Goal: Task Accomplishment & Management: Complete application form

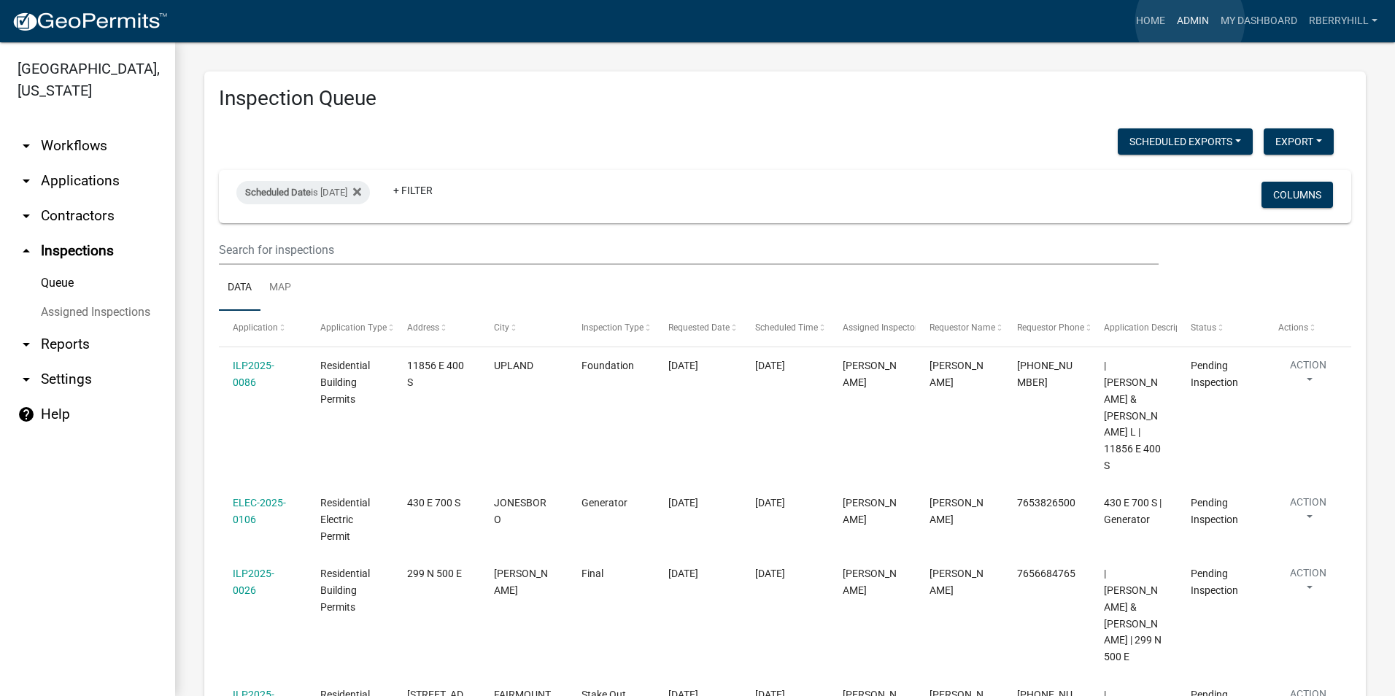
click at [1190, 21] on link "Admin" at bounding box center [1193, 21] width 44 height 28
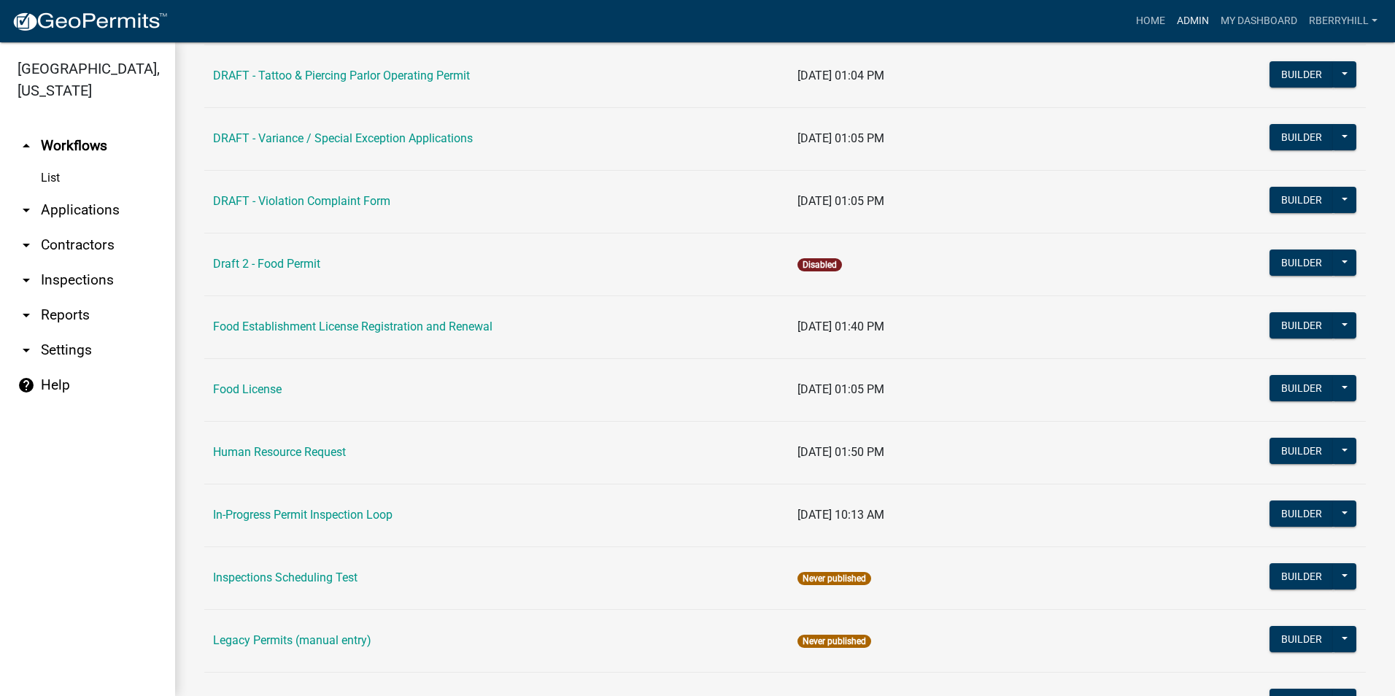
scroll to position [1022, 0]
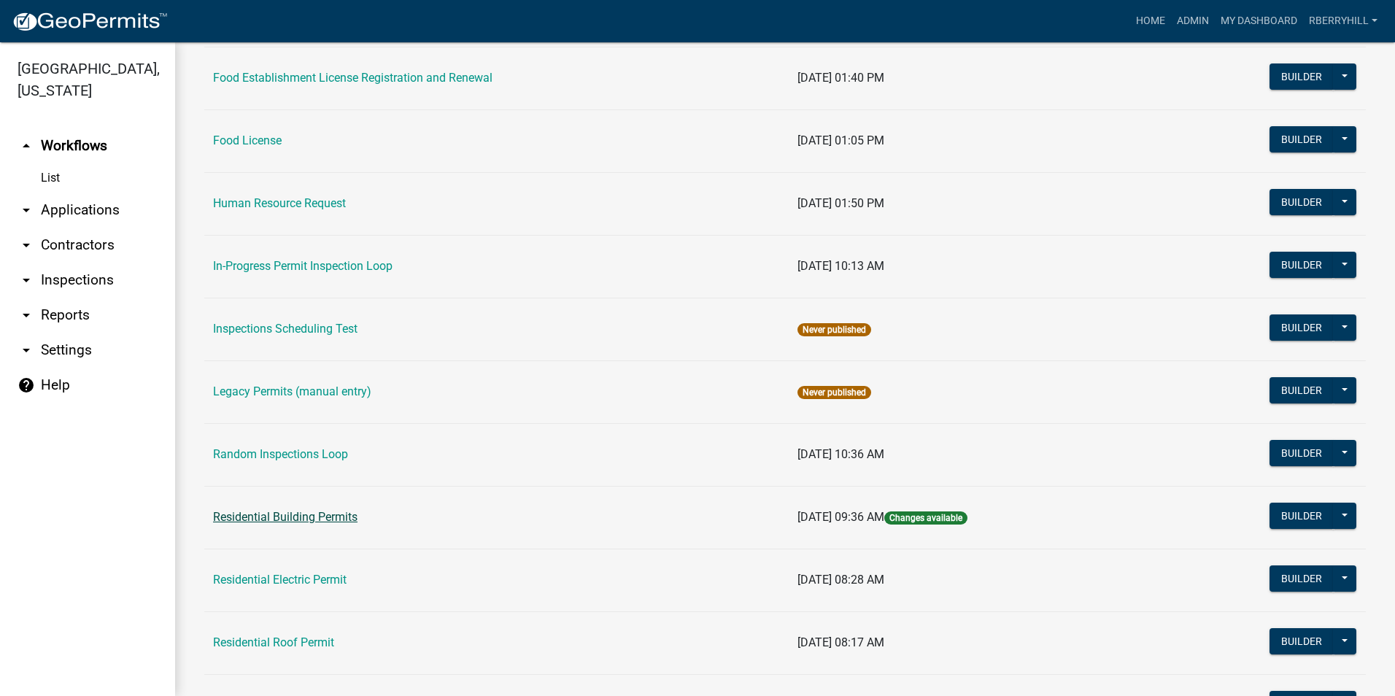
click at [268, 517] on link "Residential Building Permits" at bounding box center [285, 517] width 144 height 14
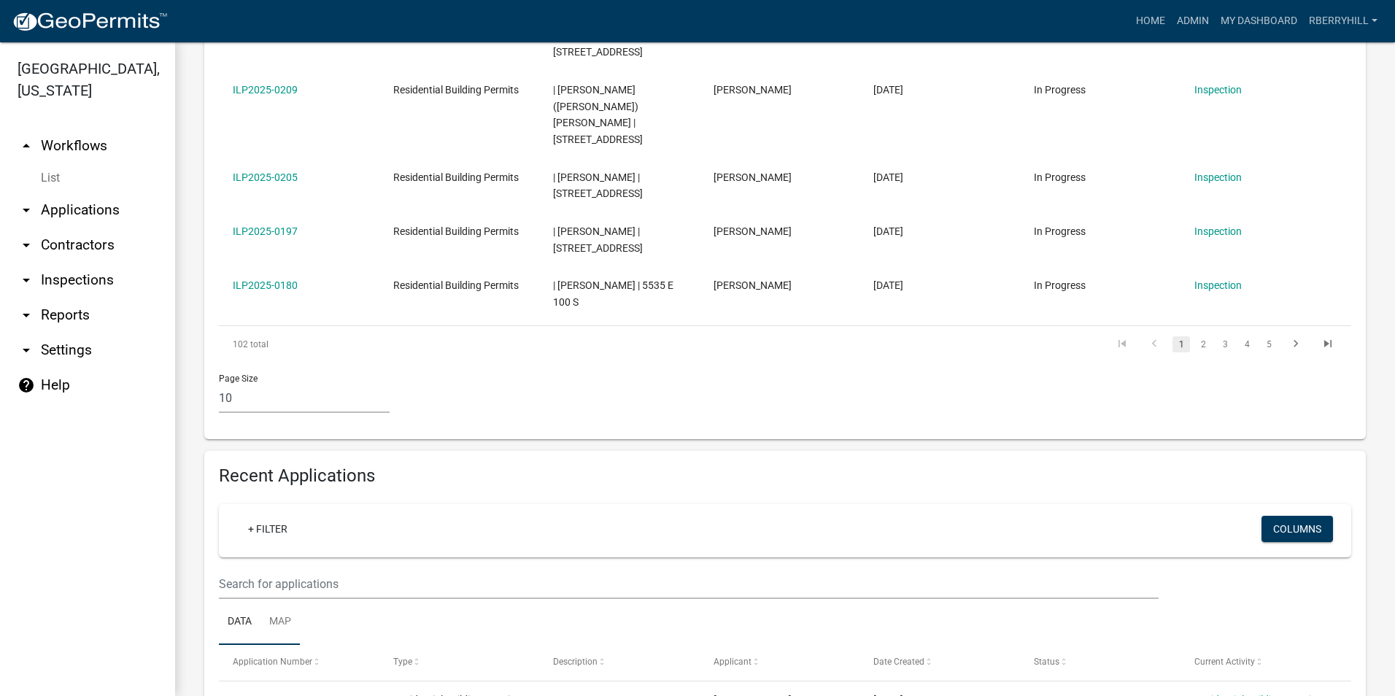
scroll to position [876, 0]
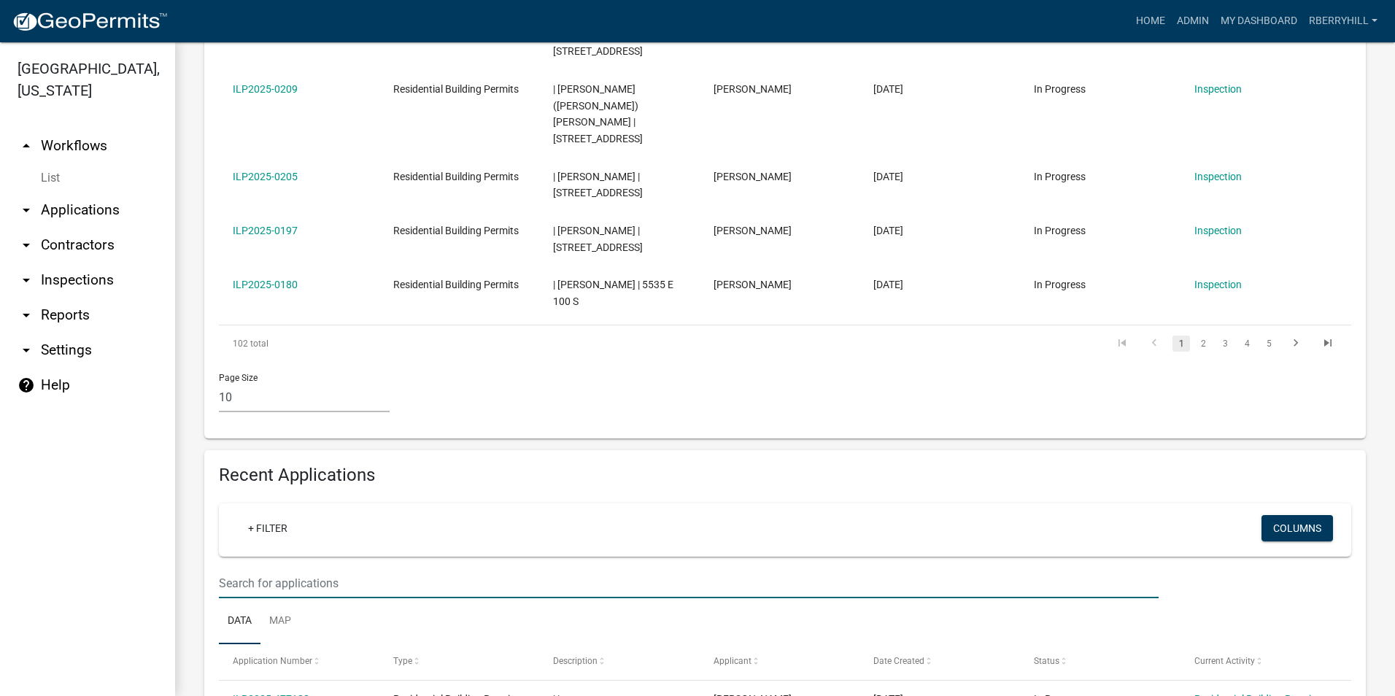
click at [236, 568] on input "text" at bounding box center [689, 583] width 940 height 30
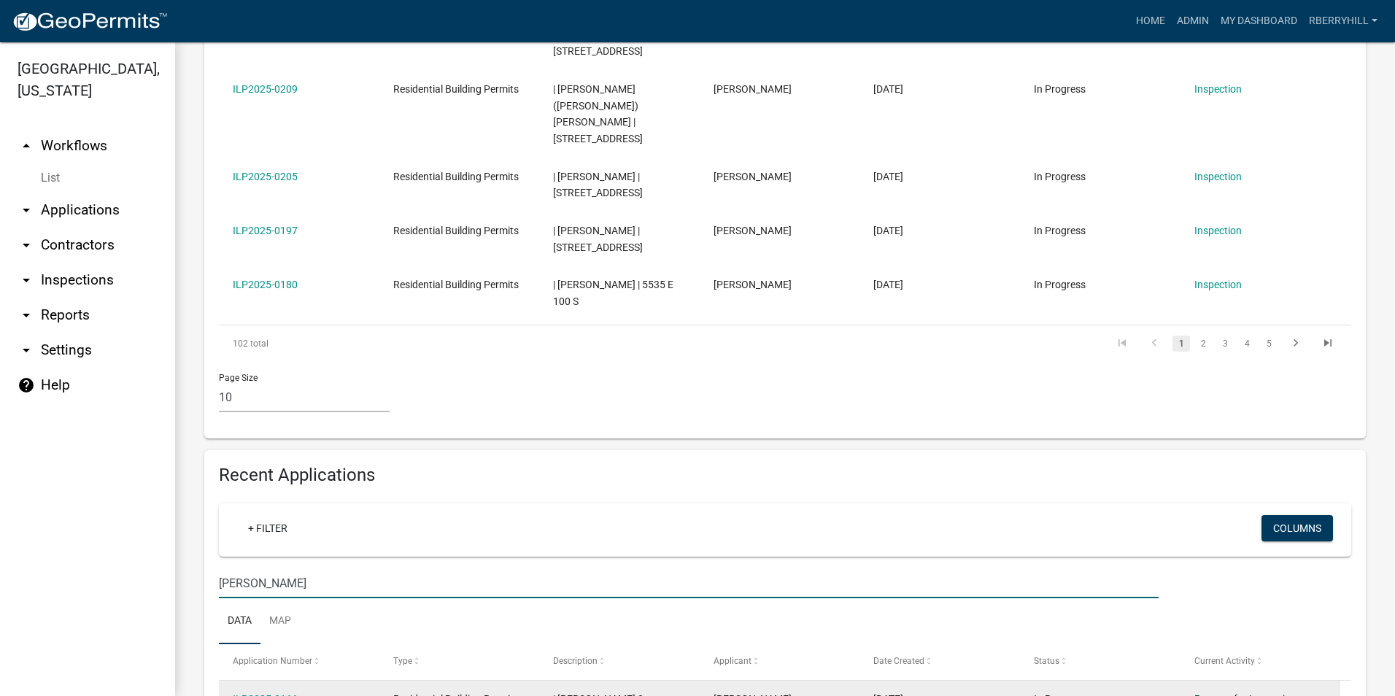
type input "[PERSON_NAME]"
click at [1233, 693] on link "Request for Inspection" at bounding box center [1246, 699] width 102 height 12
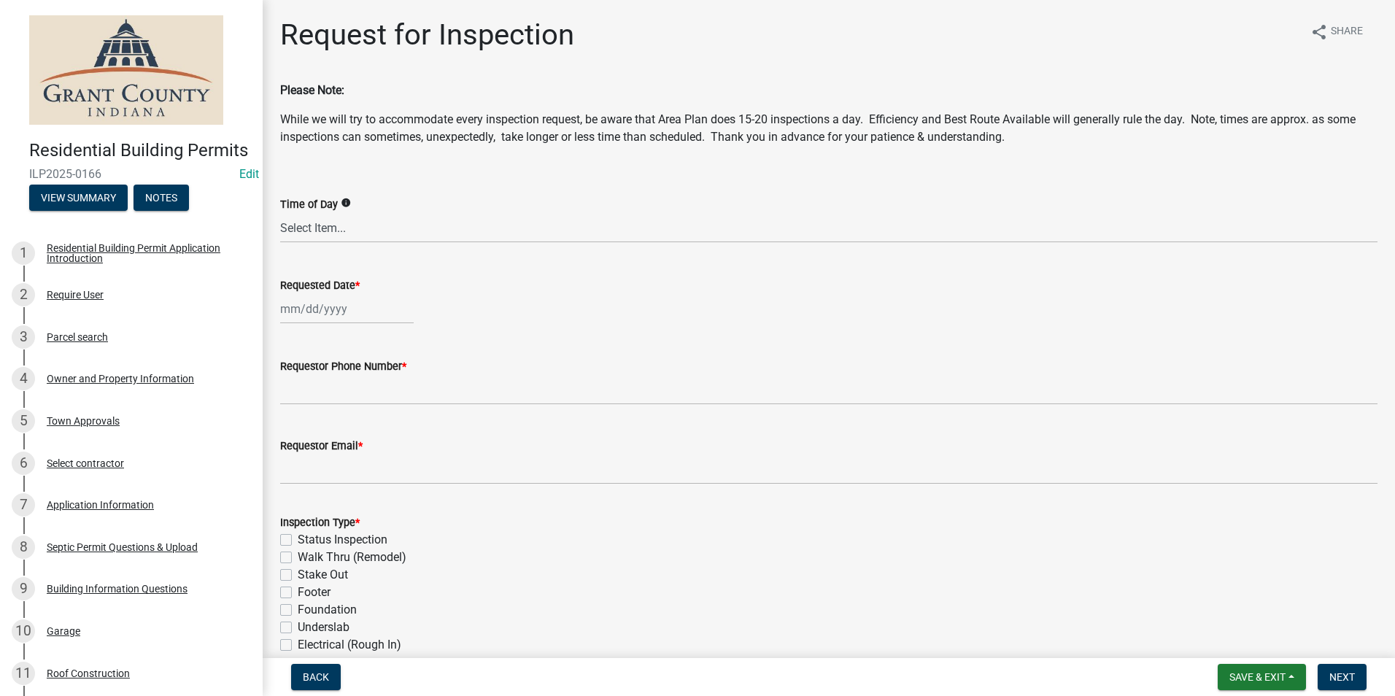
select select "9"
select select "2025"
click at [328, 309] on div "[PERSON_NAME] Feb Mar Apr [PERSON_NAME][DATE] Oct Nov [DATE] 1526 1527 1528 152…" at bounding box center [347, 309] width 134 height 30
click at [366, 409] on div "11" at bounding box center [364, 409] width 23 height 23
type input "[DATE]"
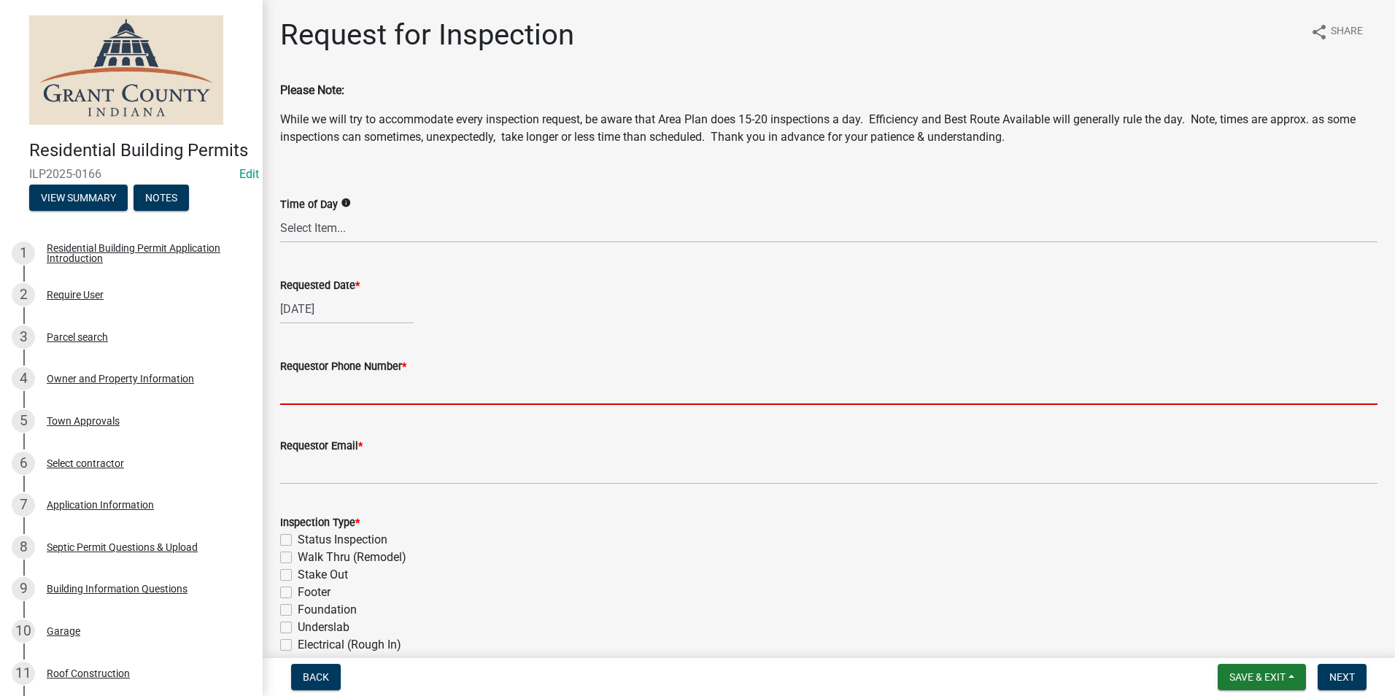
click at [350, 395] on input "Requestor Phone Number *" at bounding box center [829, 390] width 1098 height 30
type input "7656684765"
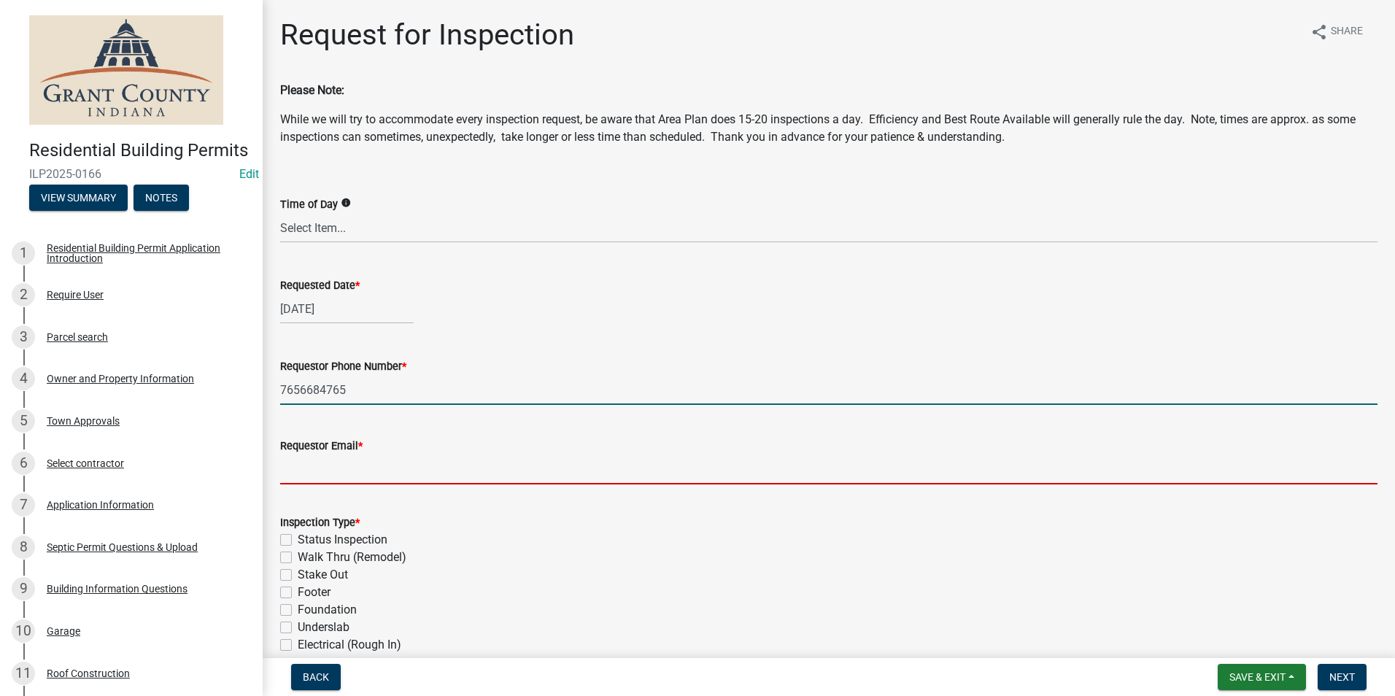
type input "[EMAIL_ADDRESS][DOMAIN_NAME]"
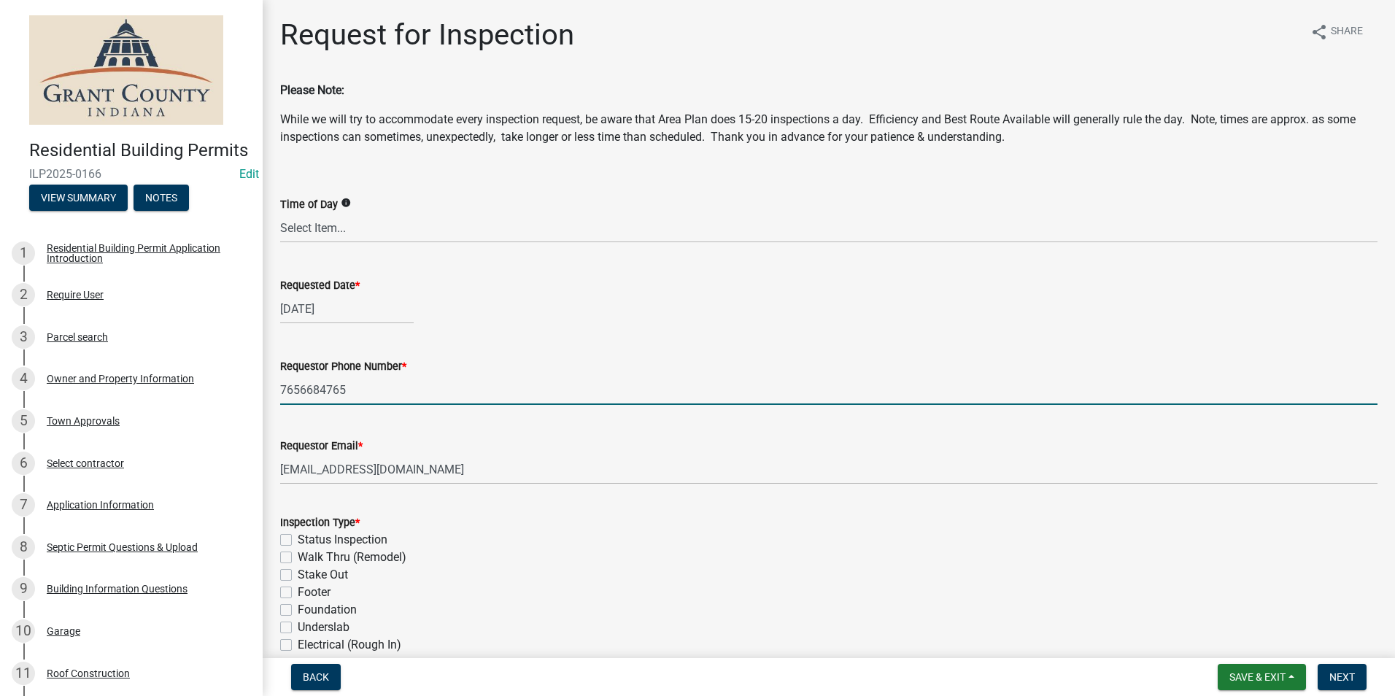
type textarea "n/a"
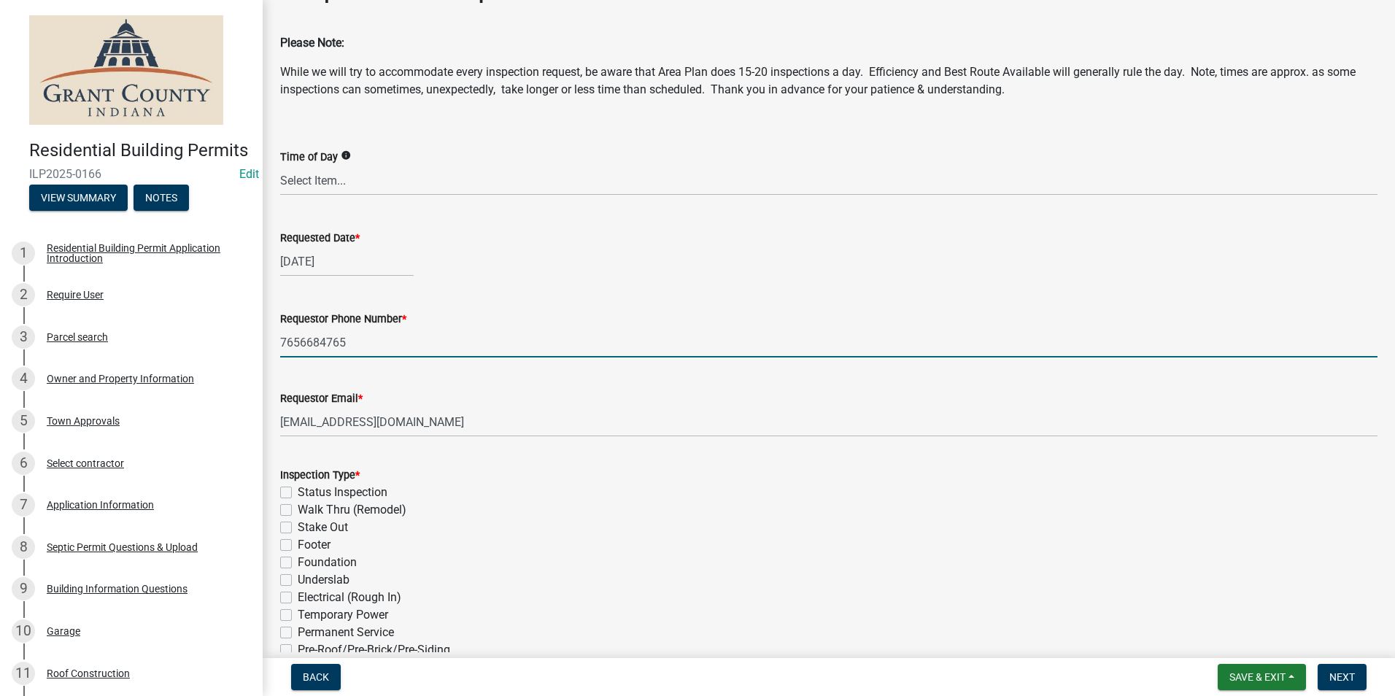
scroll to position [73, 0]
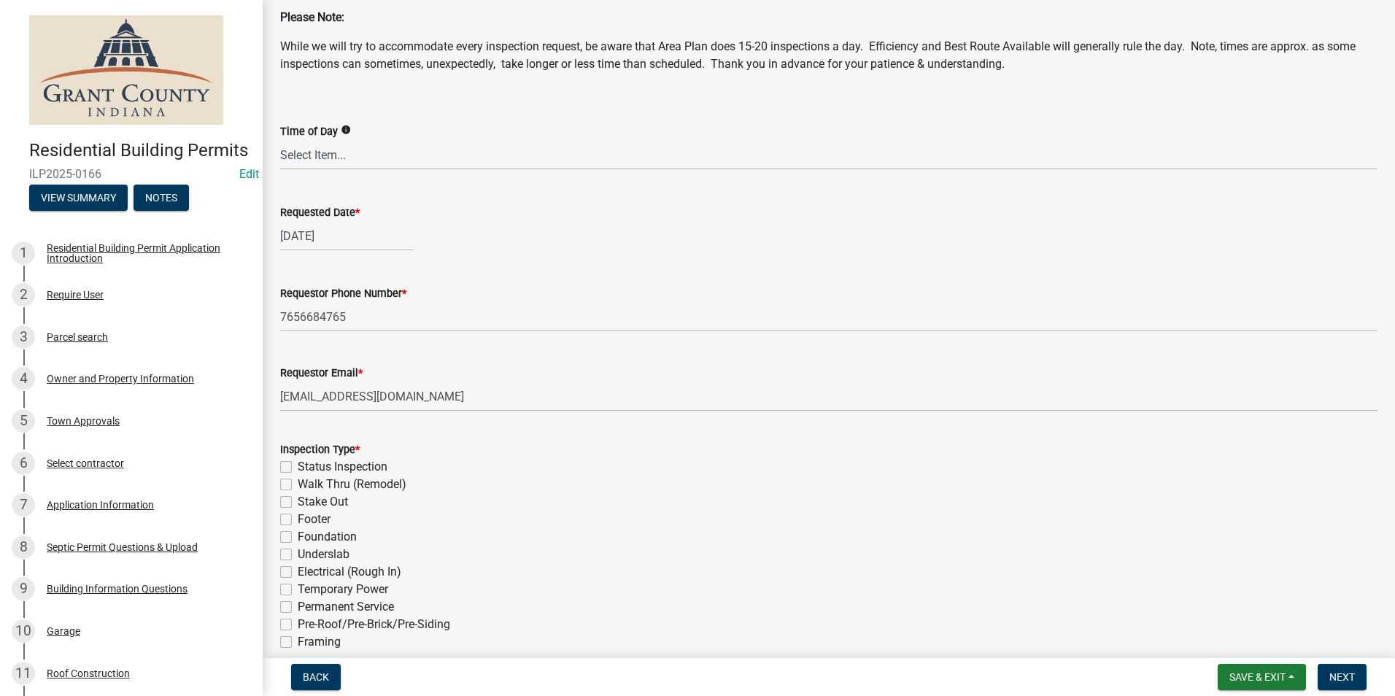
click at [298, 518] on label "Footer" at bounding box center [314, 520] width 33 height 18
click at [298, 518] on input "Footer" at bounding box center [302, 515] width 9 height 9
checkbox input "true"
checkbox input "false"
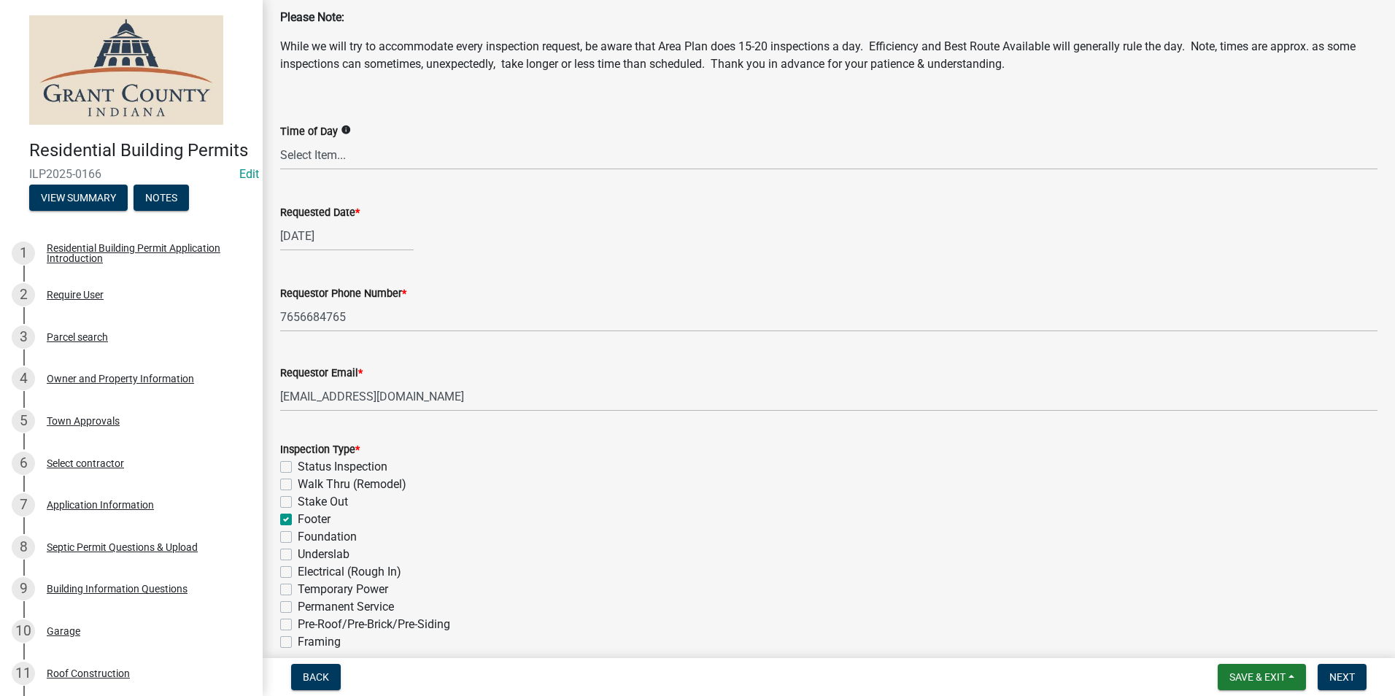
checkbox input "false"
checkbox input "true"
checkbox input "false"
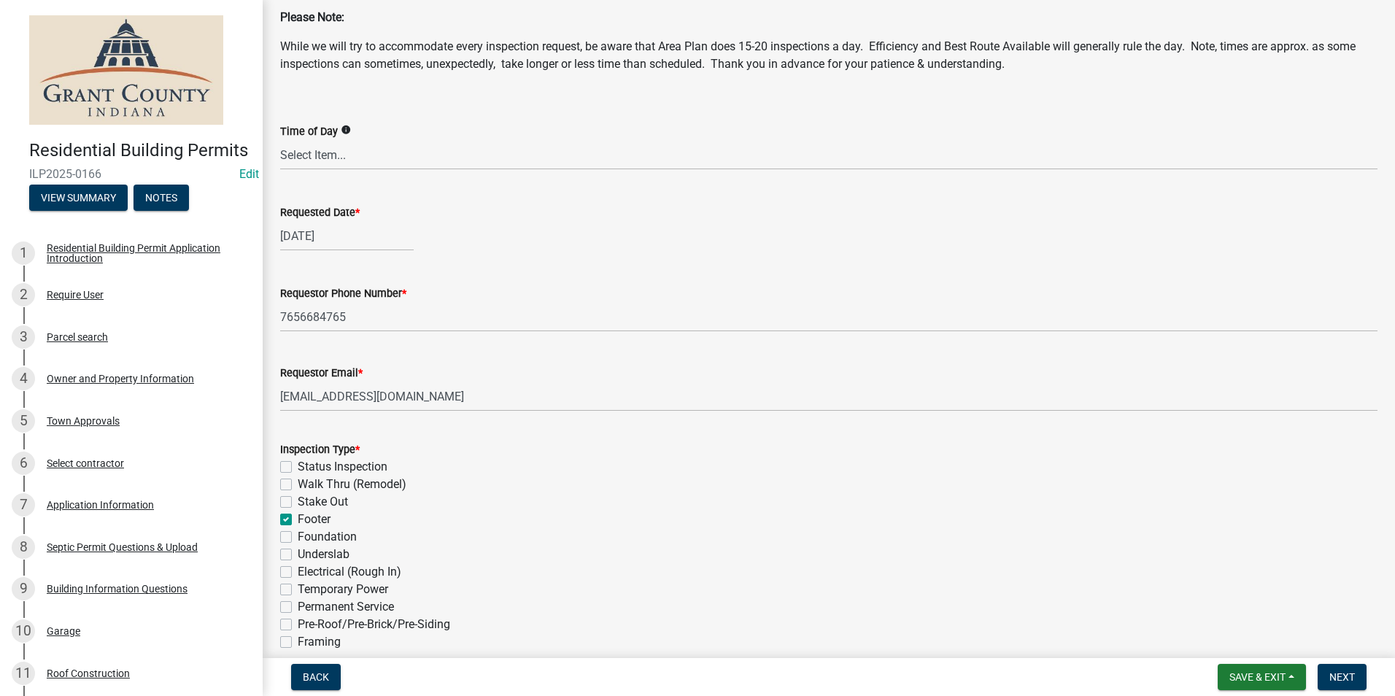
checkbox input "false"
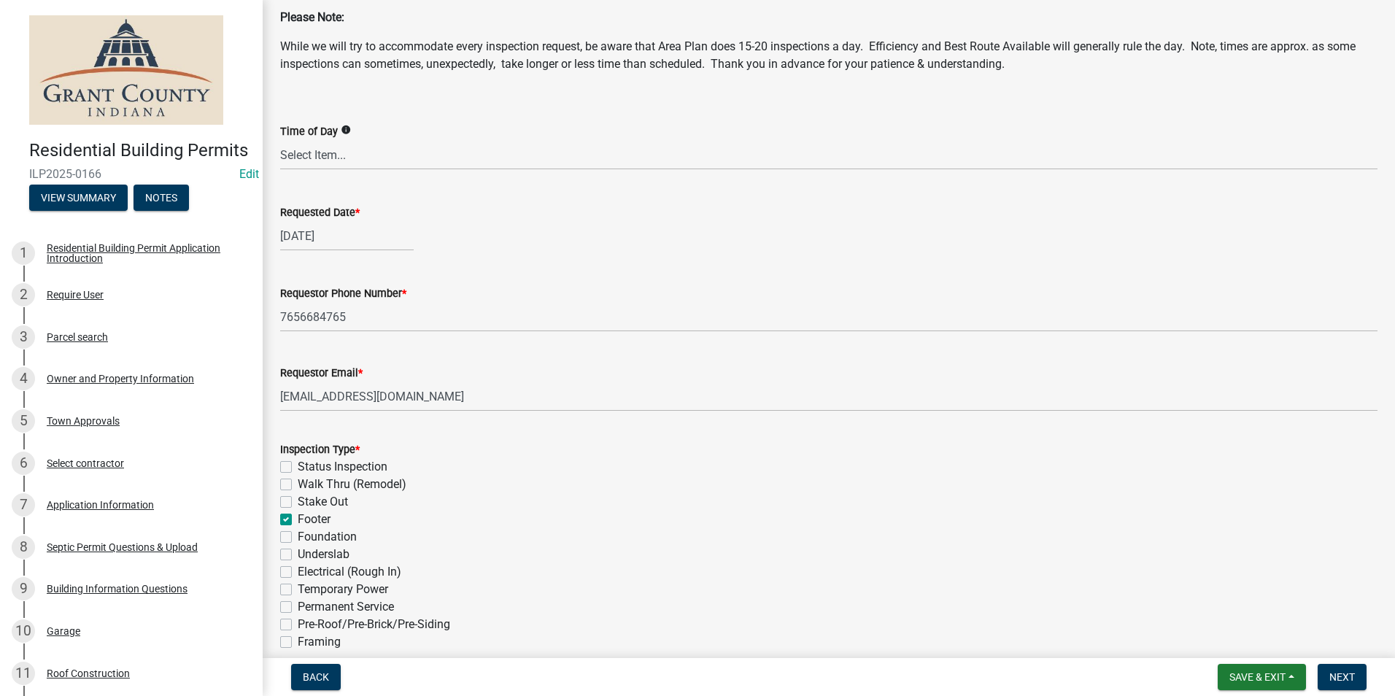
checkbox input "false"
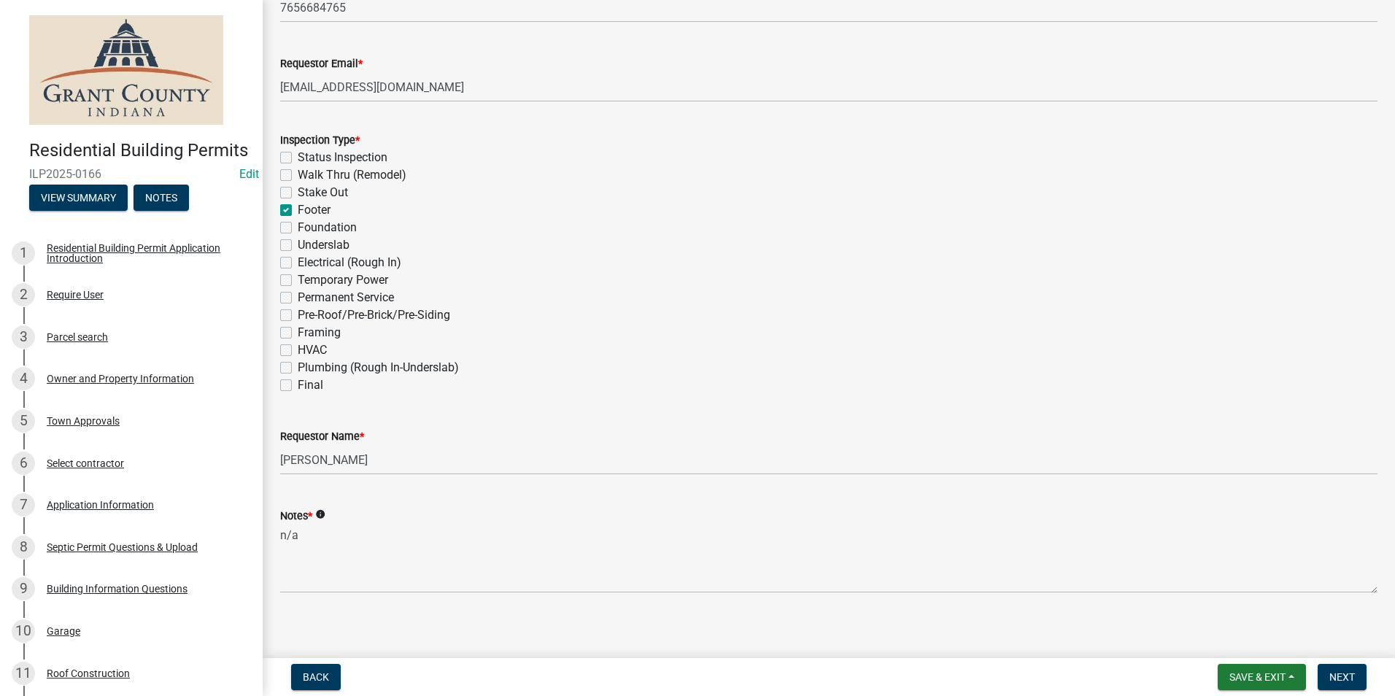
scroll to position [392, 0]
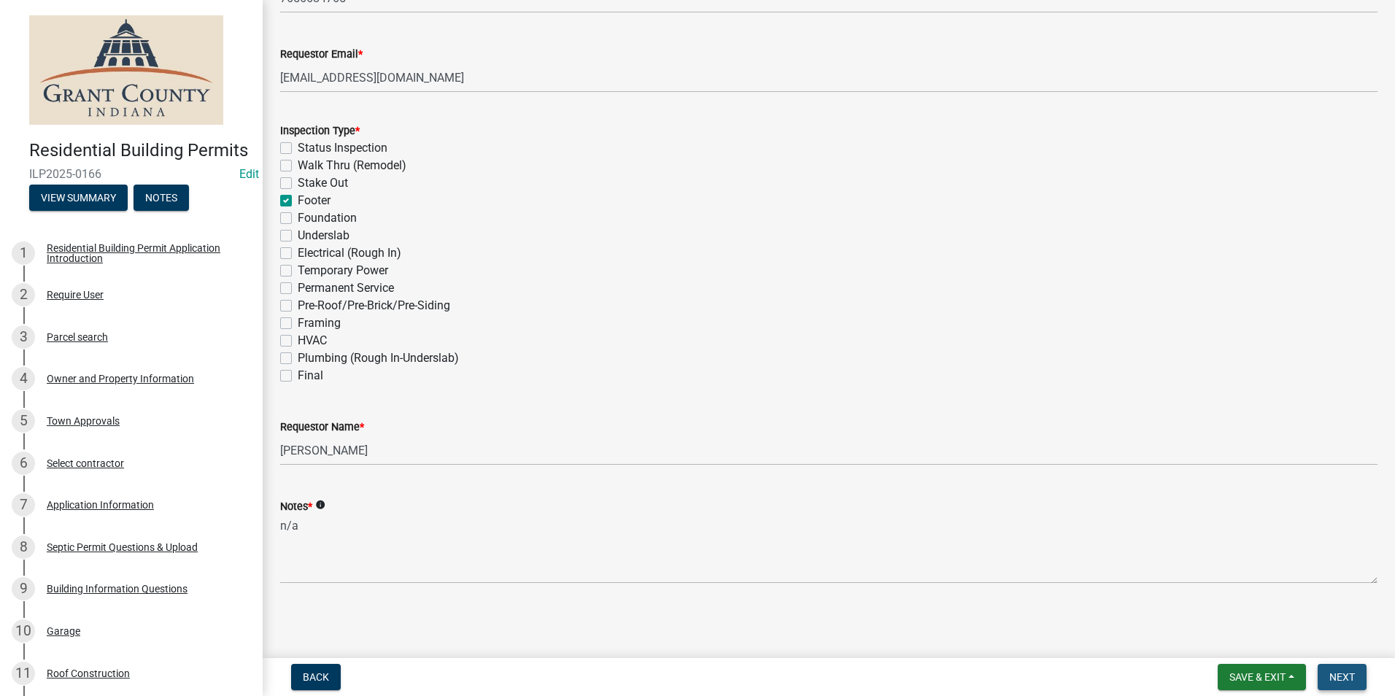
drag, startPoint x: 1349, startPoint y: 682, endPoint x: 1017, endPoint y: 619, distance: 338.6
click at [1349, 681] on span "Next" at bounding box center [1343, 677] width 26 height 12
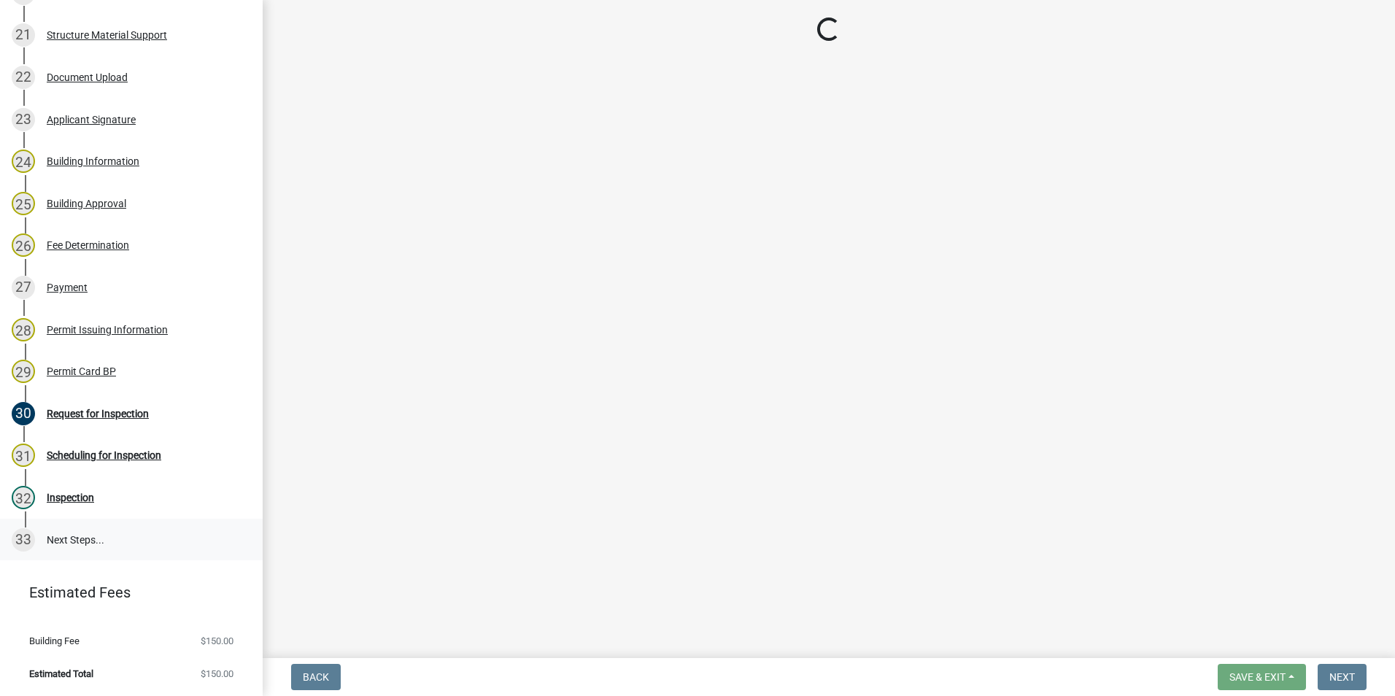
scroll to position [1079, 0]
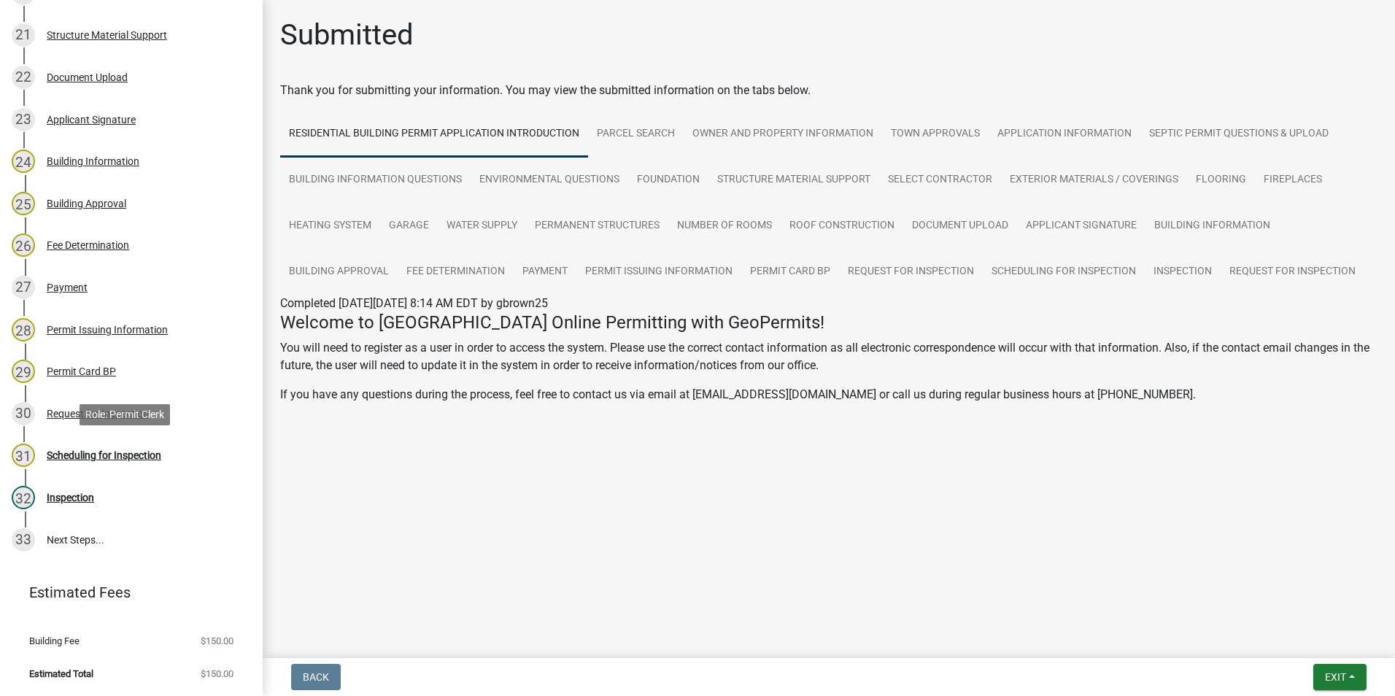
click at [137, 455] on div "Scheduling for Inspection" at bounding box center [104, 455] width 115 height 10
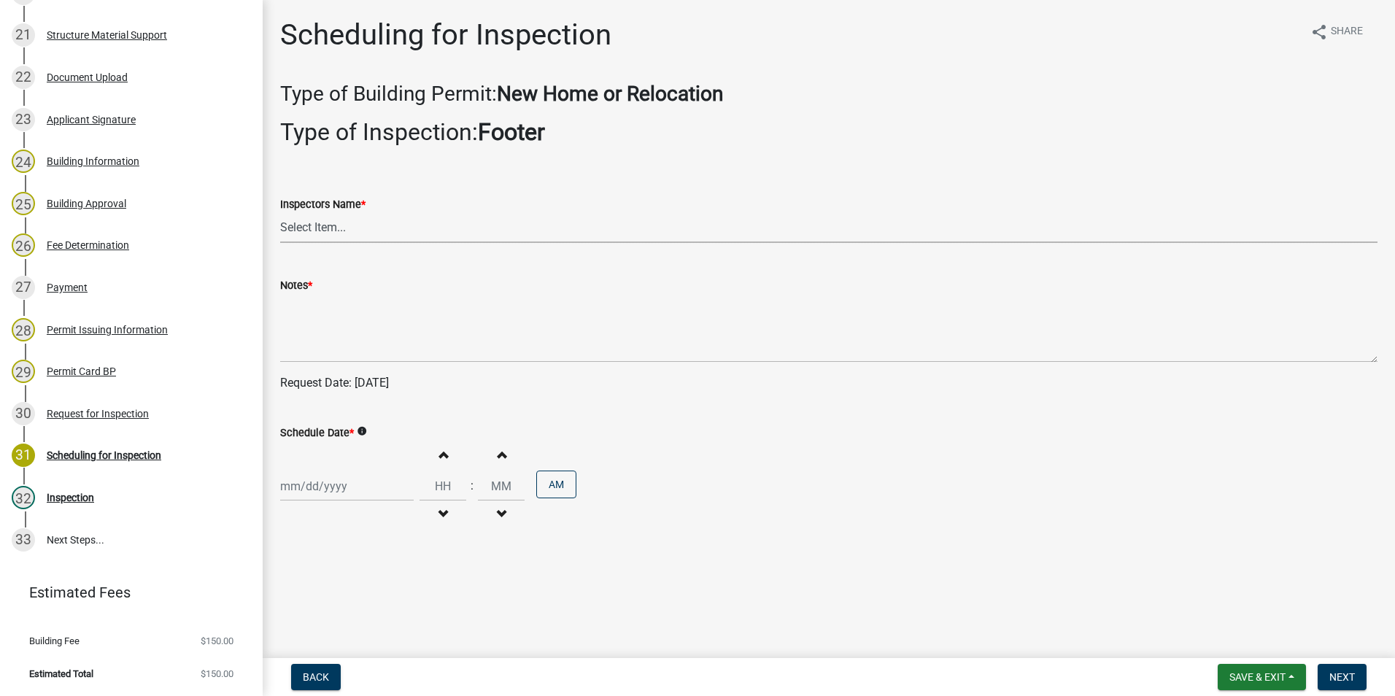
click at [331, 223] on select "Select Item... rberryhill ([PERSON_NAME]) [PERSON_NAME] ([PERSON_NAME]) BBenefi…" at bounding box center [829, 228] width 1098 height 30
select select "d7f9a44a-d2ea-4d3c-83b3-1aa71c950bd5"
click at [280, 213] on select "Select Item... rberryhill ([PERSON_NAME]) [PERSON_NAME] ([PERSON_NAME]) BBenefi…" at bounding box center [829, 228] width 1098 height 30
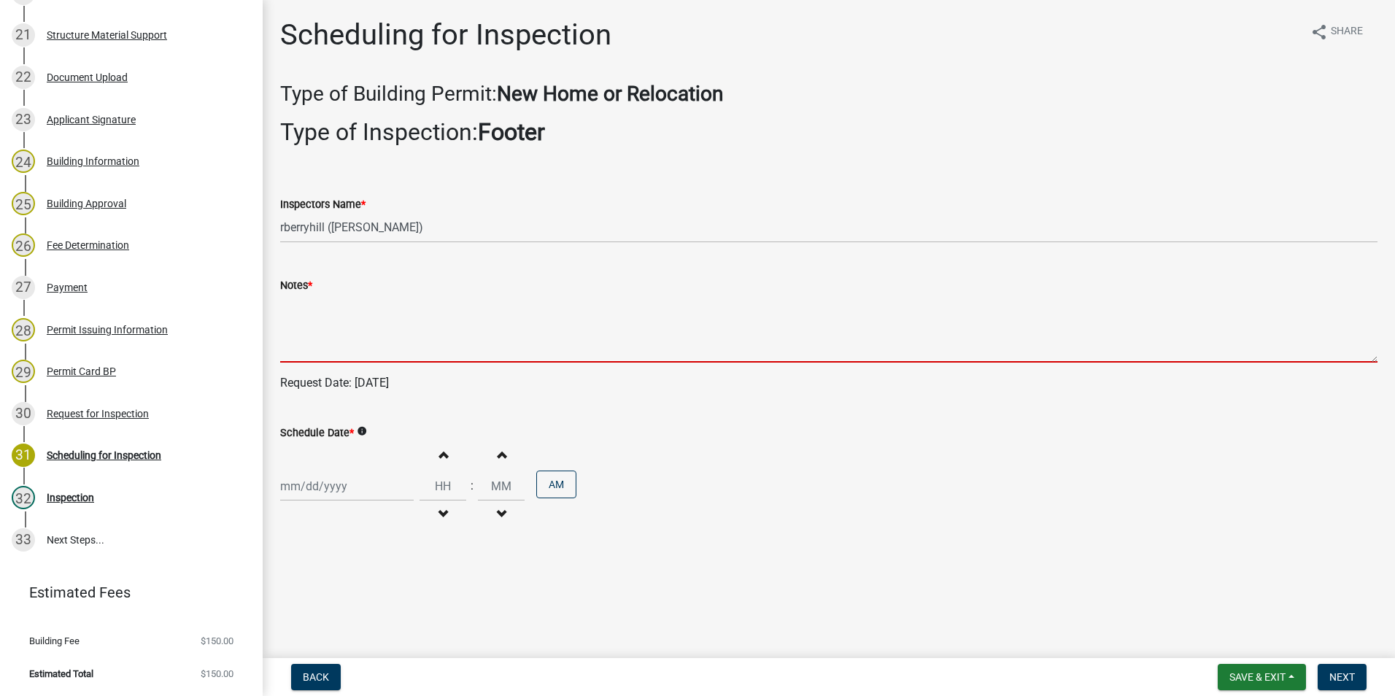
click at [311, 334] on textarea "Notes *" at bounding box center [829, 328] width 1098 height 69
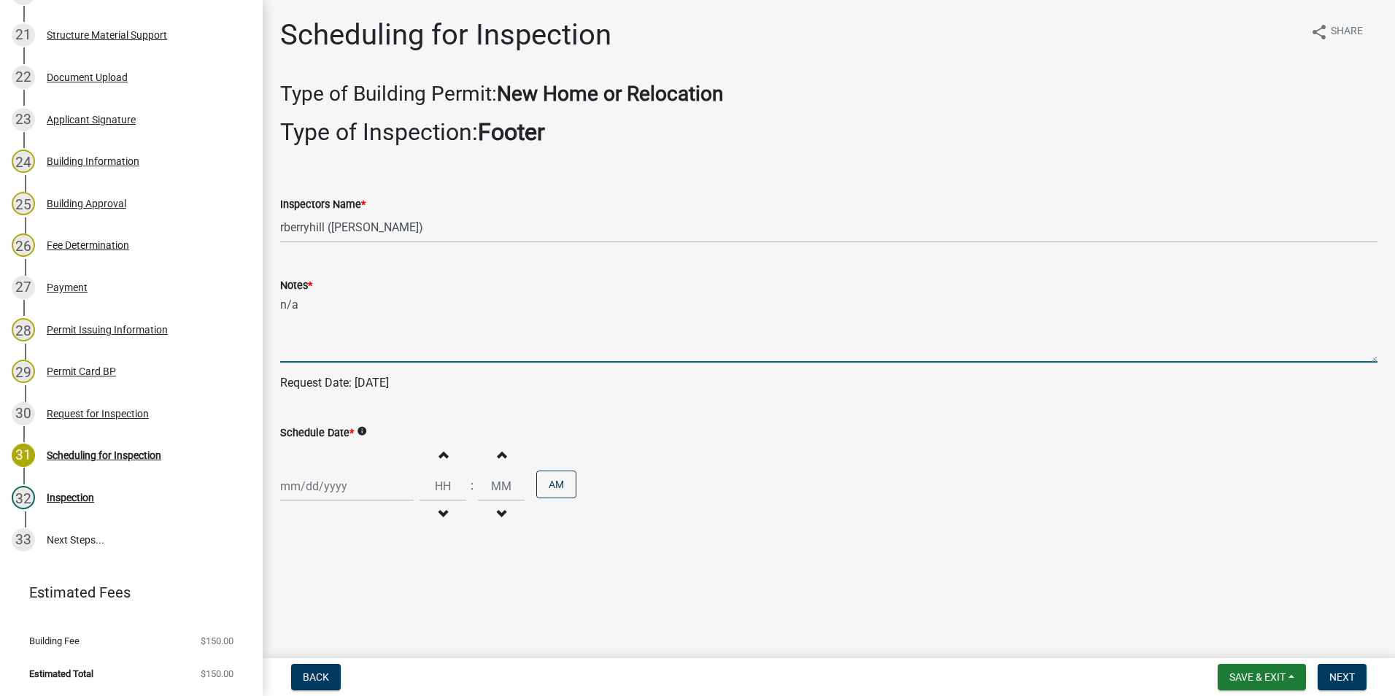
type textarea "n/a"
click at [330, 485] on div at bounding box center [347, 486] width 134 height 30
select select "9"
select select "2025"
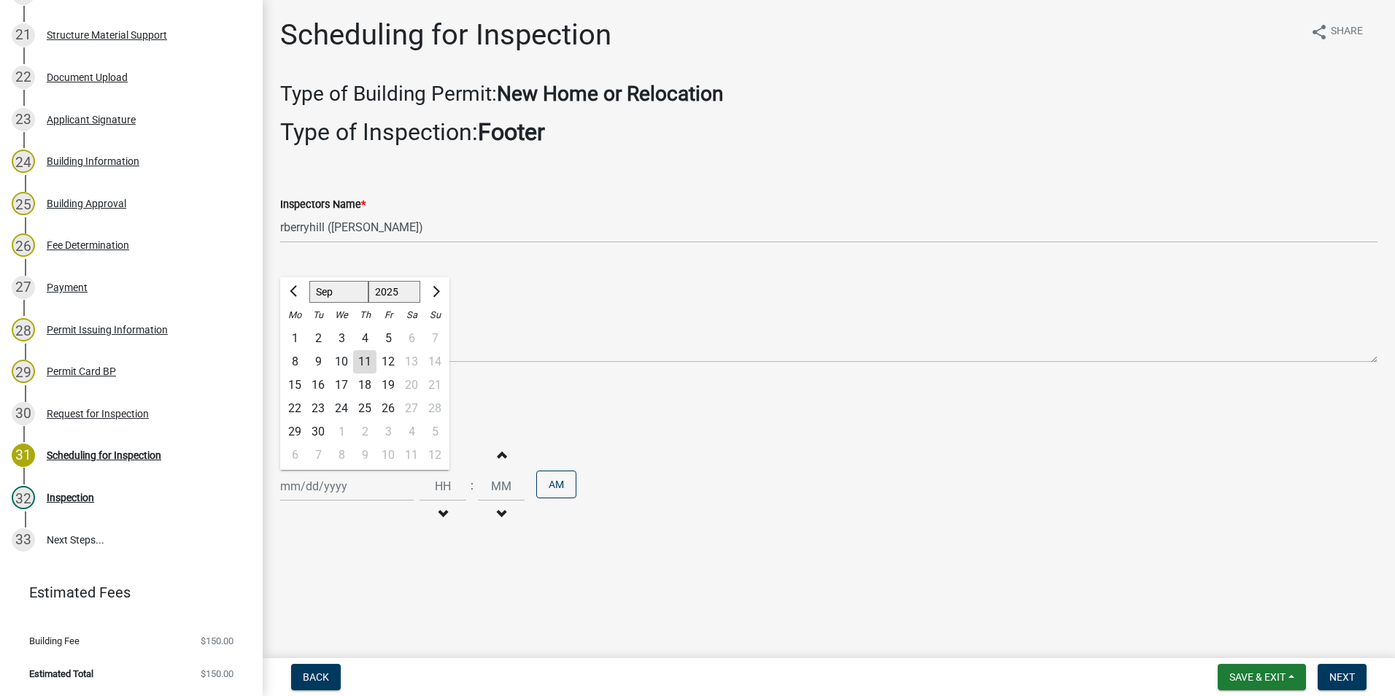
click at [299, 385] on div "15" at bounding box center [294, 385] width 23 height 23
type input "[DATE]"
click at [1341, 682] on span "Next" at bounding box center [1343, 677] width 26 height 12
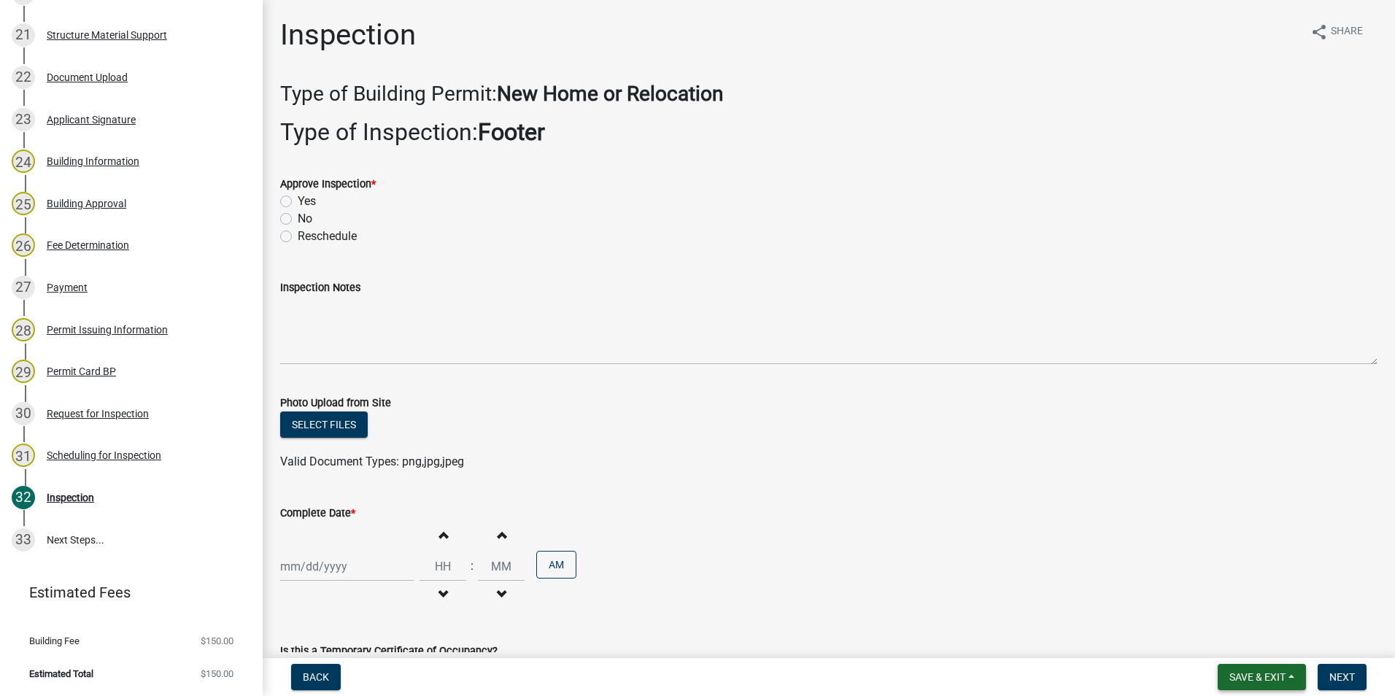
click at [1272, 677] on span "Save & Exit" at bounding box center [1258, 677] width 56 height 12
drag, startPoint x: 1264, startPoint y: 645, endPoint x: 1235, endPoint y: 616, distance: 40.8
click at [1263, 643] on button "Save & Exit" at bounding box center [1248, 639] width 117 height 35
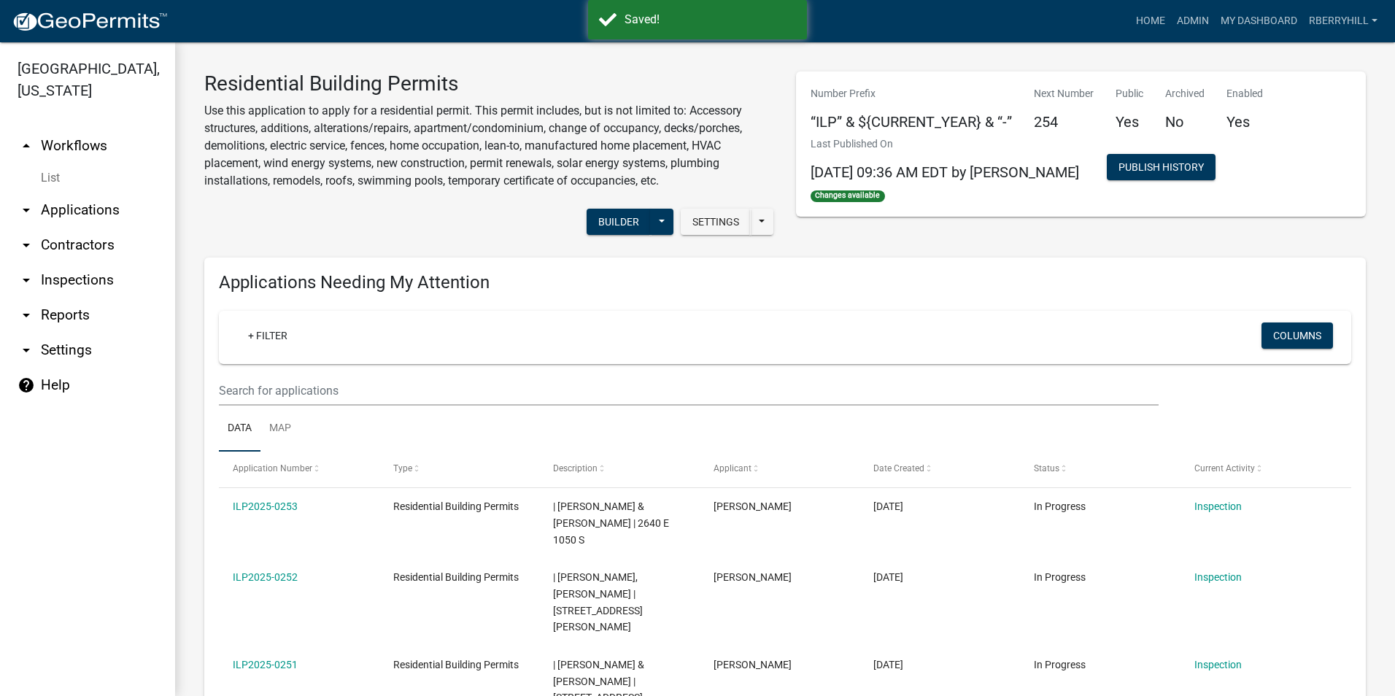
click at [80, 263] on link "arrow_drop_down Inspections" at bounding box center [87, 280] width 175 height 35
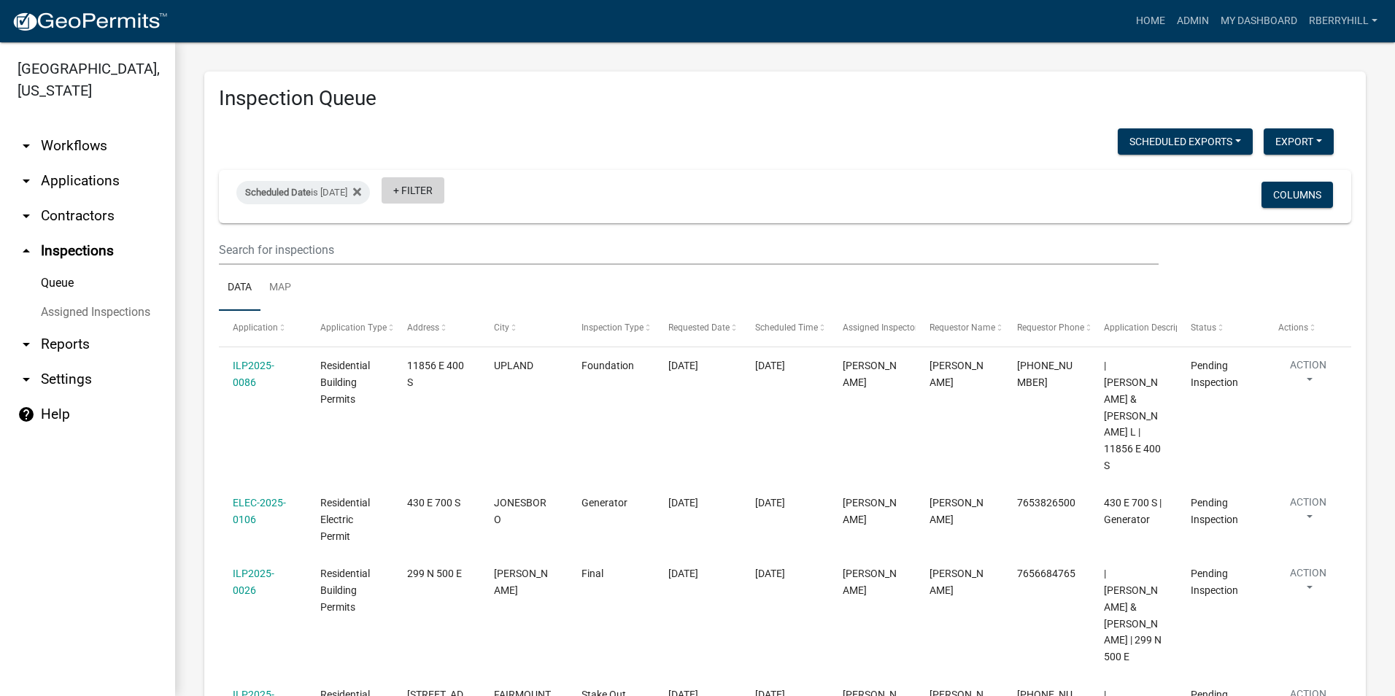
click at [444, 190] on link "+ Filter" at bounding box center [413, 190] width 63 height 26
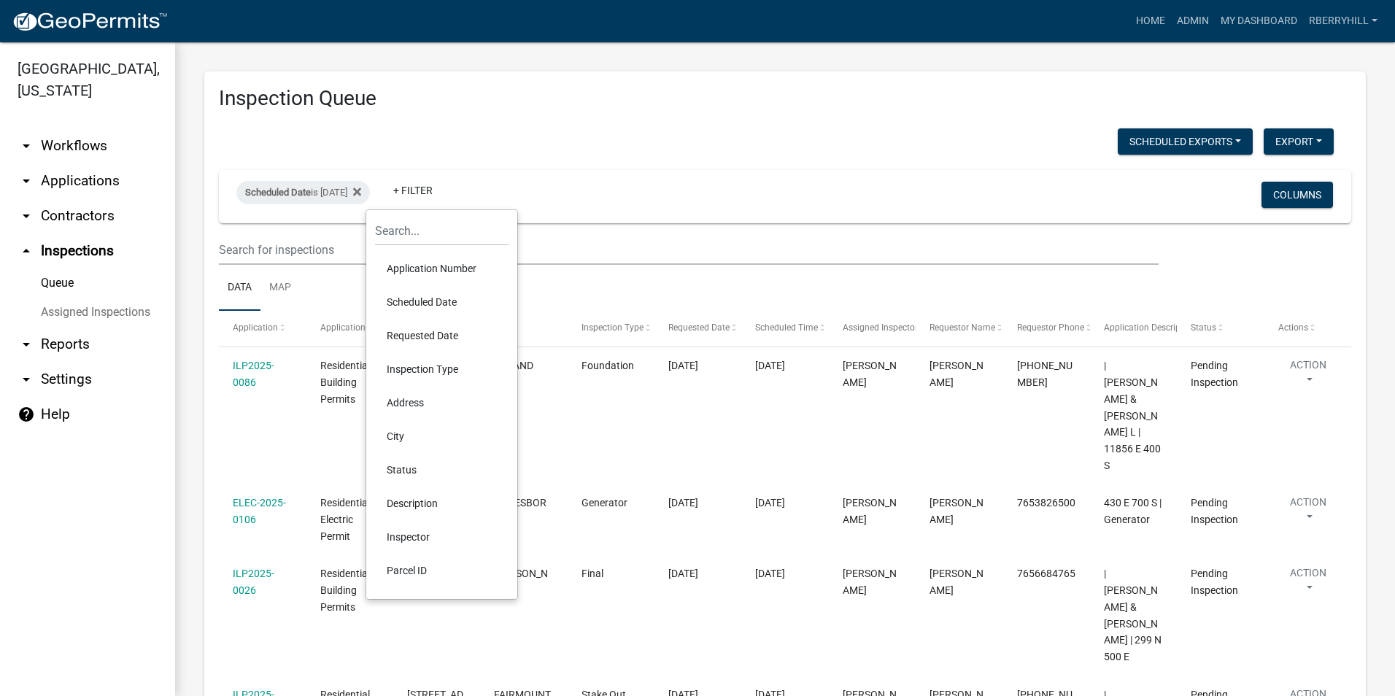
click at [439, 298] on li "Scheduled Date" at bounding box center [442, 302] width 134 height 34
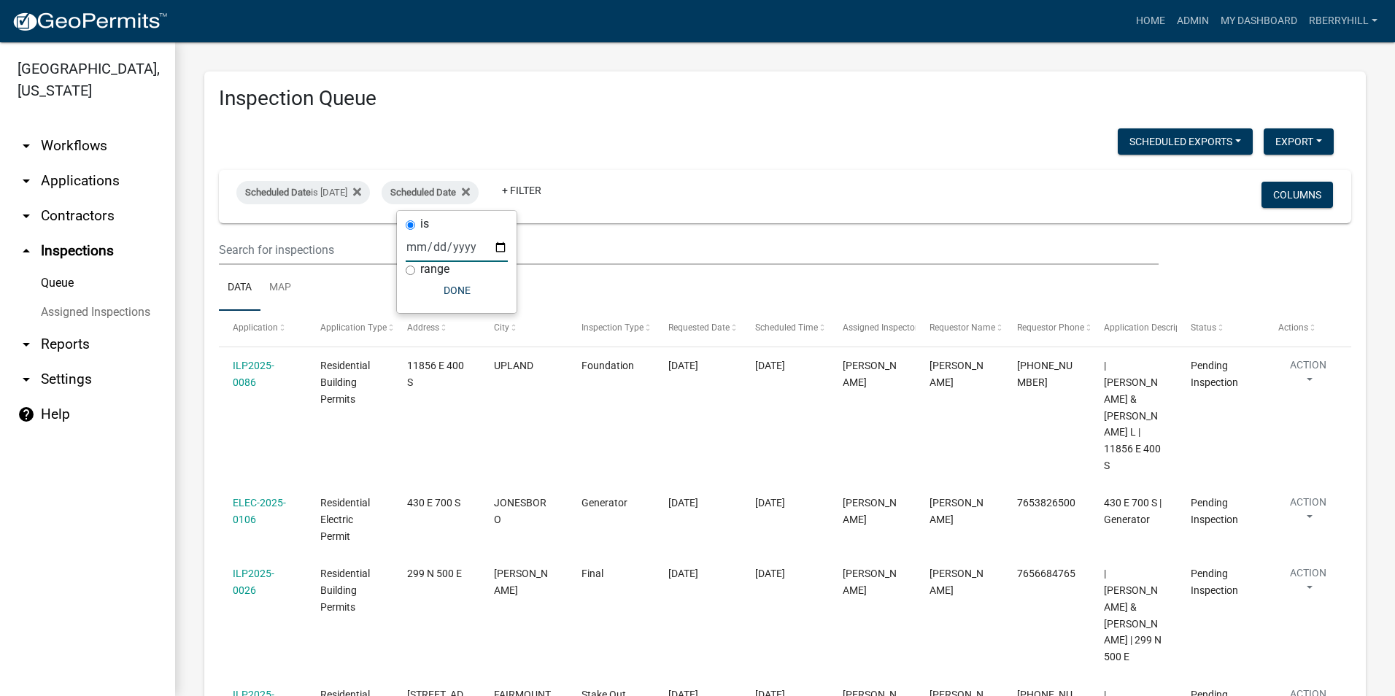
click at [504, 247] on input "date" at bounding box center [457, 247] width 102 height 30
type input "[DATE]"
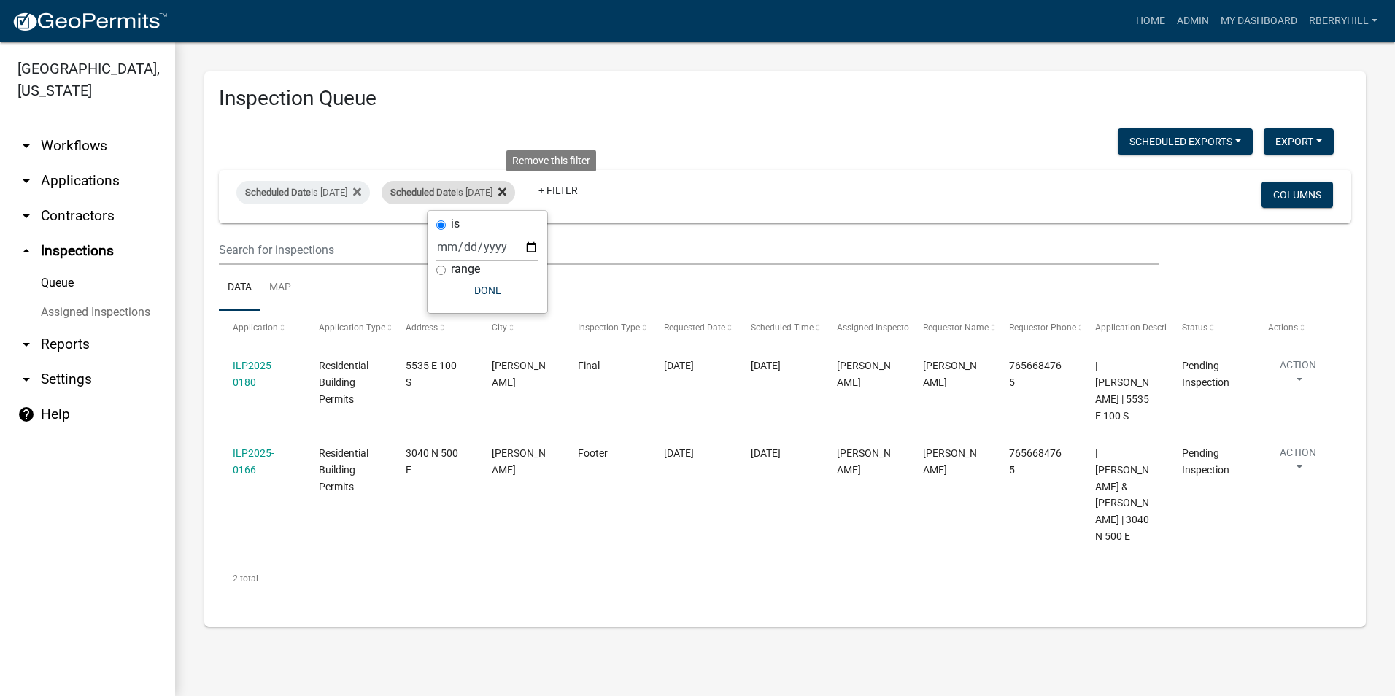
click at [506, 192] on icon at bounding box center [502, 192] width 8 height 12
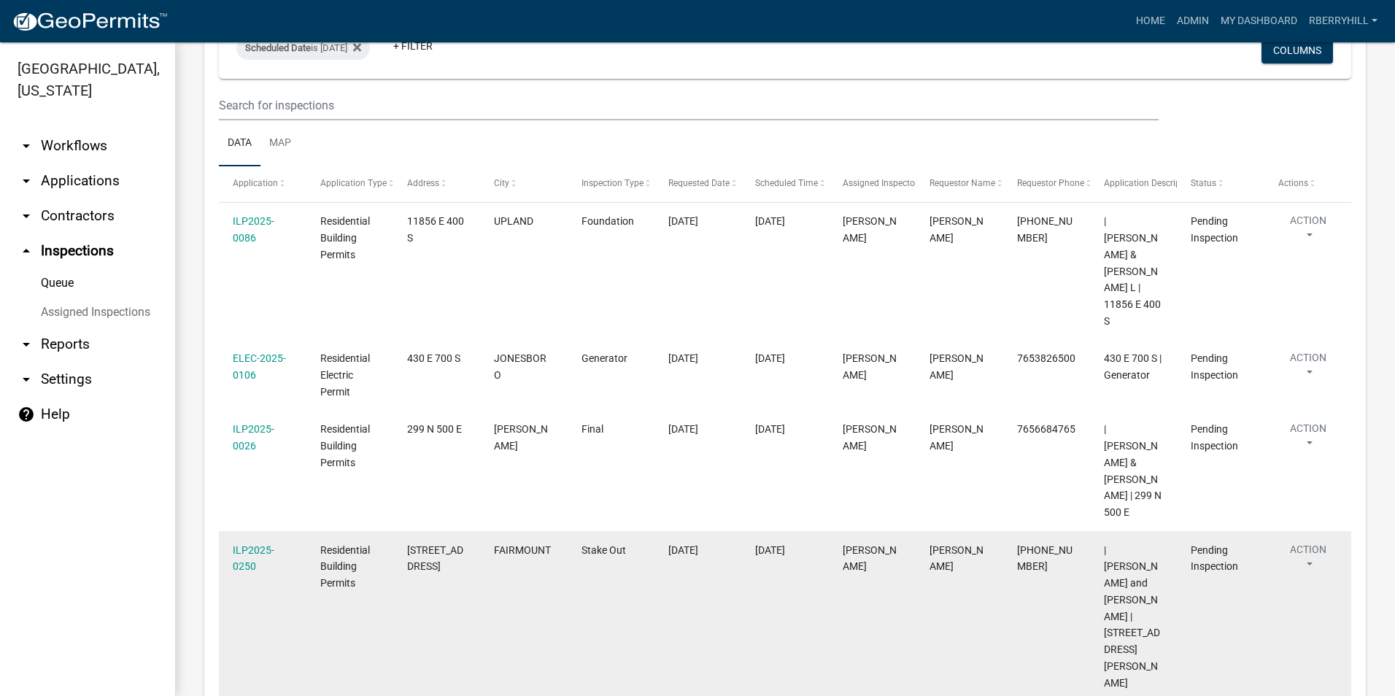
scroll to position [146, 0]
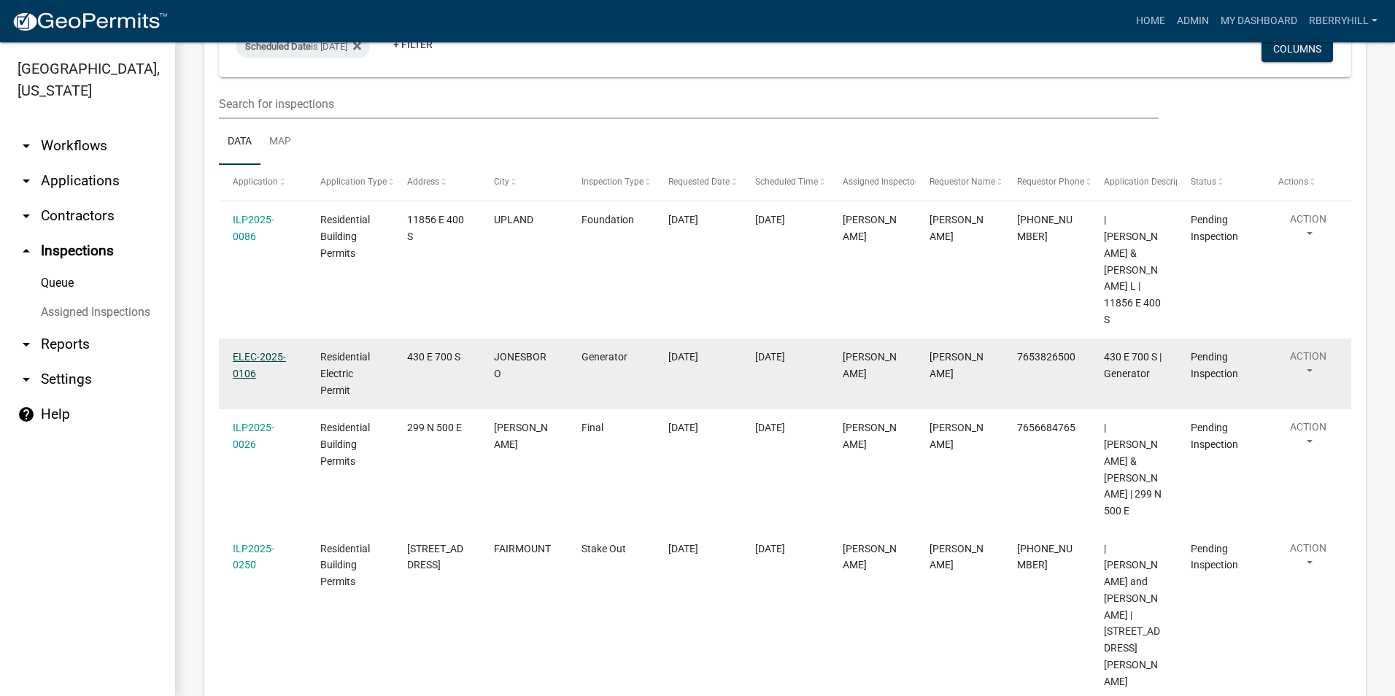
click at [269, 351] on link "ELEC-2025-0106" at bounding box center [259, 365] width 53 height 28
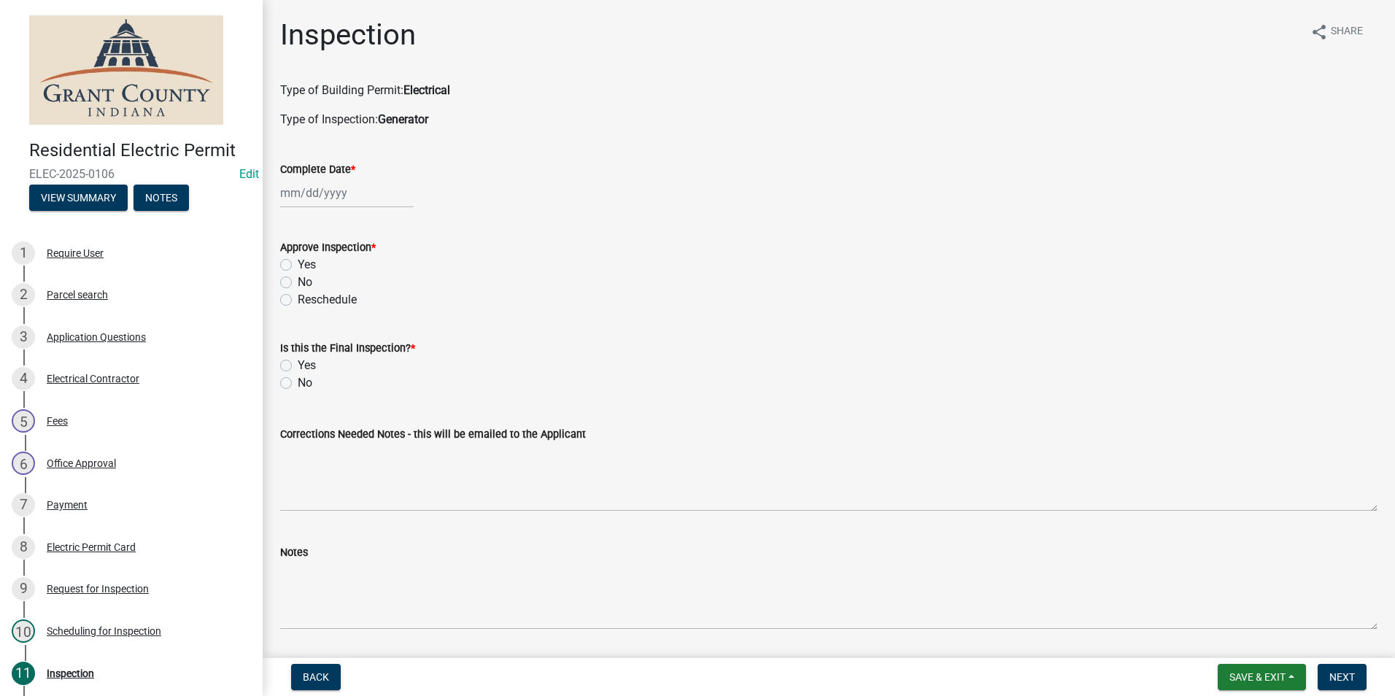
select select "9"
select select "2025"
drag, startPoint x: 317, startPoint y: 190, endPoint x: 321, endPoint y: 202, distance: 12.5
click at [317, 190] on div "[PERSON_NAME] Feb Mar Apr [PERSON_NAME][DATE] Oct Nov [DATE] 1526 1527 1528 152…" at bounding box center [347, 193] width 134 height 30
click at [365, 292] on div "11" at bounding box center [364, 293] width 23 height 23
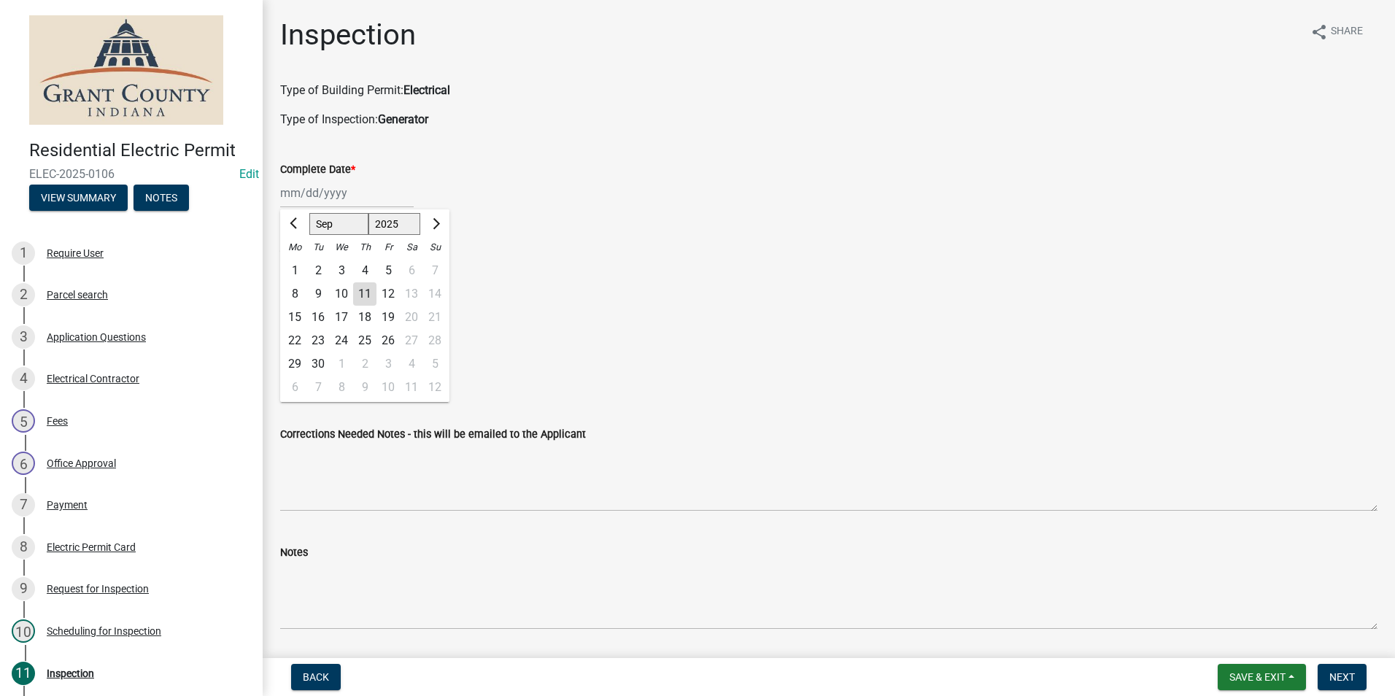
type input "[DATE]"
click at [298, 266] on label "Yes" at bounding box center [307, 265] width 18 height 18
click at [298, 266] on input "Yes" at bounding box center [302, 260] width 9 height 9
radio input "true"
click at [298, 367] on label "Yes" at bounding box center [307, 366] width 18 height 18
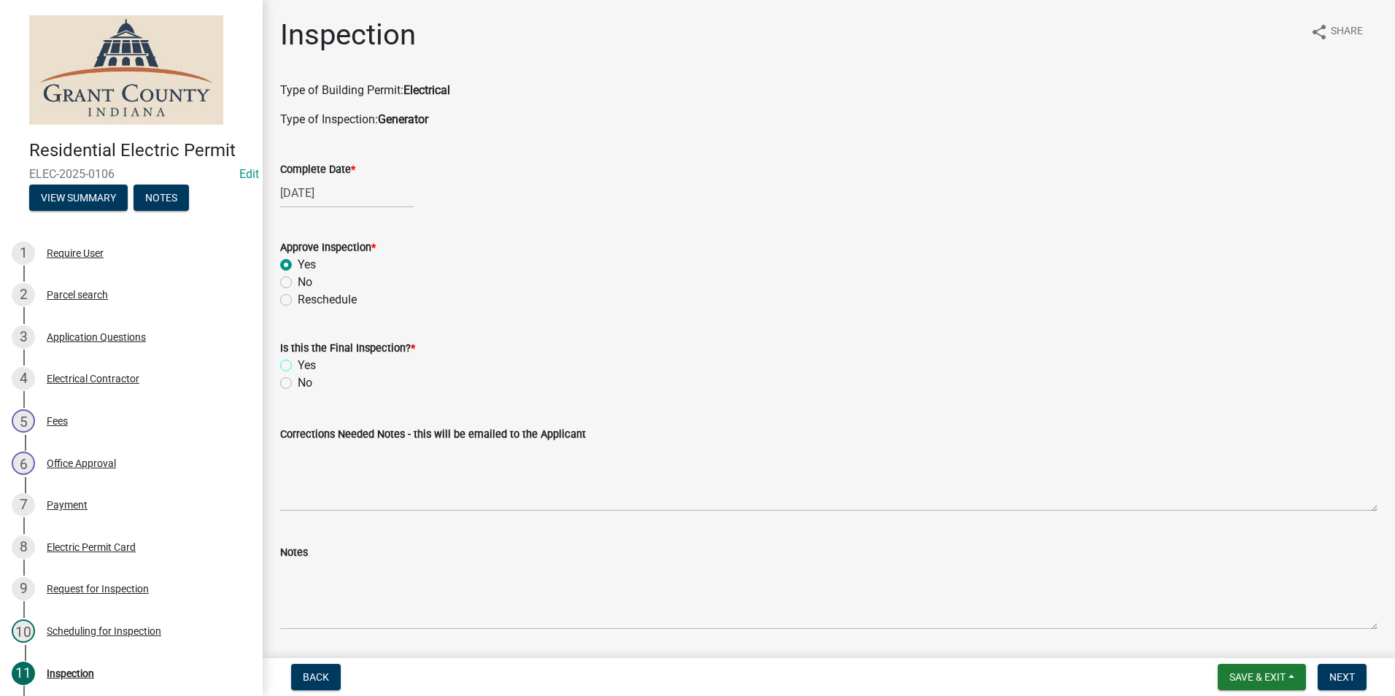
click at [298, 366] on input "Yes" at bounding box center [302, 361] width 9 height 9
radio input "true"
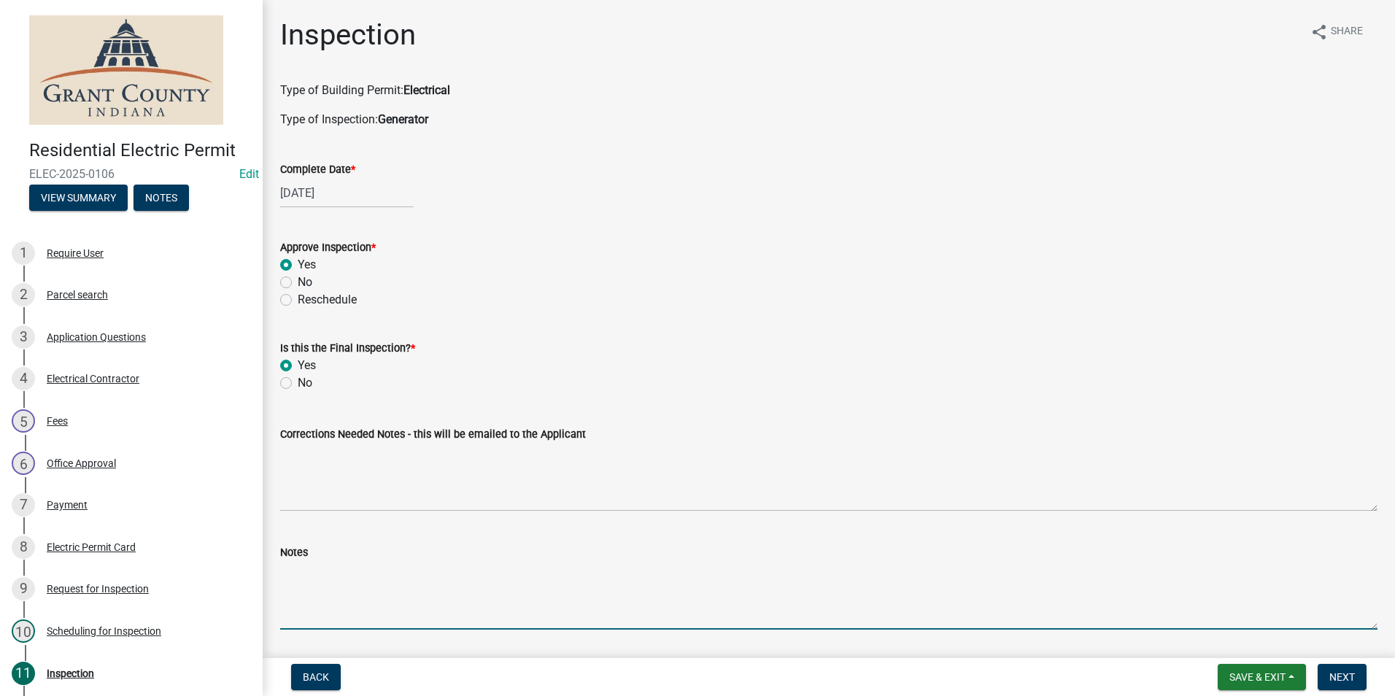
click at [301, 590] on textarea "Notes" at bounding box center [829, 595] width 1098 height 69
type textarea "All requirements met."
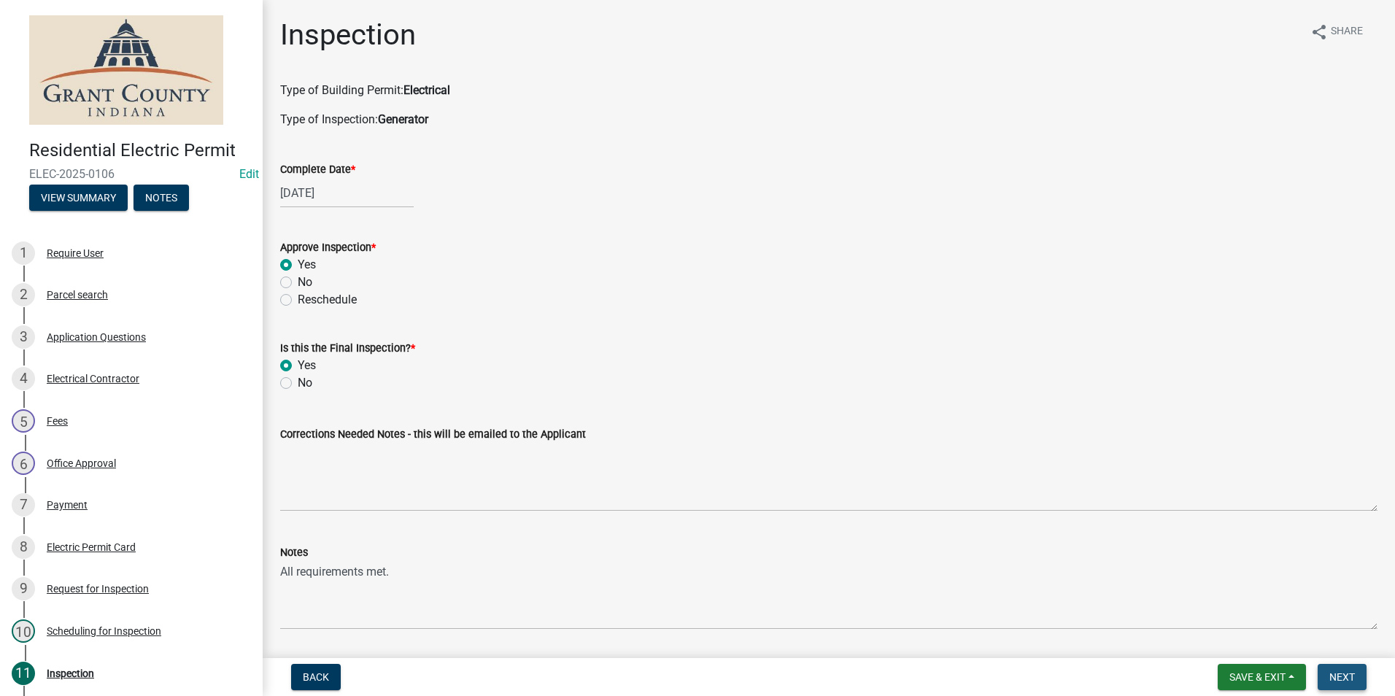
click at [1342, 675] on span "Next" at bounding box center [1343, 677] width 26 height 12
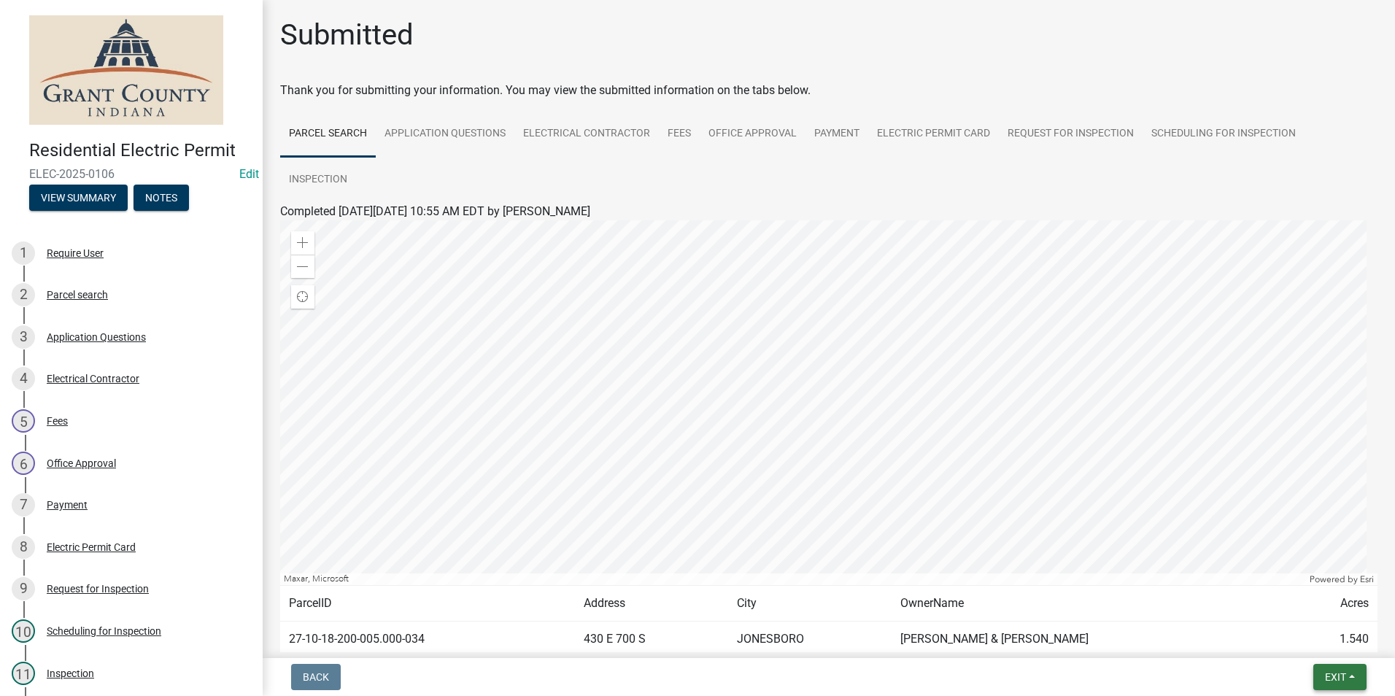
drag, startPoint x: 1341, startPoint y: 670, endPoint x: 1333, endPoint y: 658, distance: 14.8
click at [1337, 664] on button "Exit" at bounding box center [1340, 677] width 53 height 26
click at [1325, 647] on button "Save & Exit" at bounding box center [1308, 639] width 117 height 35
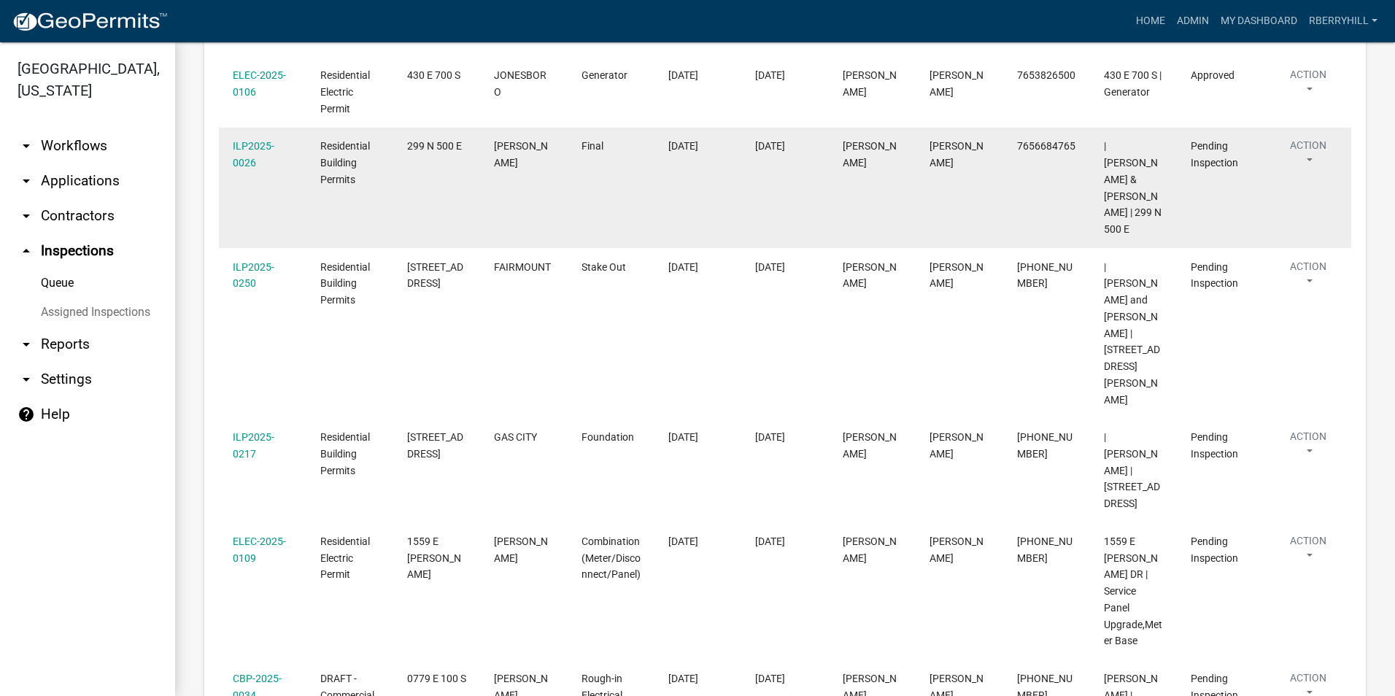
scroll to position [438, 0]
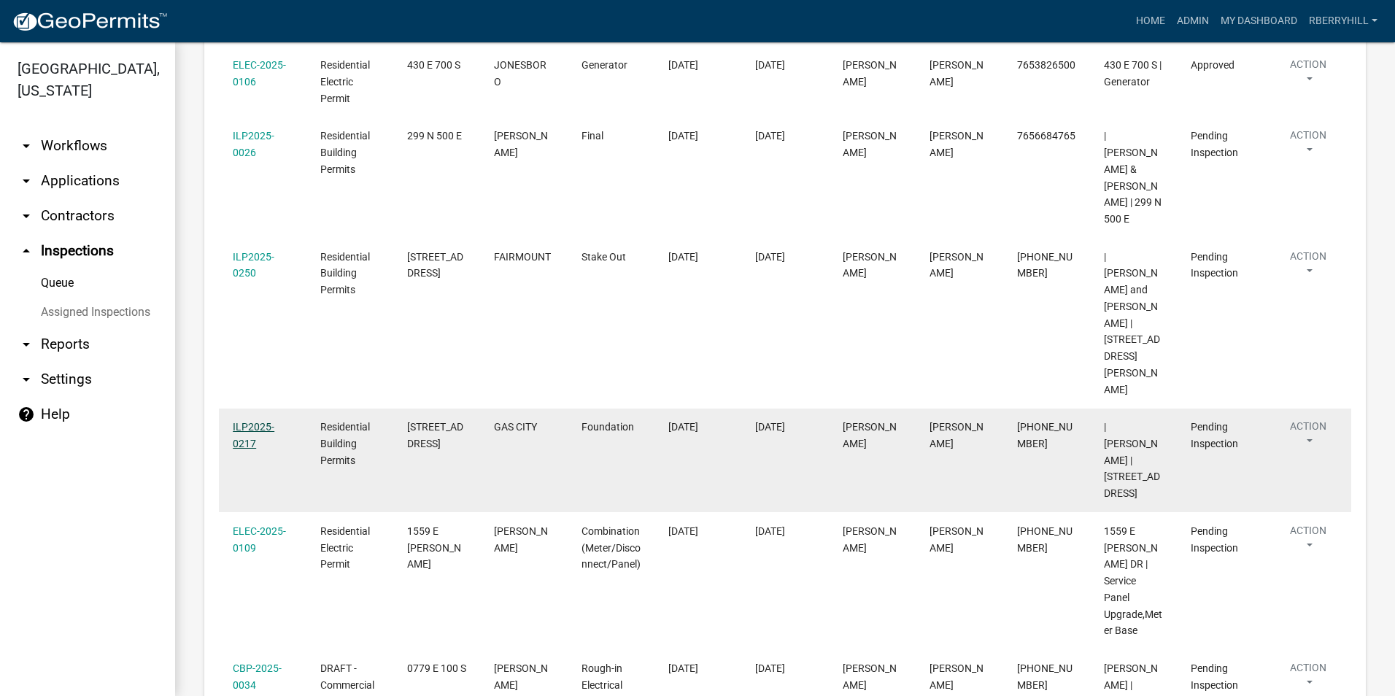
click at [262, 421] on link "ILP2025-0217" at bounding box center [254, 435] width 42 height 28
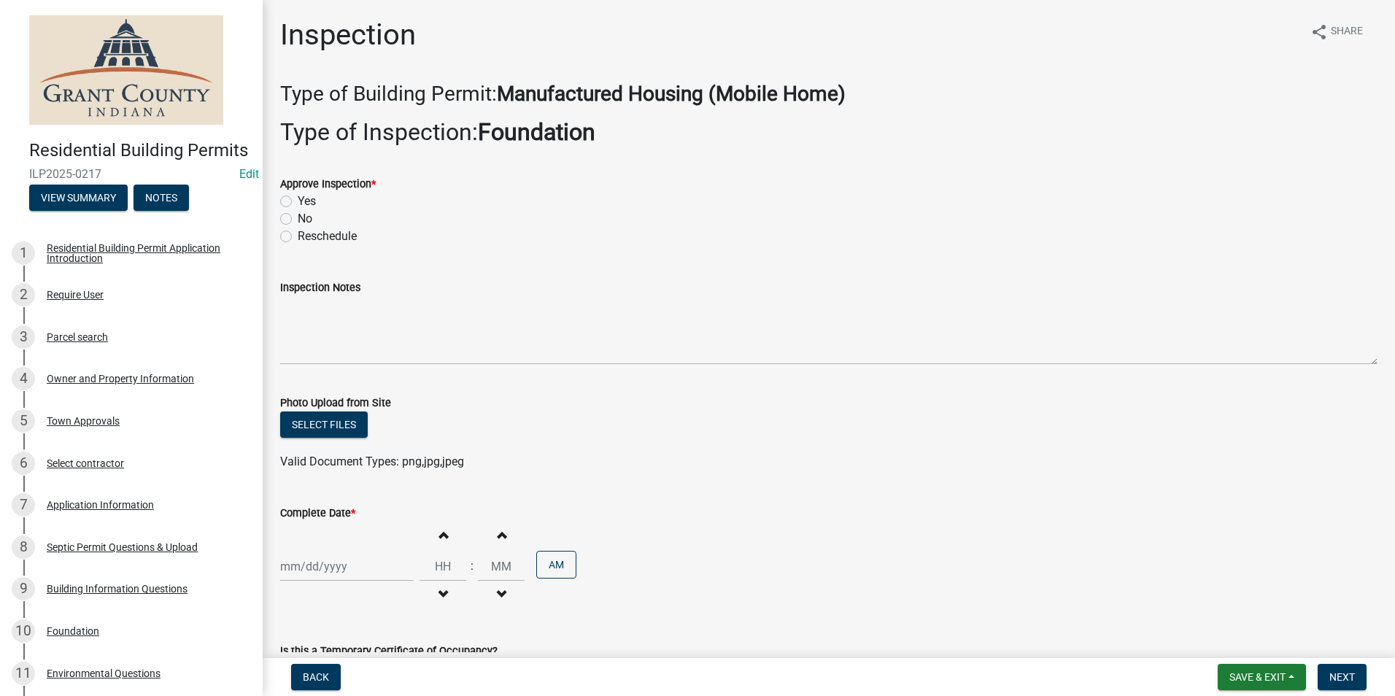
drag, startPoint x: 286, startPoint y: 202, endPoint x: 289, endPoint y: 215, distance: 13.5
click at [298, 202] on label "Yes" at bounding box center [307, 202] width 18 height 18
click at [298, 202] on input "Yes" at bounding box center [302, 197] width 9 height 9
radio input "true"
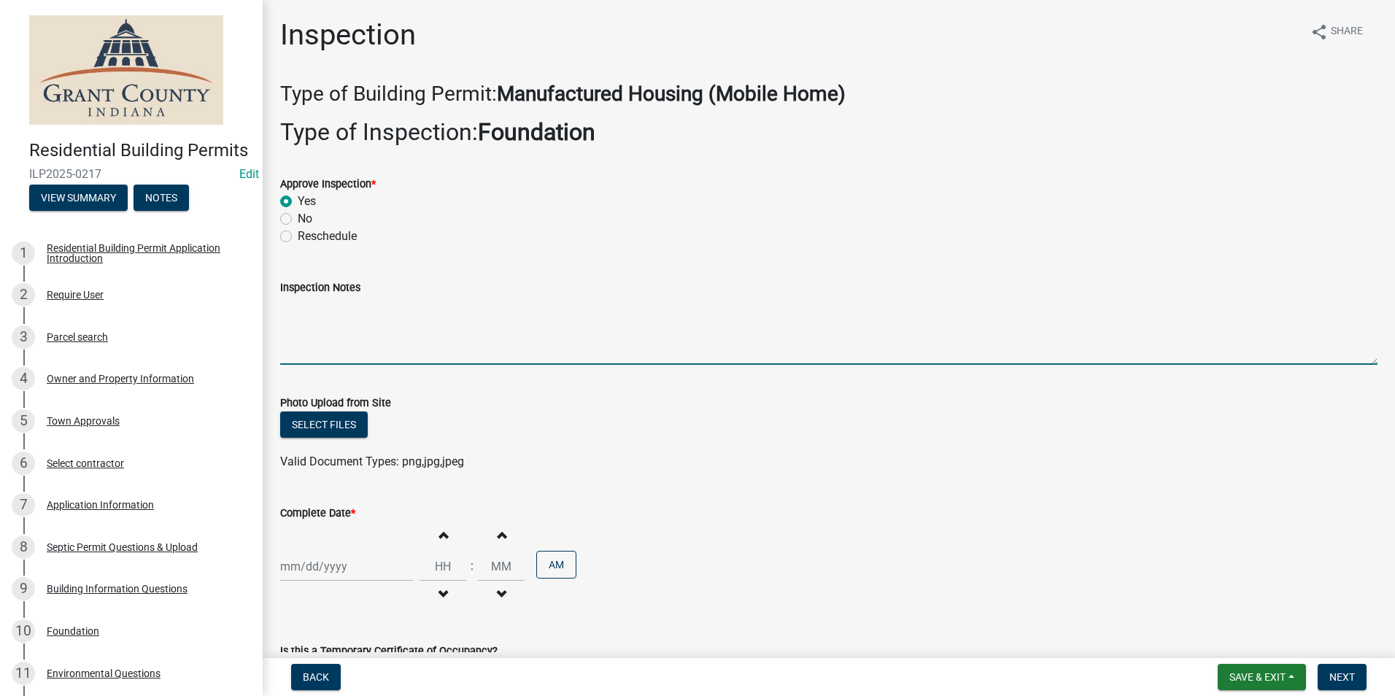
click at [307, 301] on textarea "Inspection Notes" at bounding box center [829, 330] width 1098 height 69
type textarea "Anchor bolts, plate and sill seal, house straps all installed to code."
select select "9"
select select "2025"
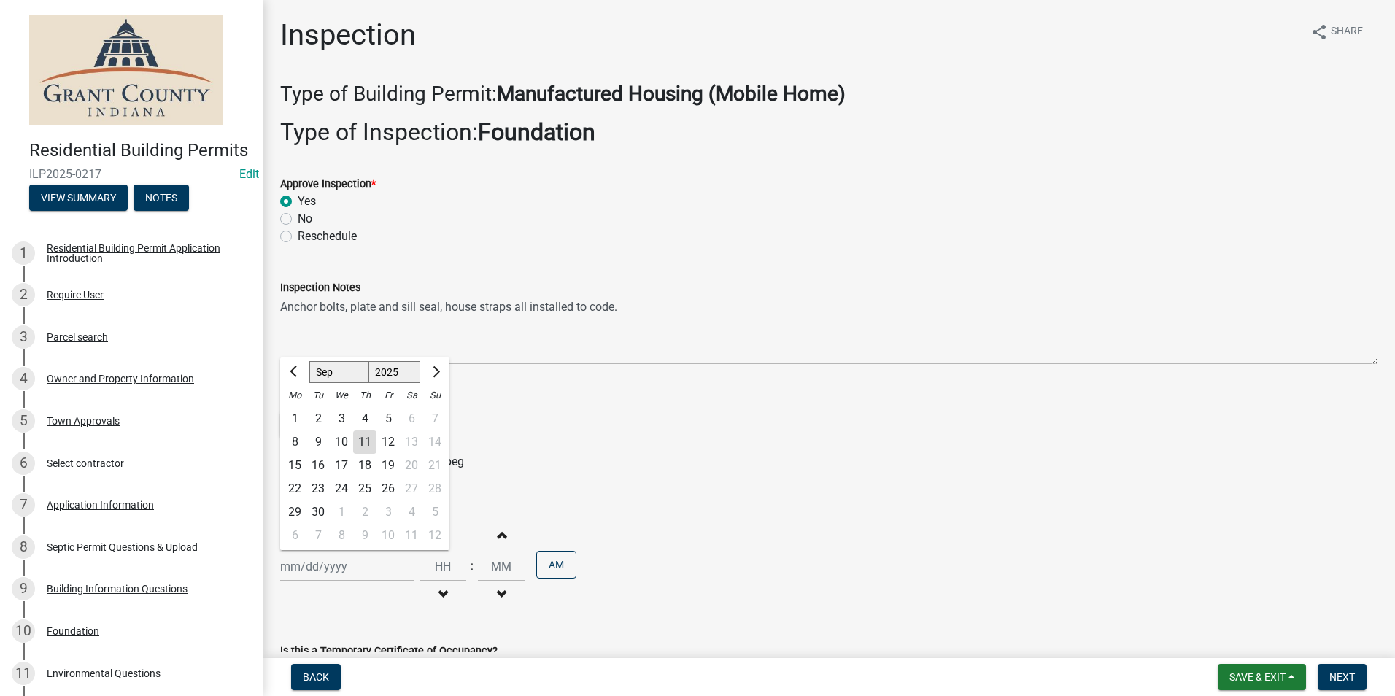
click at [325, 568] on div "[PERSON_NAME] Feb Mar Apr [PERSON_NAME][DATE] Oct Nov [DATE] 1526 1527 1528 152…" at bounding box center [347, 567] width 134 height 30
click at [365, 440] on div "11" at bounding box center [364, 442] width 23 height 23
type input "[DATE]"
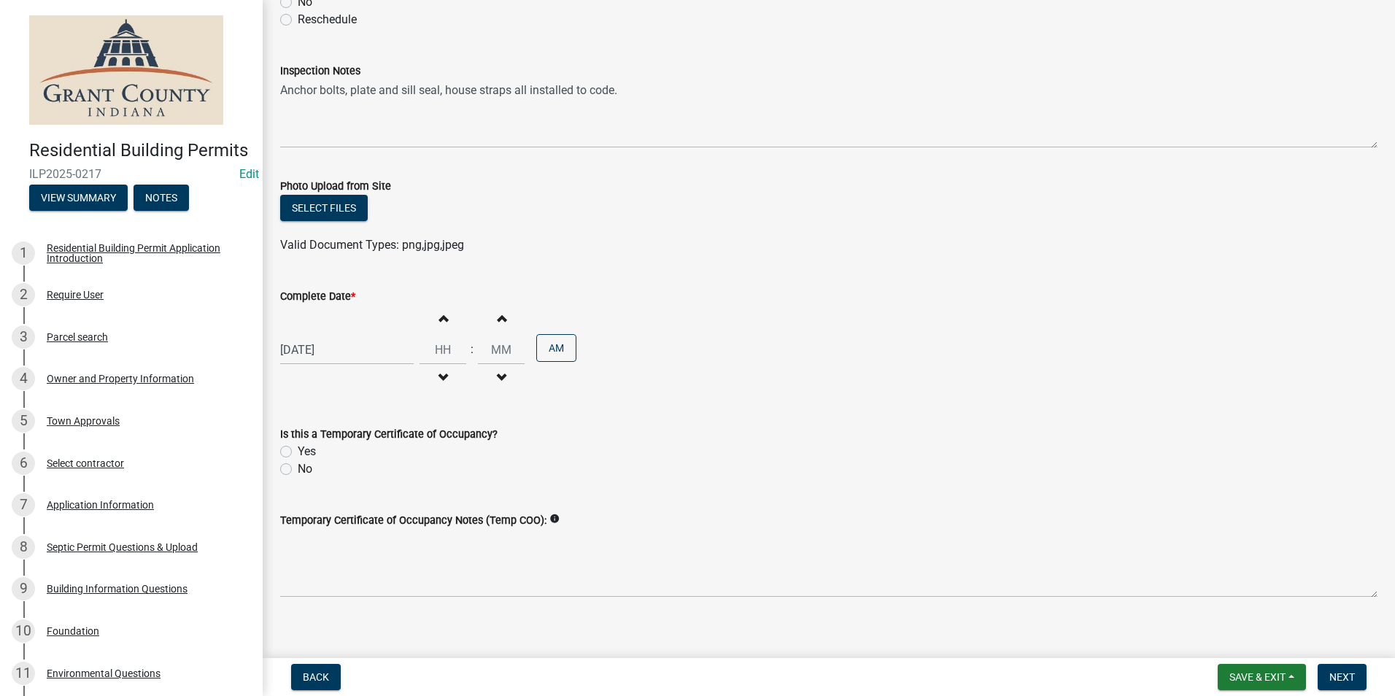
scroll to position [231, 0]
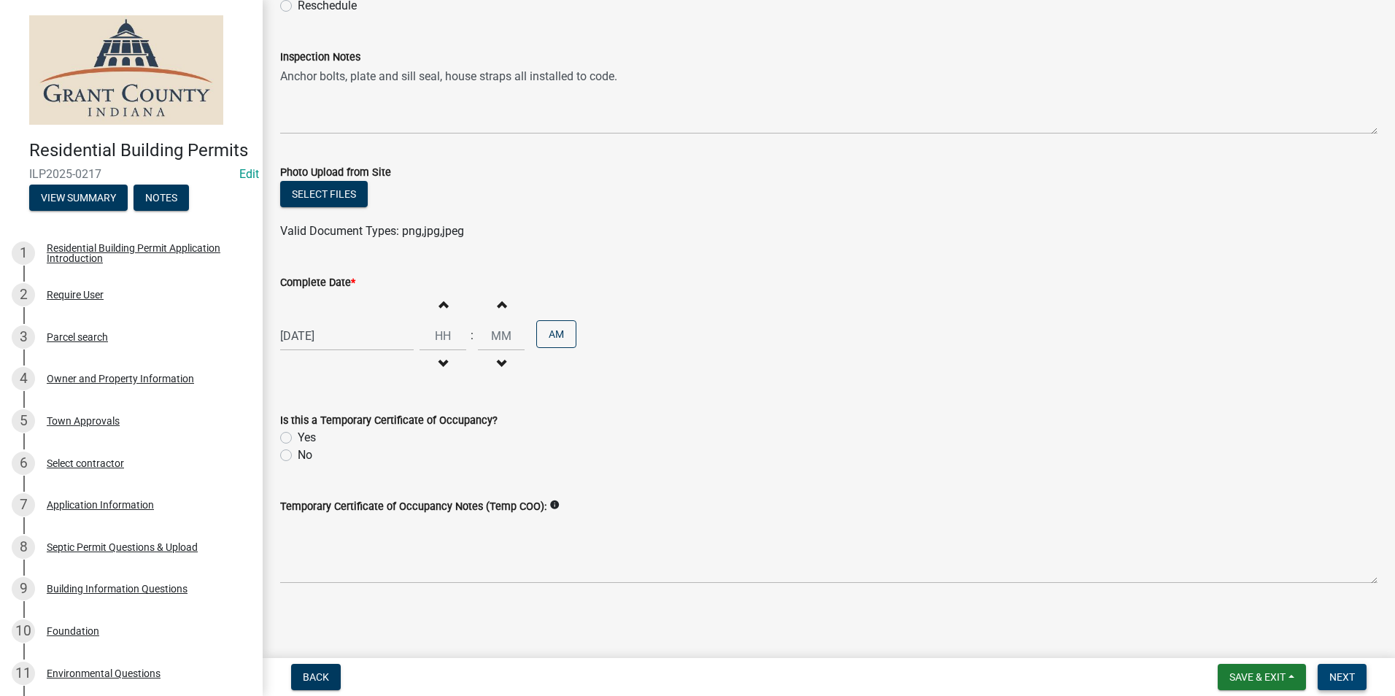
click at [1339, 676] on span "Next" at bounding box center [1343, 677] width 26 height 12
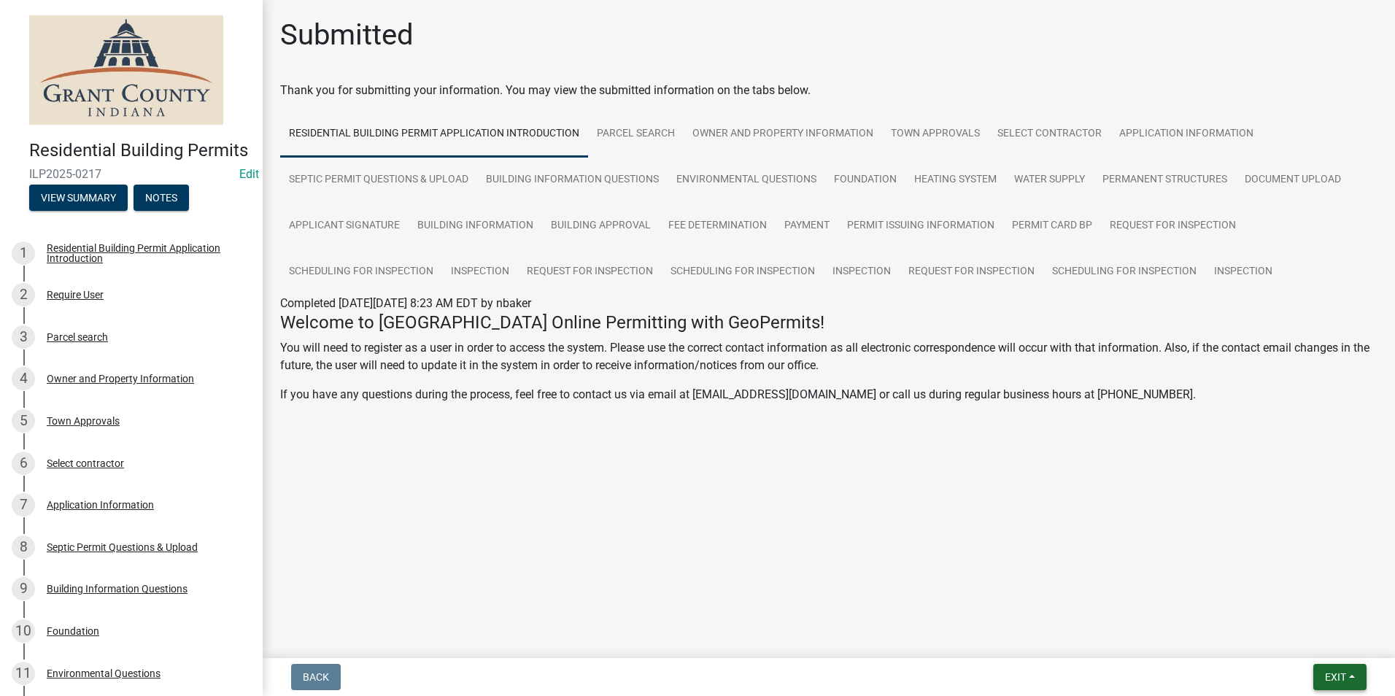
click at [1344, 682] on span "Exit" at bounding box center [1335, 677] width 21 height 12
click at [1303, 648] on button "Save & Exit" at bounding box center [1308, 639] width 117 height 35
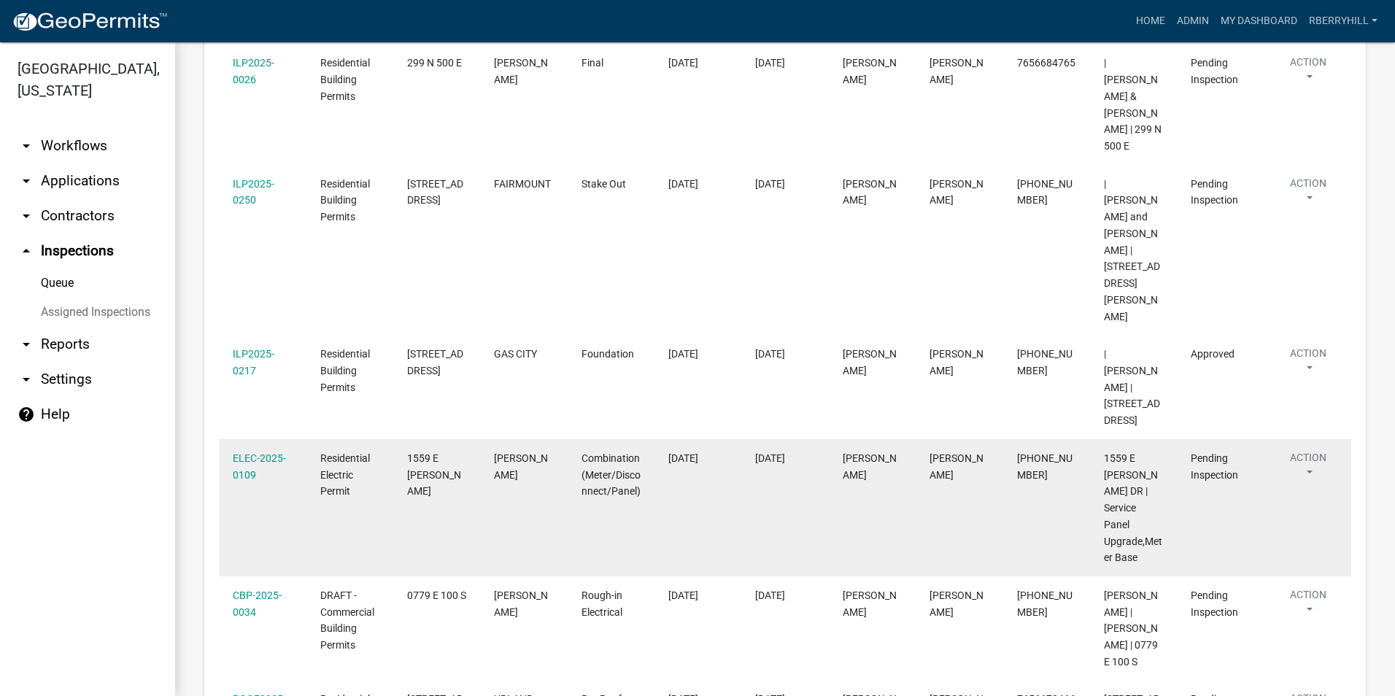
scroll to position [578, 0]
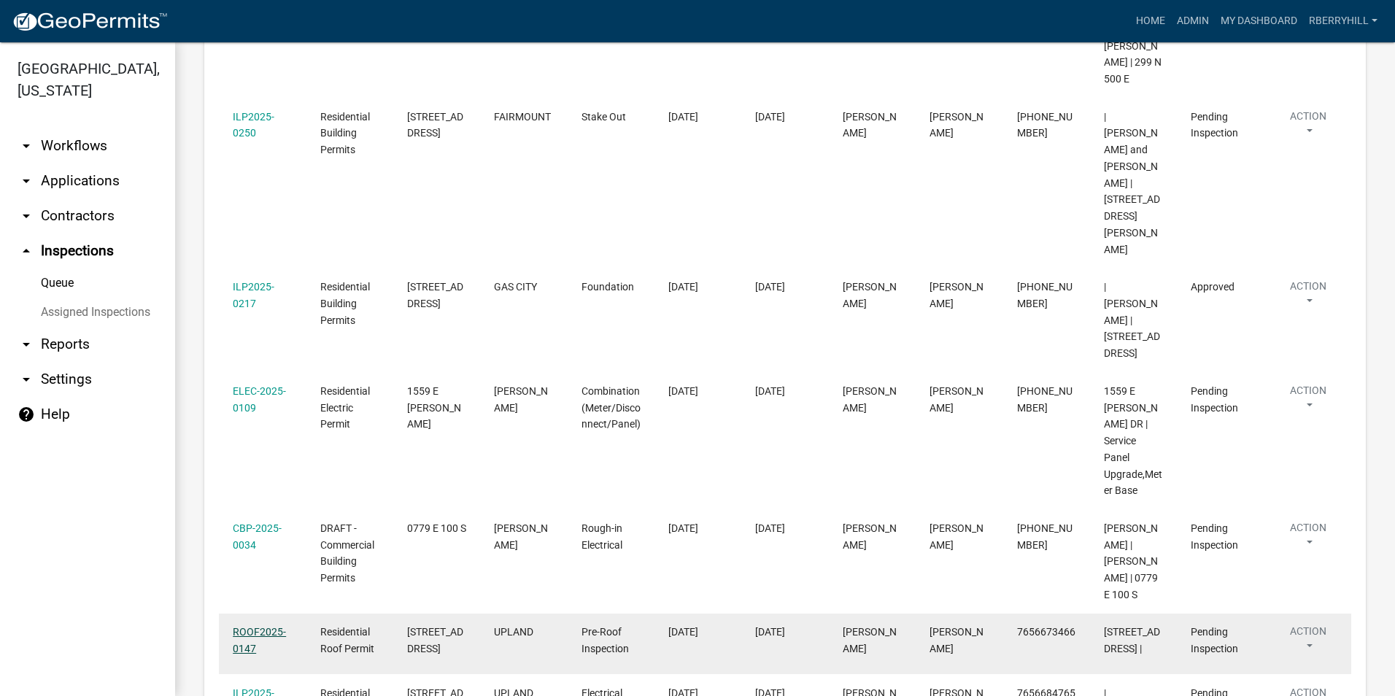
click at [259, 626] on link "ROOF2025-0147" at bounding box center [259, 640] width 53 height 28
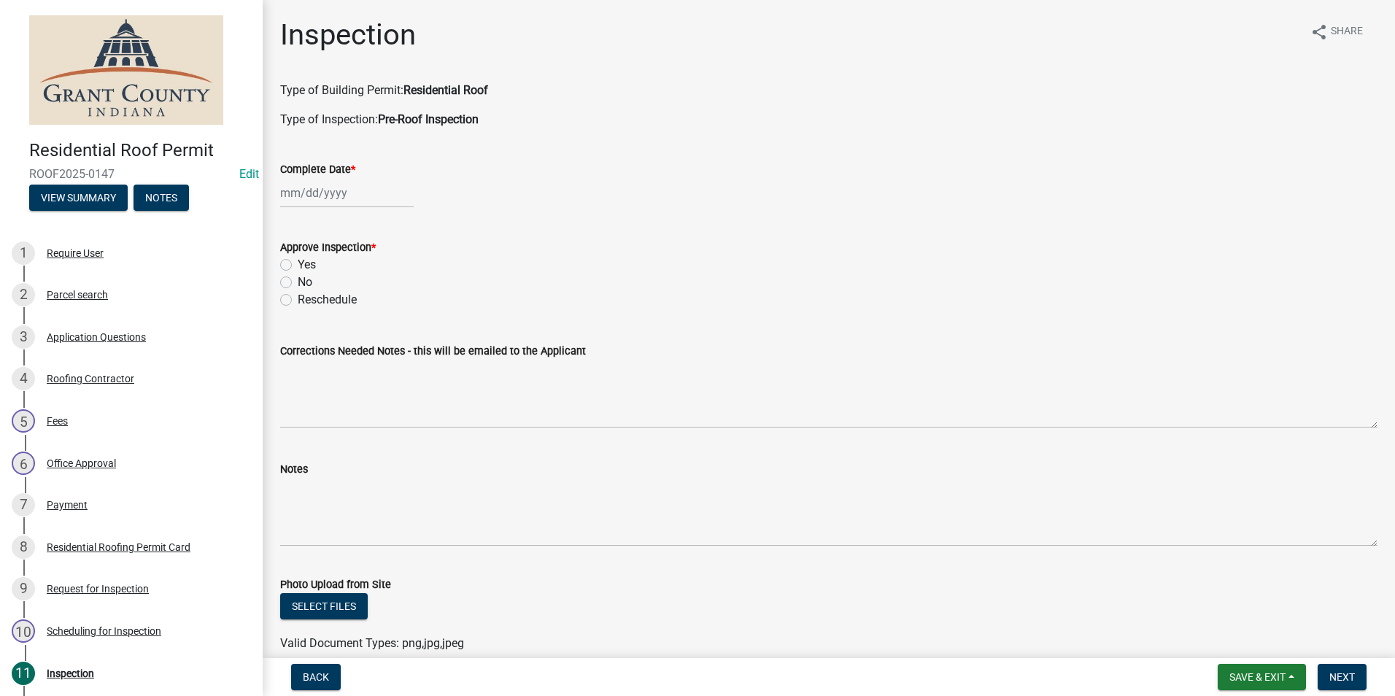
select select "9"
select select "2025"
click at [322, 197] on div "[PERSON_NAME] Feb Mar Apr [PERSON_NAME][DATE] Oct Nov [DATE] 1526 1527 1528 152…" at bounding box center [347, 193] width 134 height 30
click at [360, 295] on div "11" at bounding box center [364, 293] width 23 height 23
type input "[DATE]"
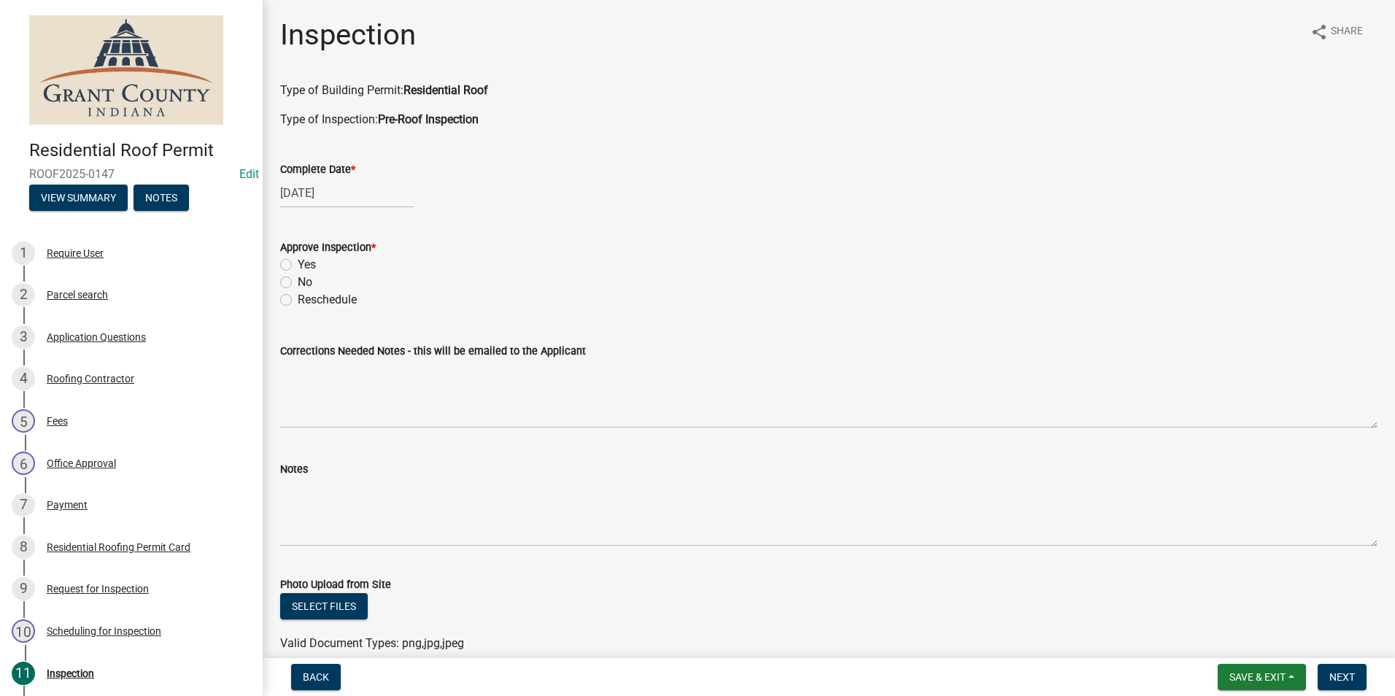
drag, startPoint x: 288, startPoint y: 266, endPoint x: 298, endPoint y: 292, distance: 27.2
click at [298, 266] on label "Yes" at bounding box center [307, 265] width 18 height 18
click at [298, 266] on input "Yes" at bounding box center [302, 260] width 9 height 9
radio input "true"
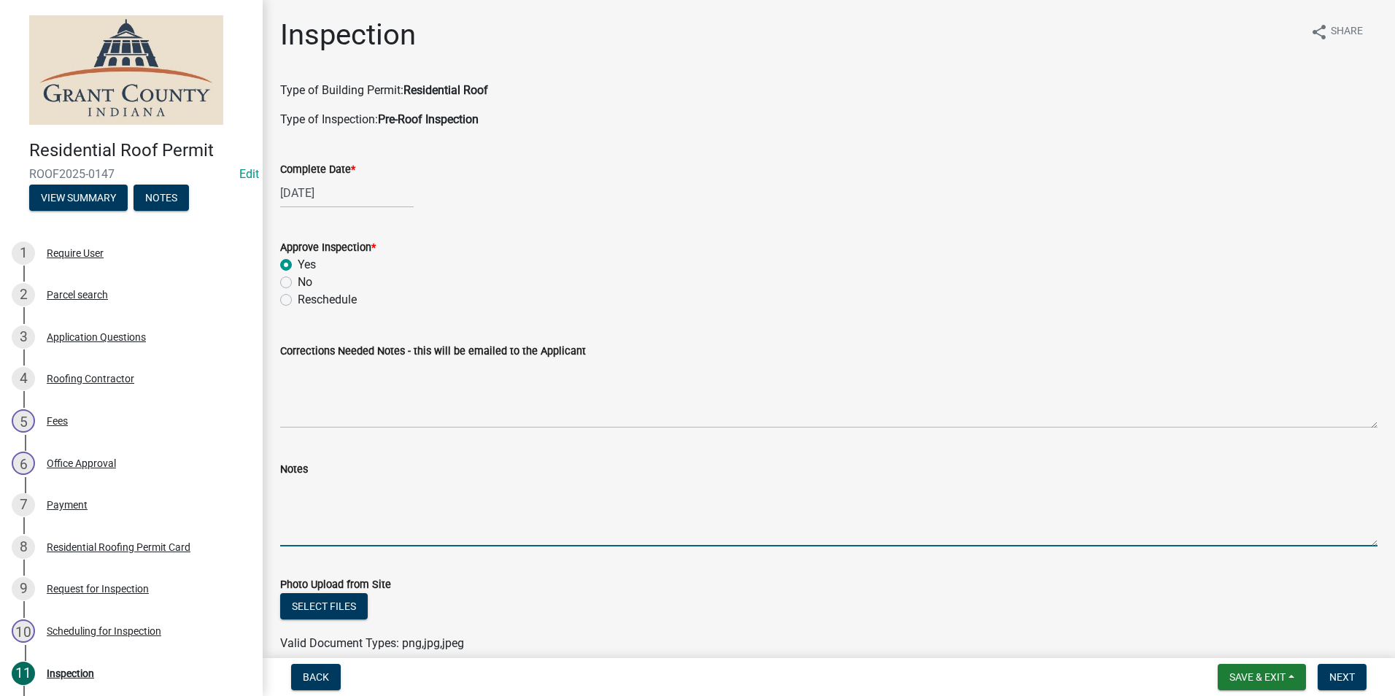
click at [296, 496] on textarea "Notes" at bounding box center [829, 512] width 1098 height 69
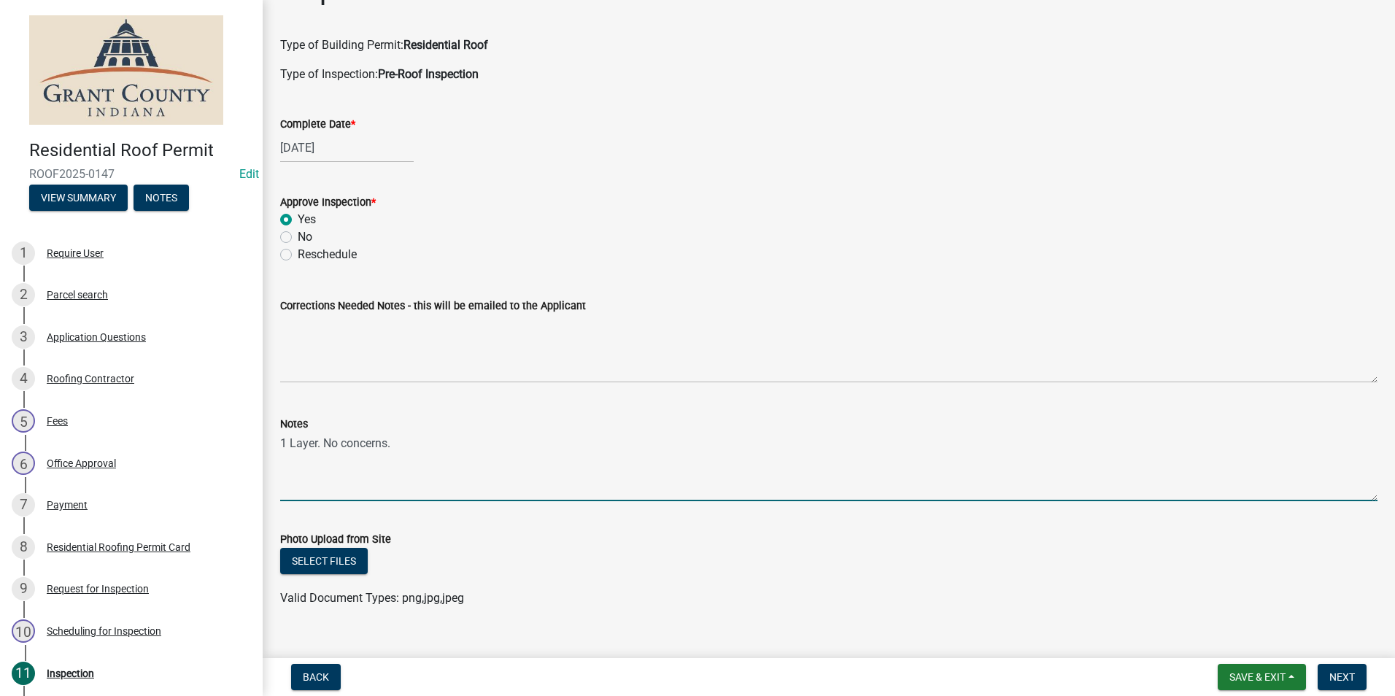
scroll to position [70, 0]
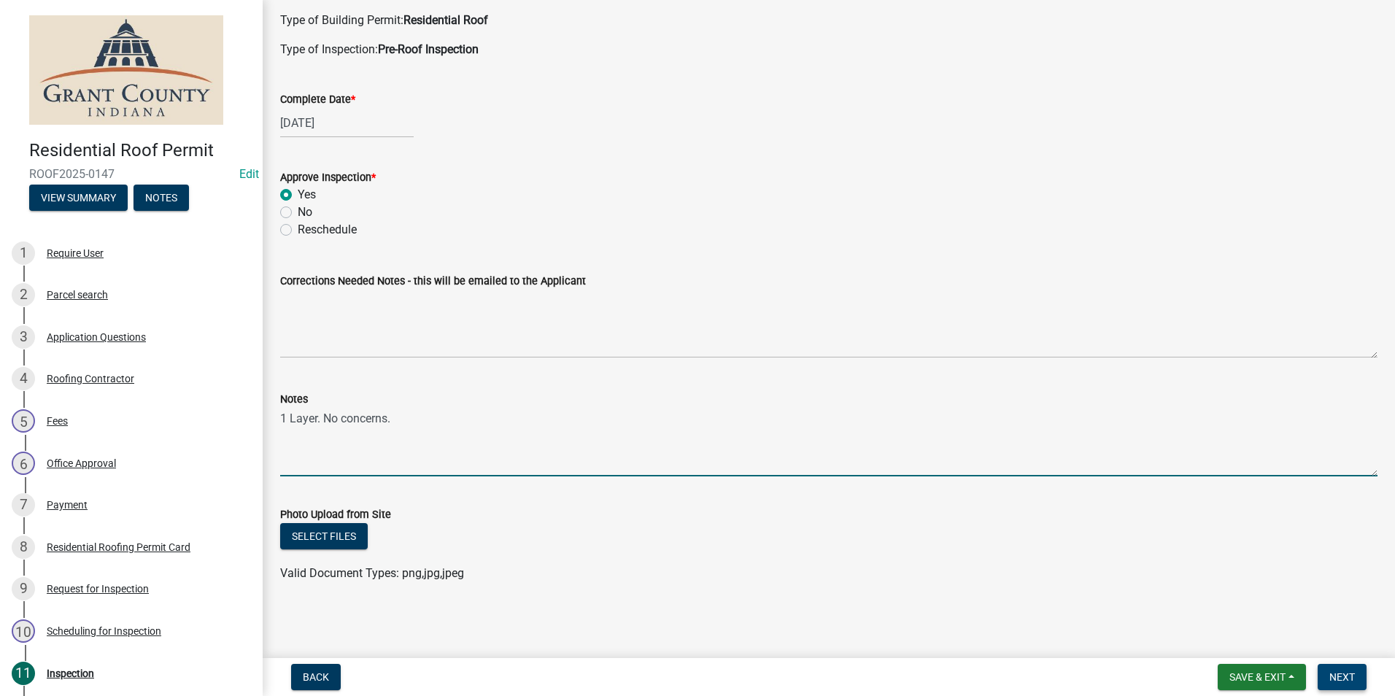
type textarea "1 Layer. No concerns."
click at [1349, 679] on span "Next" at bounding box center [1343, 677] width 26 height 12
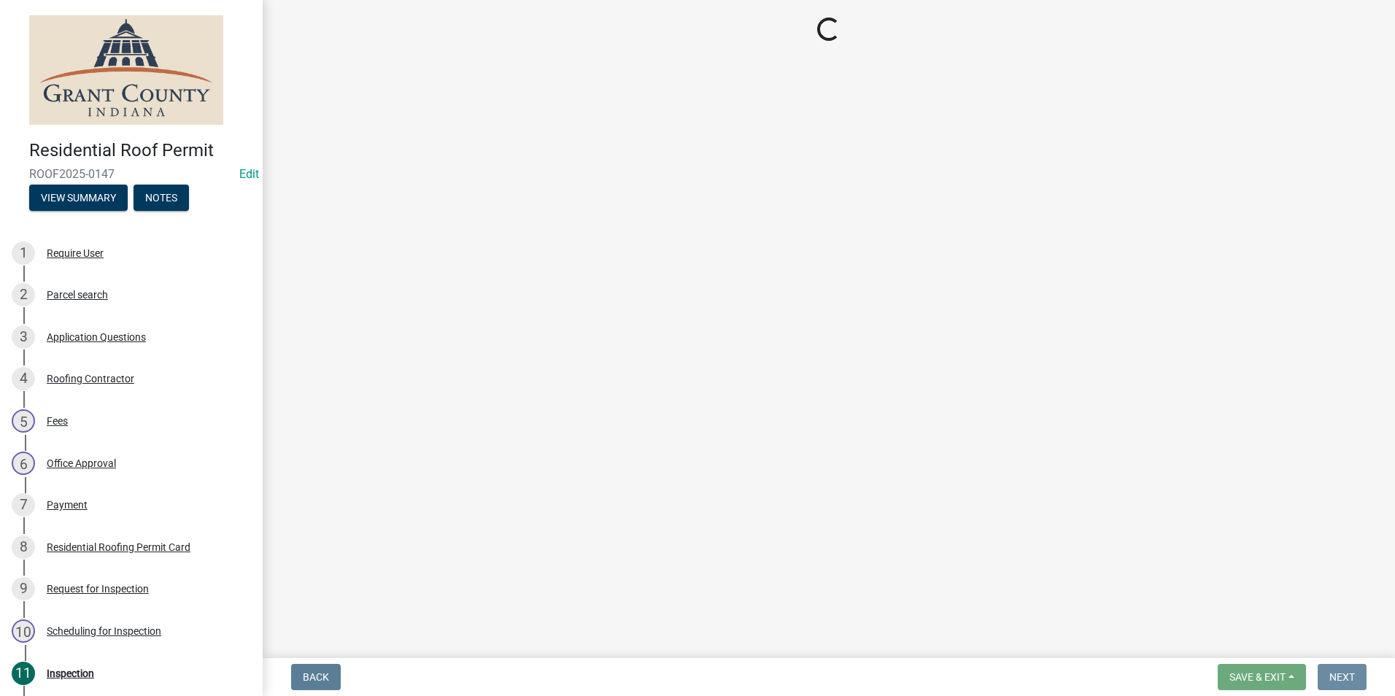
scroll to position [0, 0]
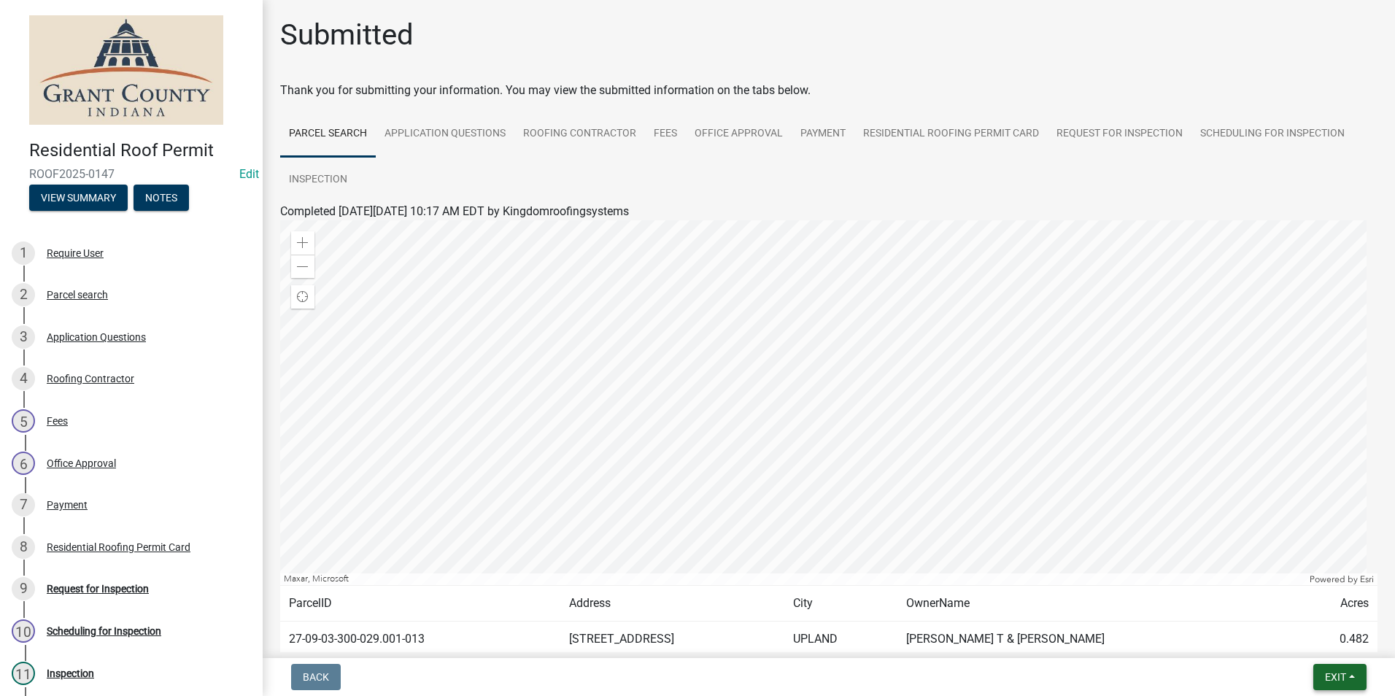
drag, startPoint x: 1340, startPoint y: 676, endPoint x: 1333, endPoint y: 672, distance: 8.5
click at [1339, 676] on span "Exit" at bounding box center [1335, 677] width 21 height 12
click at [1303, 620] on button "Save" at bounding box center [1308, 604] width 117 height 35
click at [1341, 677] on span "Exit" at bounding box center [1335, 677] width 21 height 12
click at [1330, 643] on button "Save & Exit" at bounding box center [1308, 639] width 117 height 35
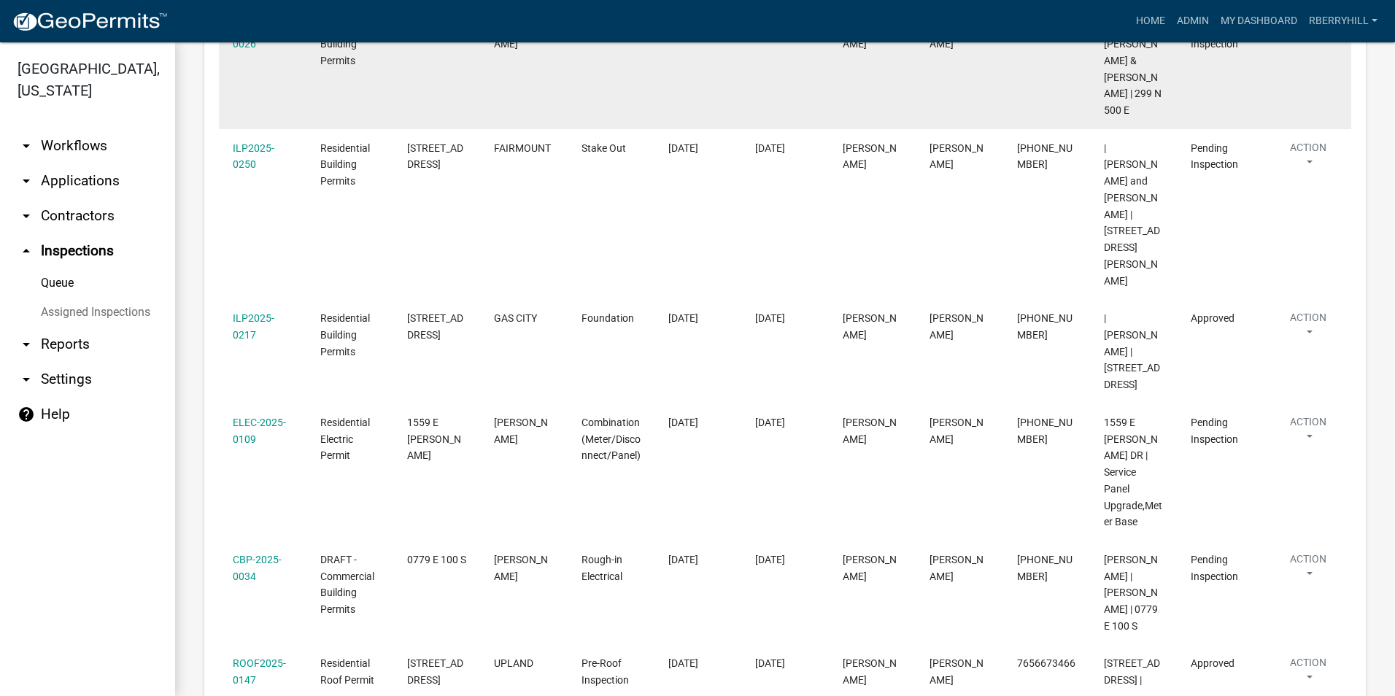
scroll to position [578, 0]
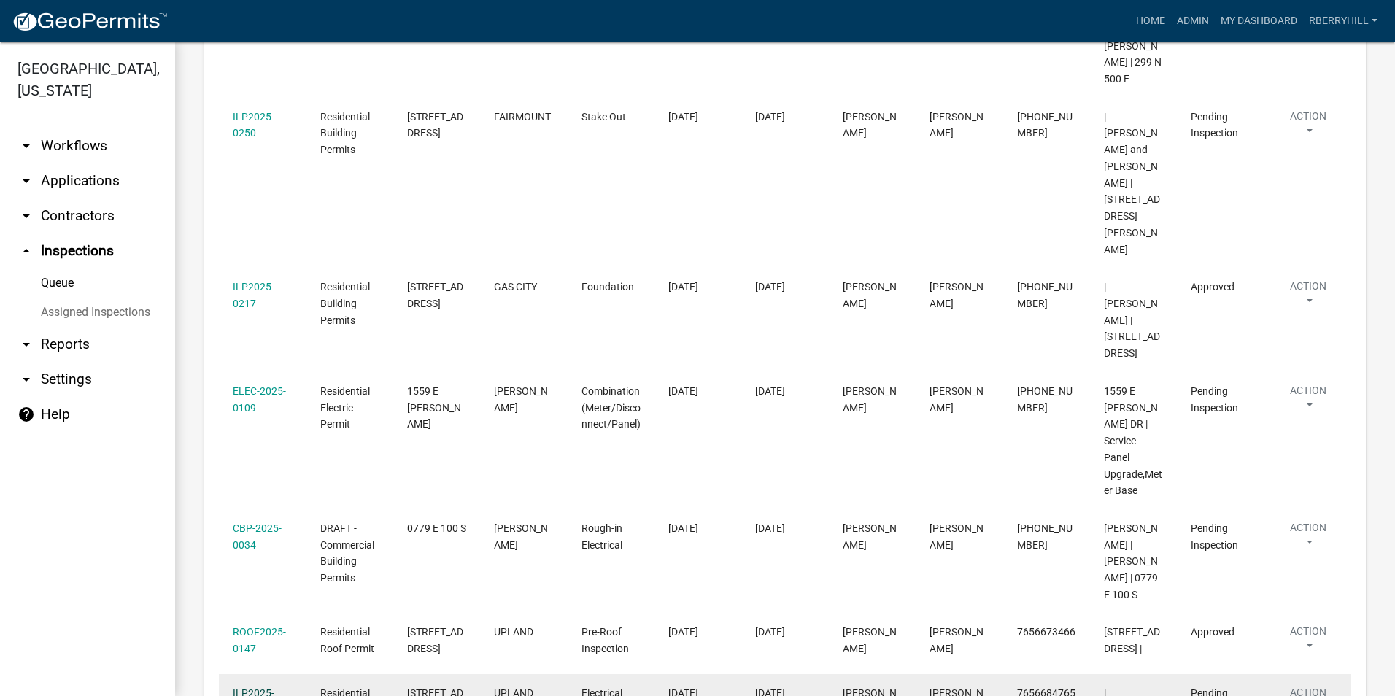
click at [251, 687] on link "ILP2025-0134" at bounding box center [254, 701] width 42 height 28
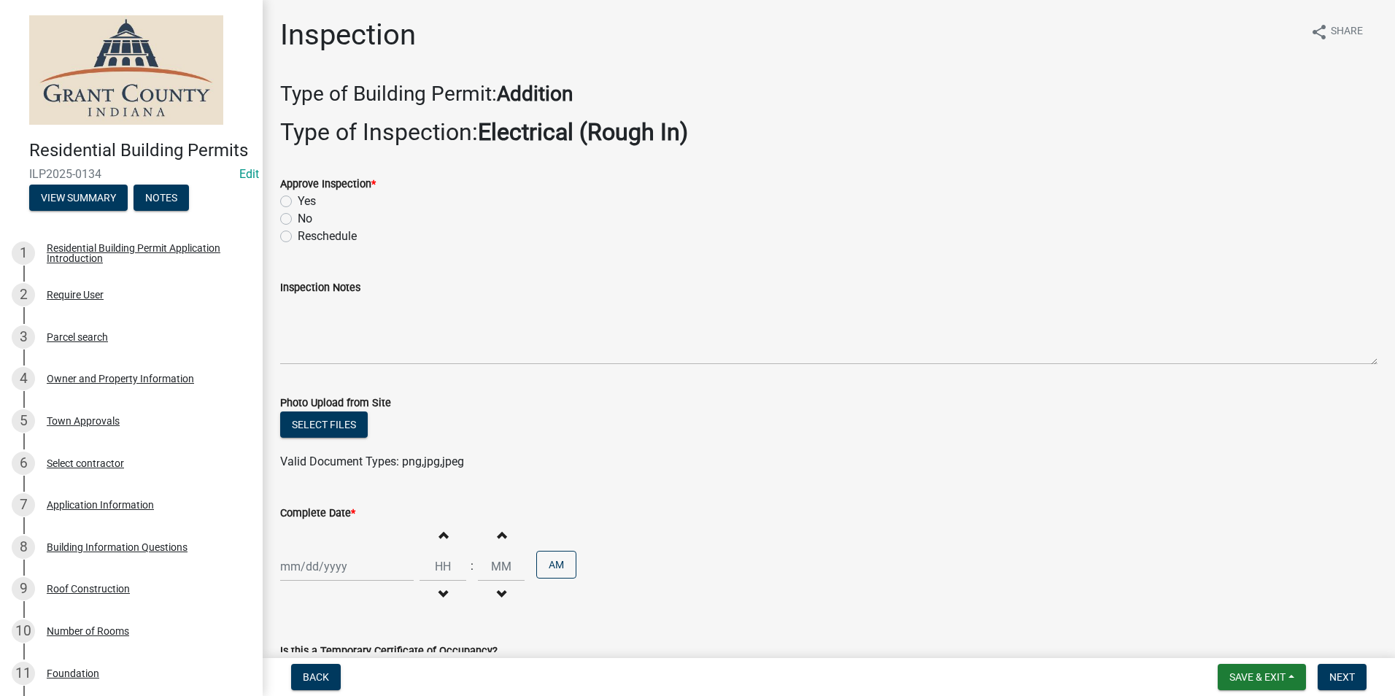
drag, startPoint x: 283, startPoint y: 200, endPoint x: 296, endPoint y: 275, distance: 76.3
click at [298, 203] on label "Yes" at bounding box center [307, 202] width 18 height 18
click at [298, 202] on input "Yes" at bounding box center [302, 197] width 9 height 9
radio input "true"
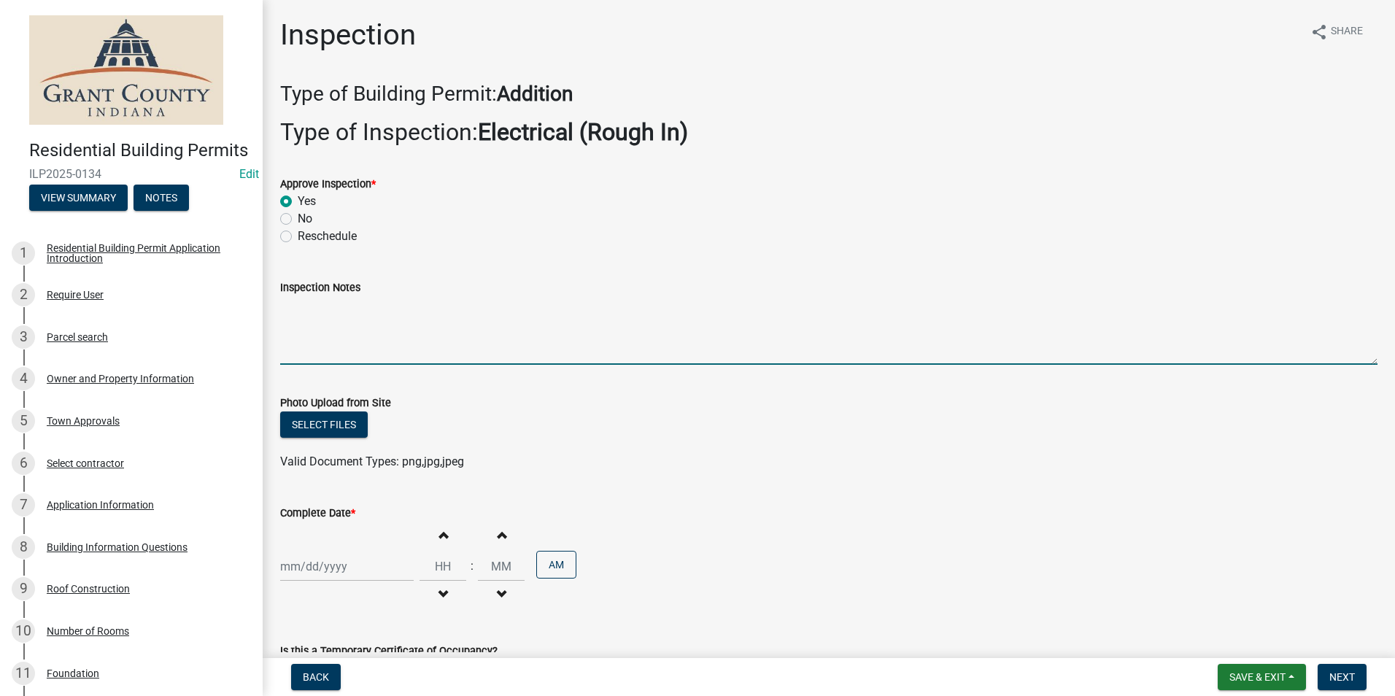
click at [297, 302] on textarea "Inspection Notes" at bounding box center [829, 330] width 1098 height 69
type textarea "Fire caulk, insulation and vapor barrier requirements met."
click at [323, 565] on div at bounding box center [347, 567] width 134 height 30
select select "9"
select select "2025"
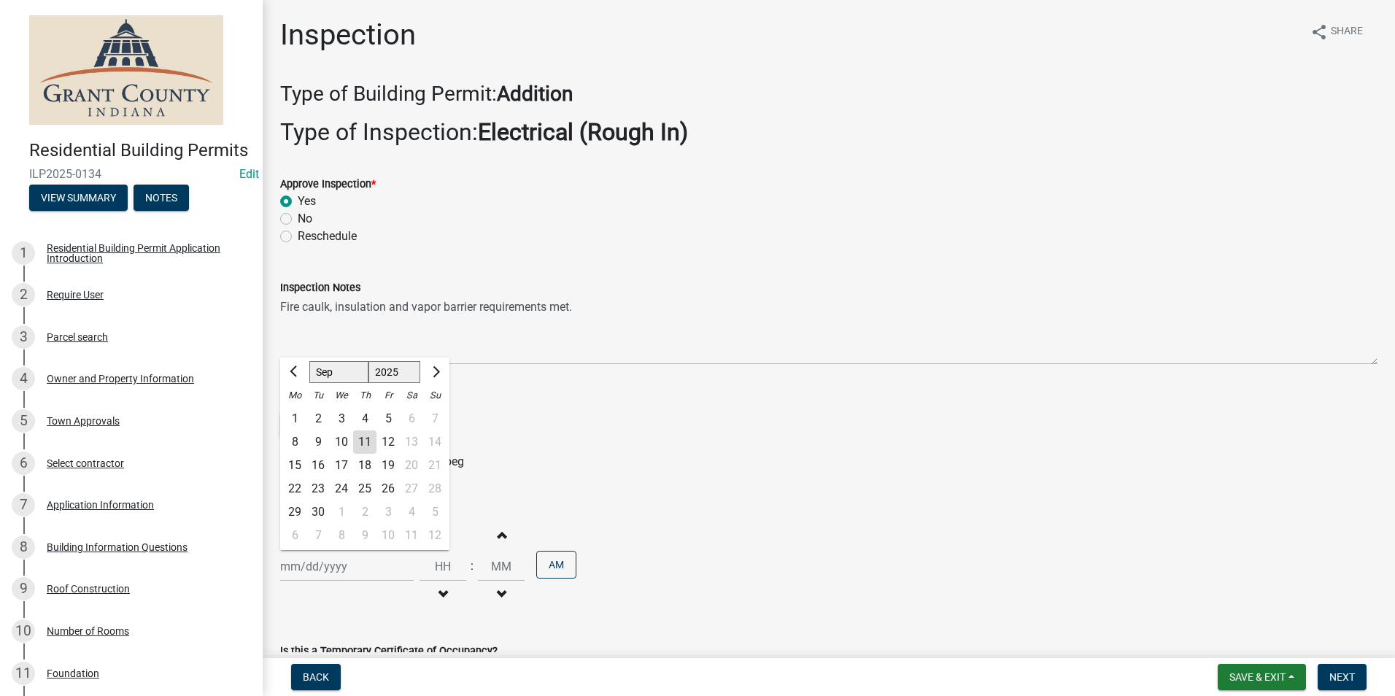
click at [366, 445] on div "11" at bounding box center [364, 442] width 23 height 23
type input "[DATE]"
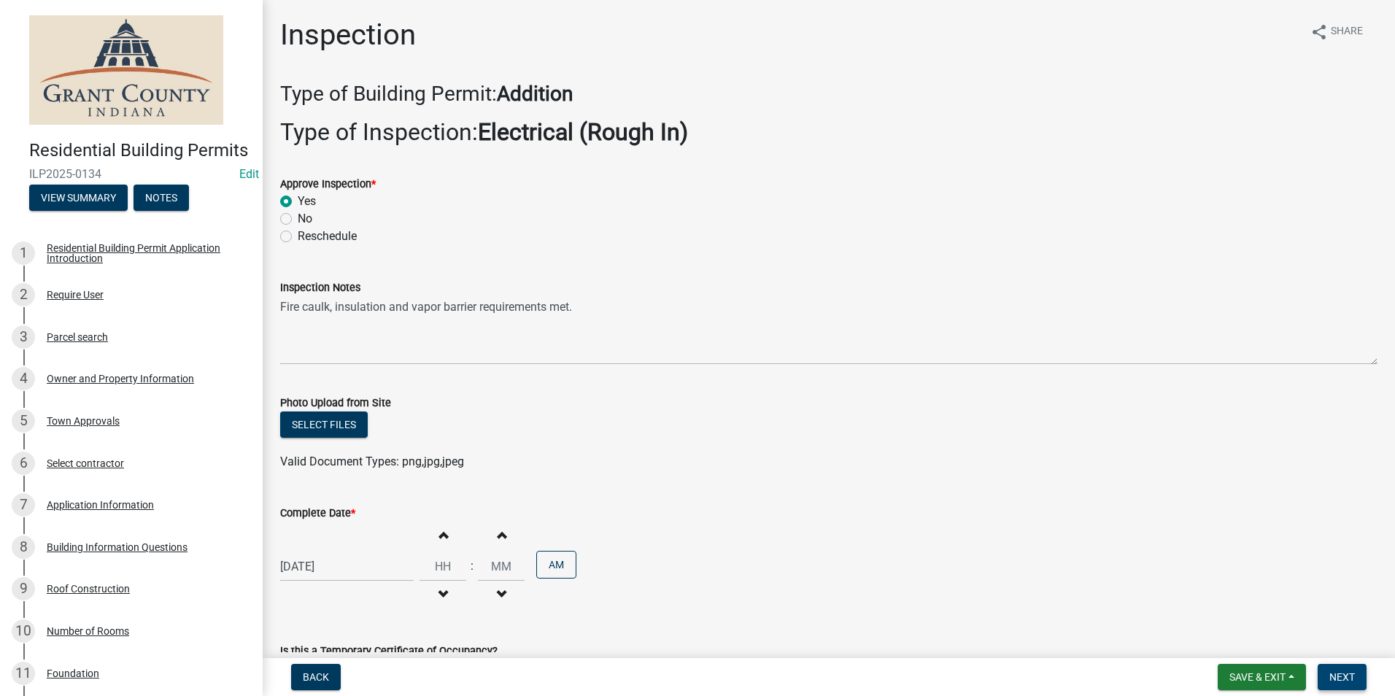
click at [1335, 673] on span "Next" at bounding box center [1343, 677] width 26 height 12
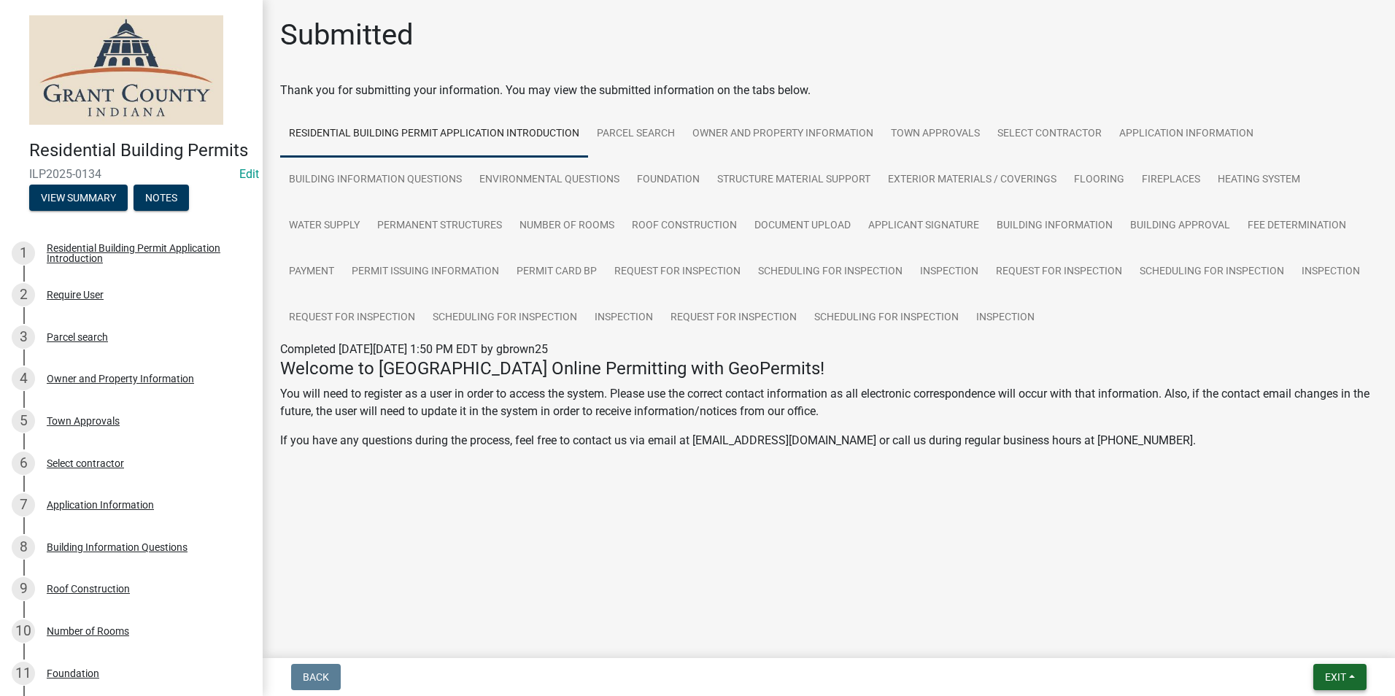
click at [1335, 671] on span "Exit" at bounding box center [1335, 677] width 21 height 12
click at [1315, 639] on button "Save & Exit" at bounding box center [1308, 639] width 117 height 35
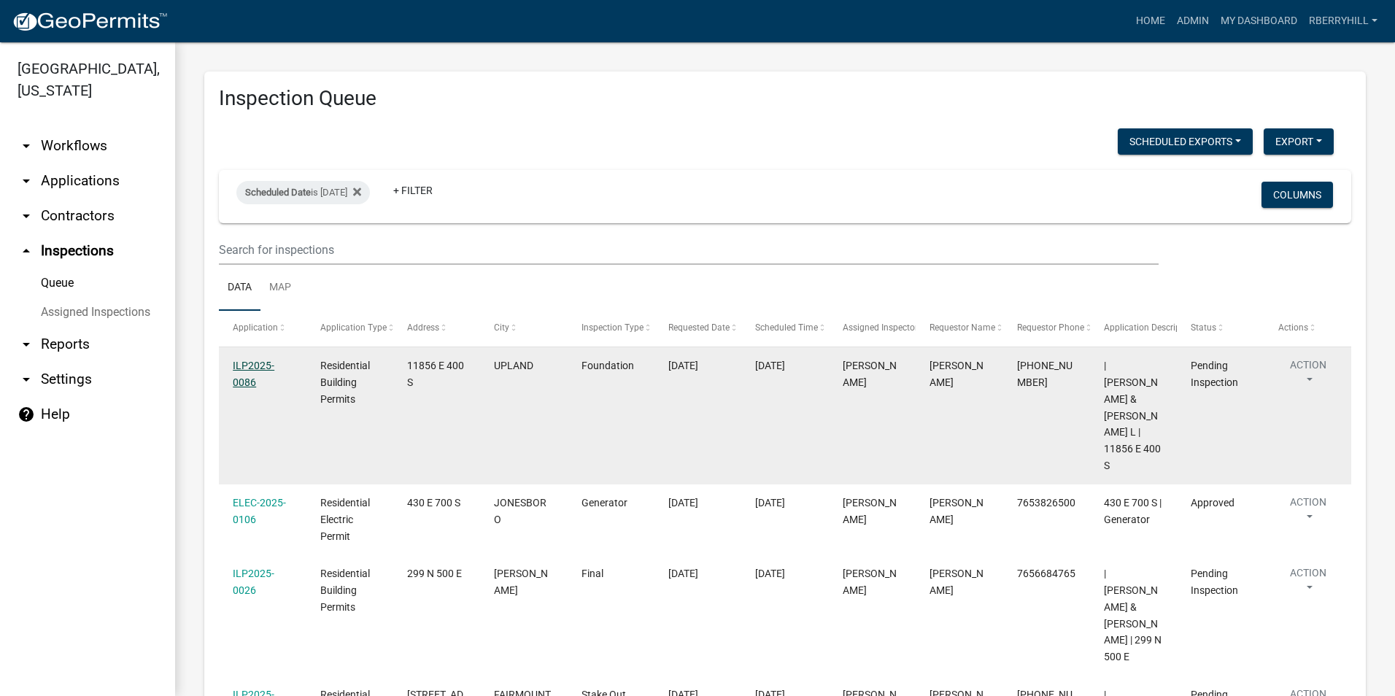
click at [255, 363] on link "ILP2025-0086" at bounding box center [254, 374] width 42 height 28
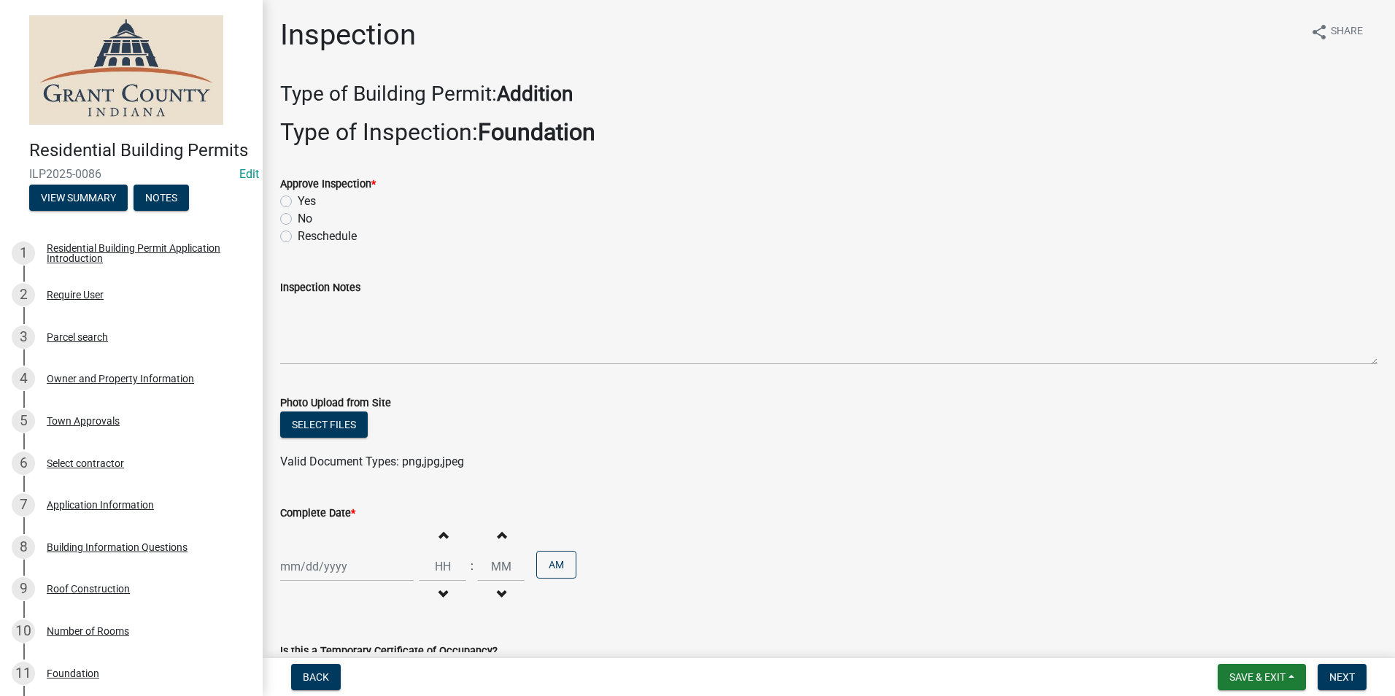
click at [298, 201] on label "Yes" at bounding box center [307, 202] width 18 height 18
click at [298, 201] on input "Yes" at bounding box center [302, 197] width 9 height 9
radio input "true"
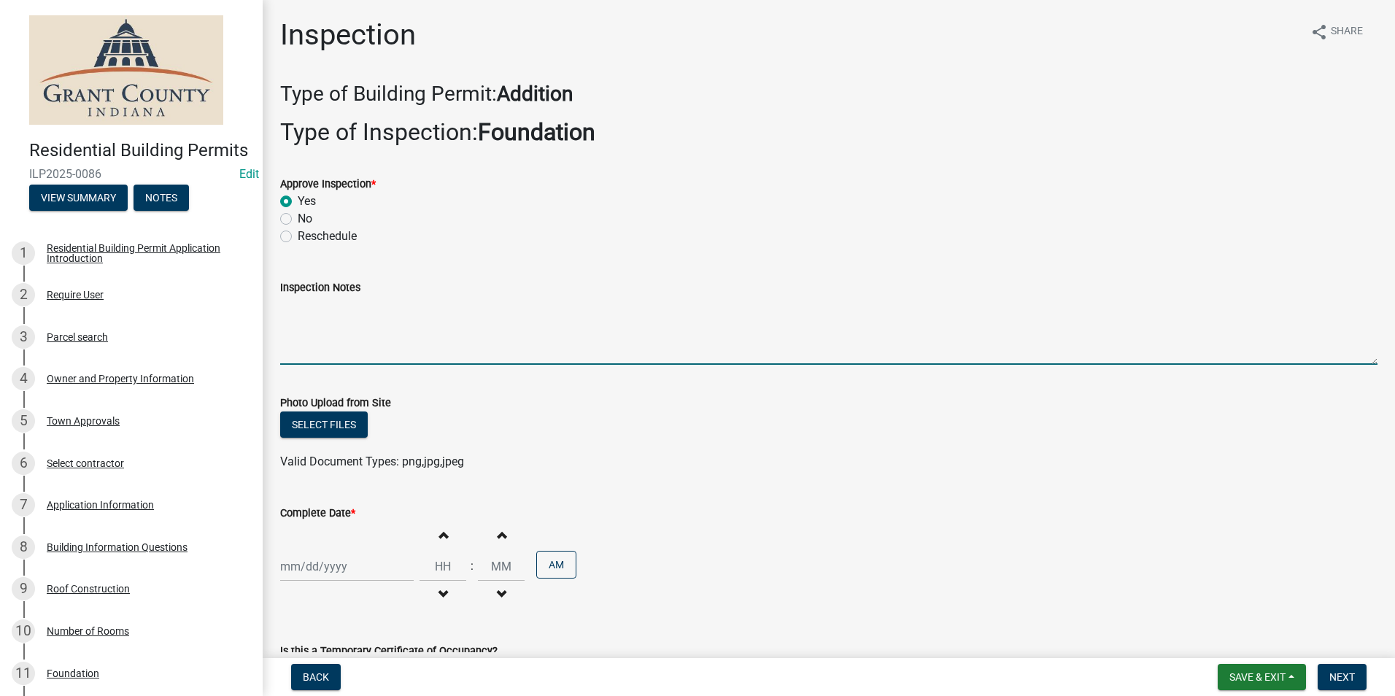
click at [290, 304] on textarea "Inspection Notes" at bounding box center [829, 330] width 1098 height 69
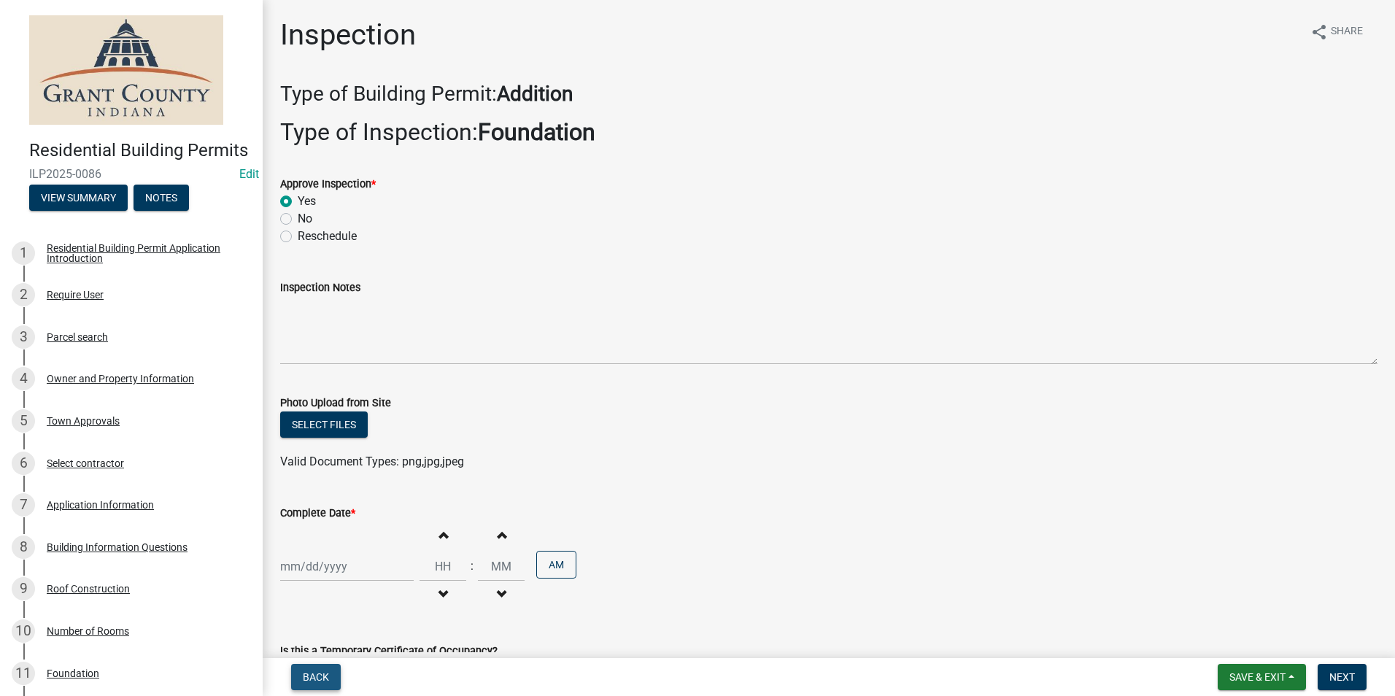
click at [319, 677] on span "Back" at bounding box center [316, 677] width 26 height 12
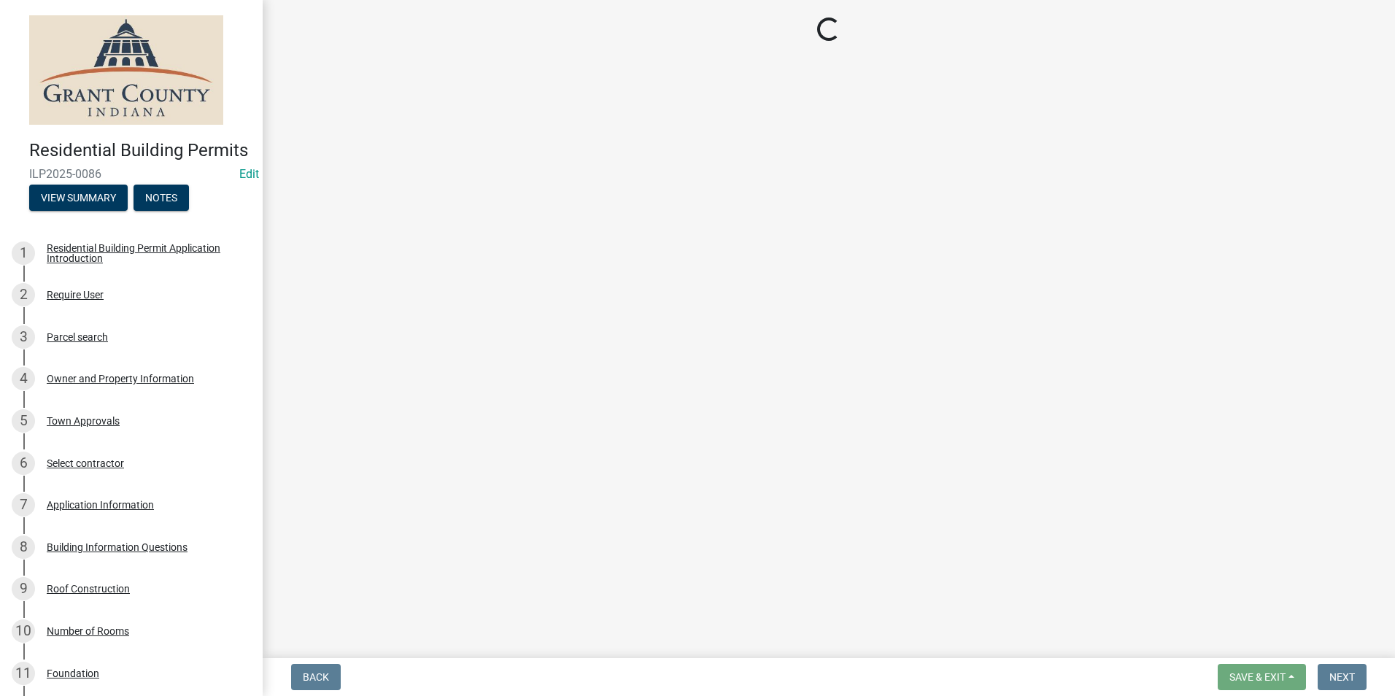
select select "d7f9a44a-d2ea-4d3c-83b3-1aa71c950bd5"
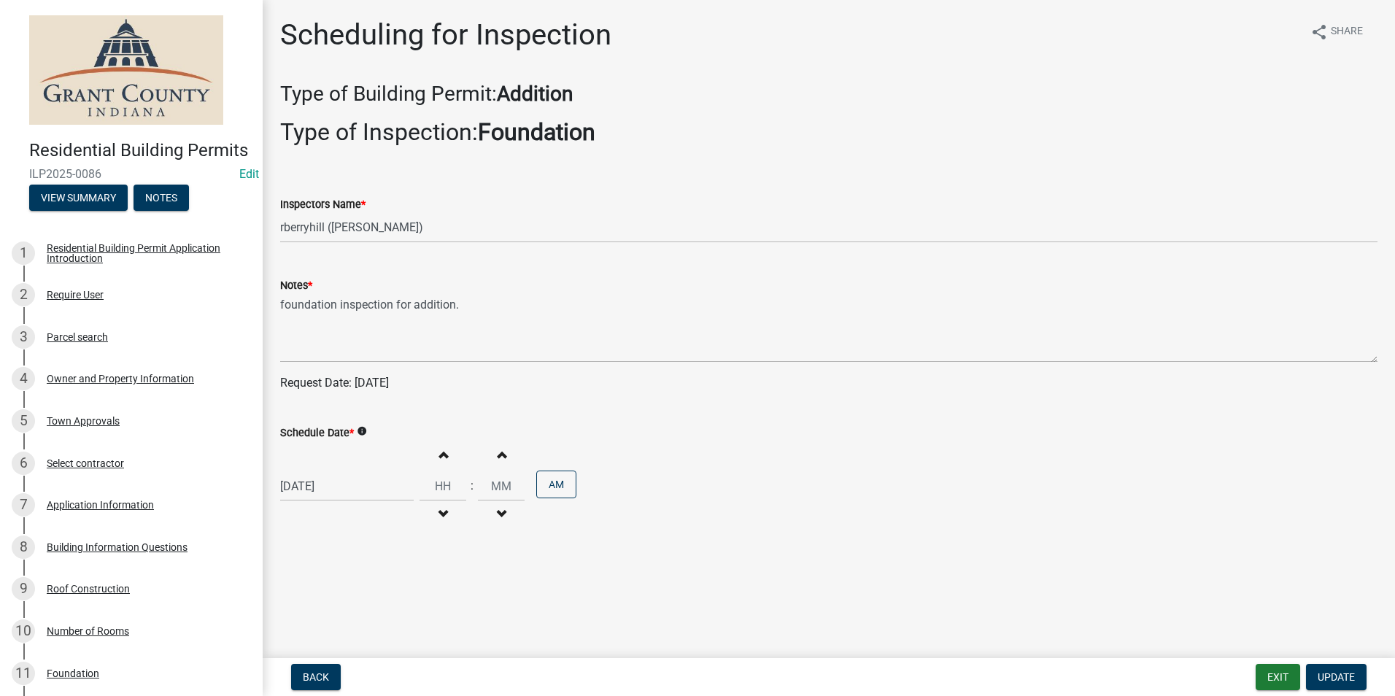
click at [318, 489] on div "[DATE]" at bounding box center [347, 486] width 134 height 30
select select "9"
select select "2025"
click at [296, 336] on div "1" at bounding box center [294, 338] width 23 height 23
type input "[DATE]"
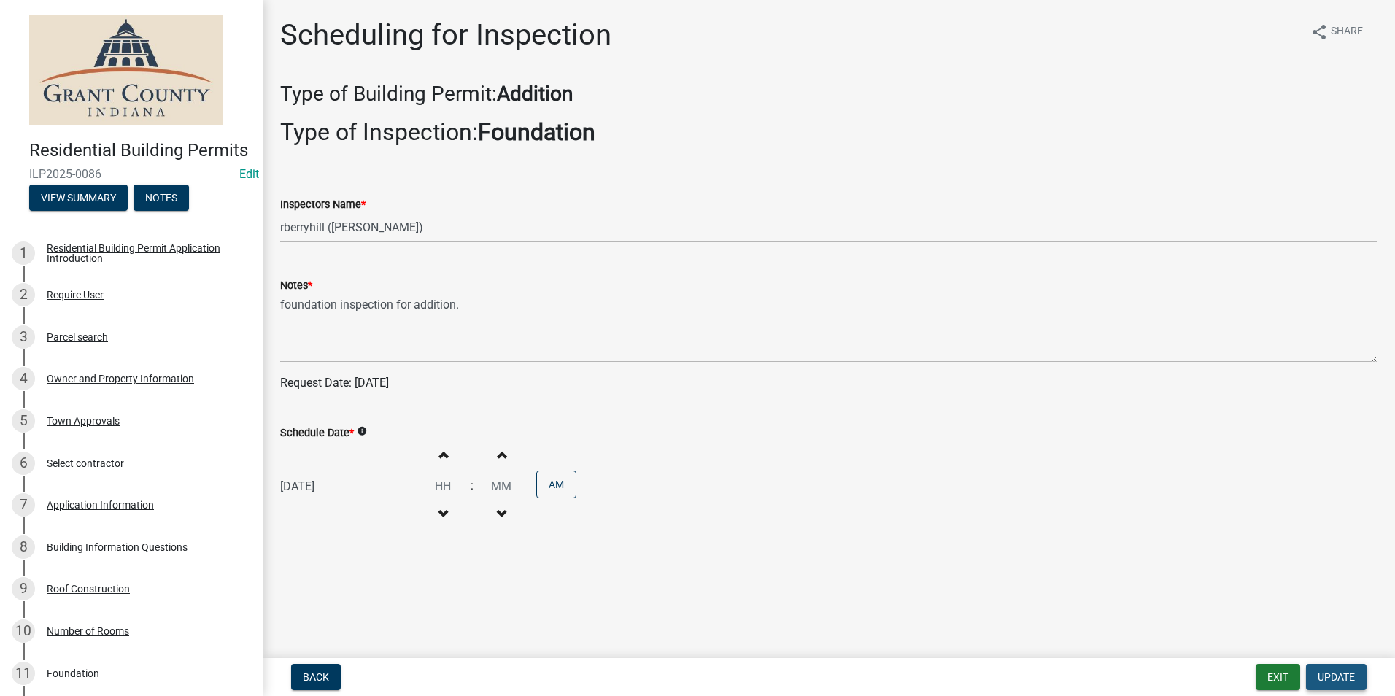
click at [1334, 671] on span "Update" at bounding box center [1336, 677] width 37 height 12
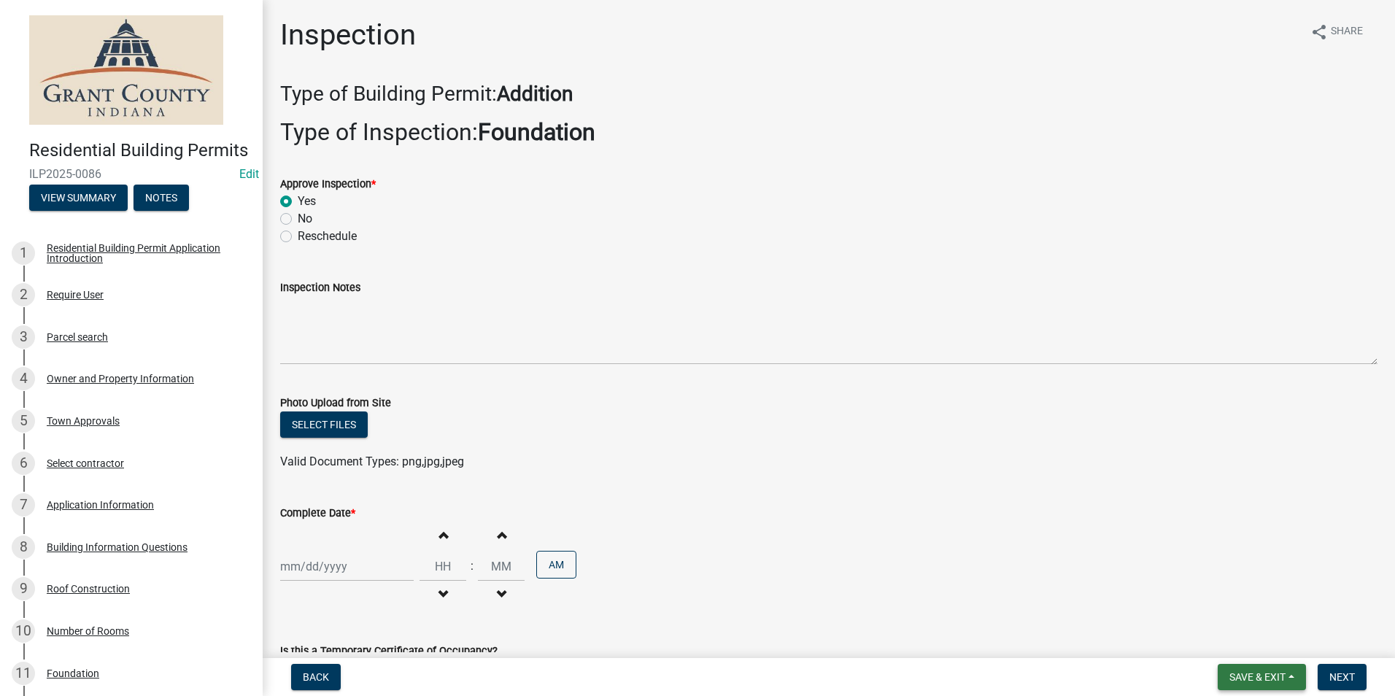
click at [1268, 673] on span "Save & Exit" at bounding box center [1258, 677] width 56 height 12
click at [1255, 641] on button "Save & Exit" at bounding box center [1248, 639] width 117 height 35
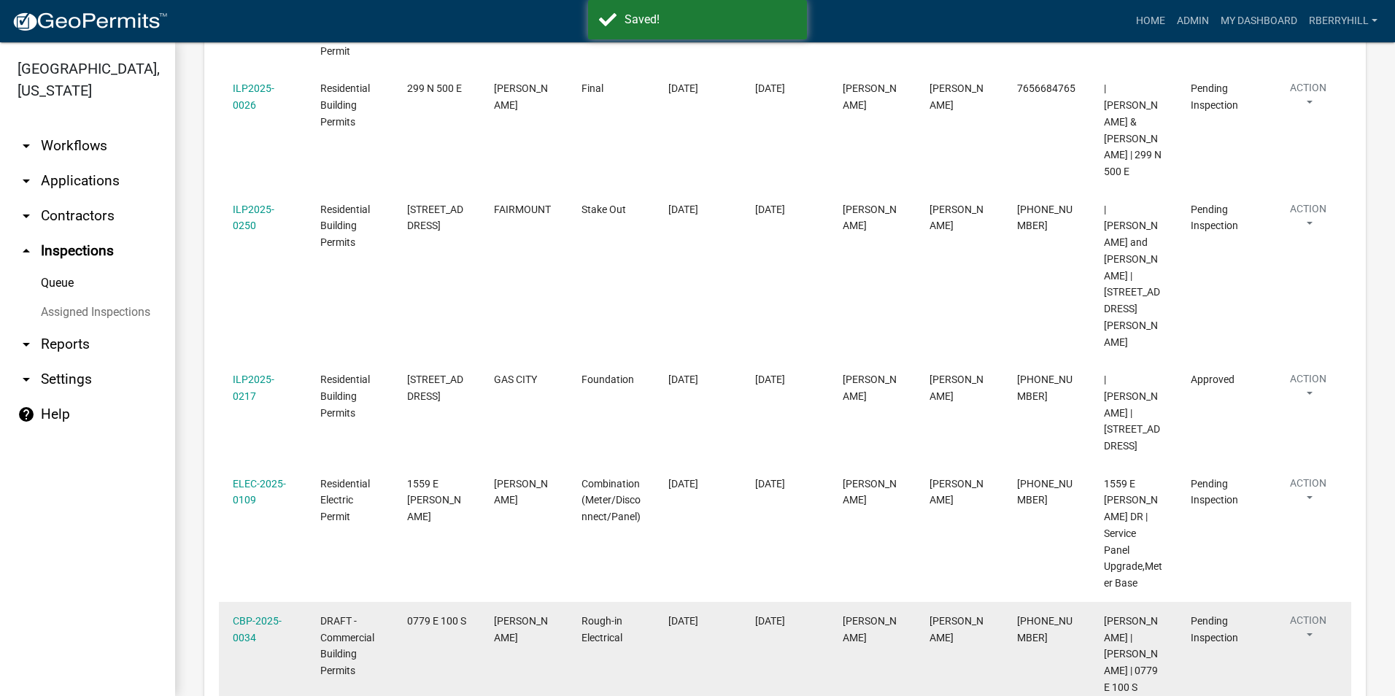
scroll to position [365, 0]
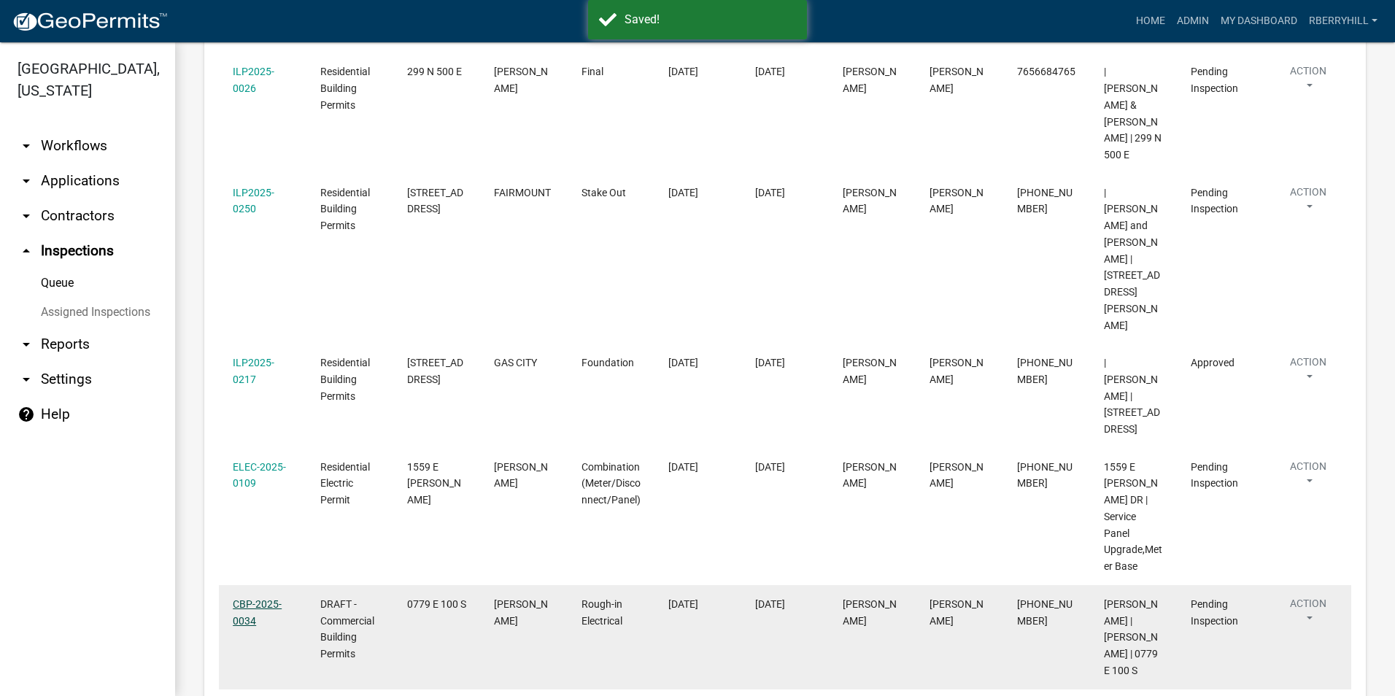
click at [263, 598] on link "CBP-2025-0034" at bounding box center [257, 612] width 49 height 28
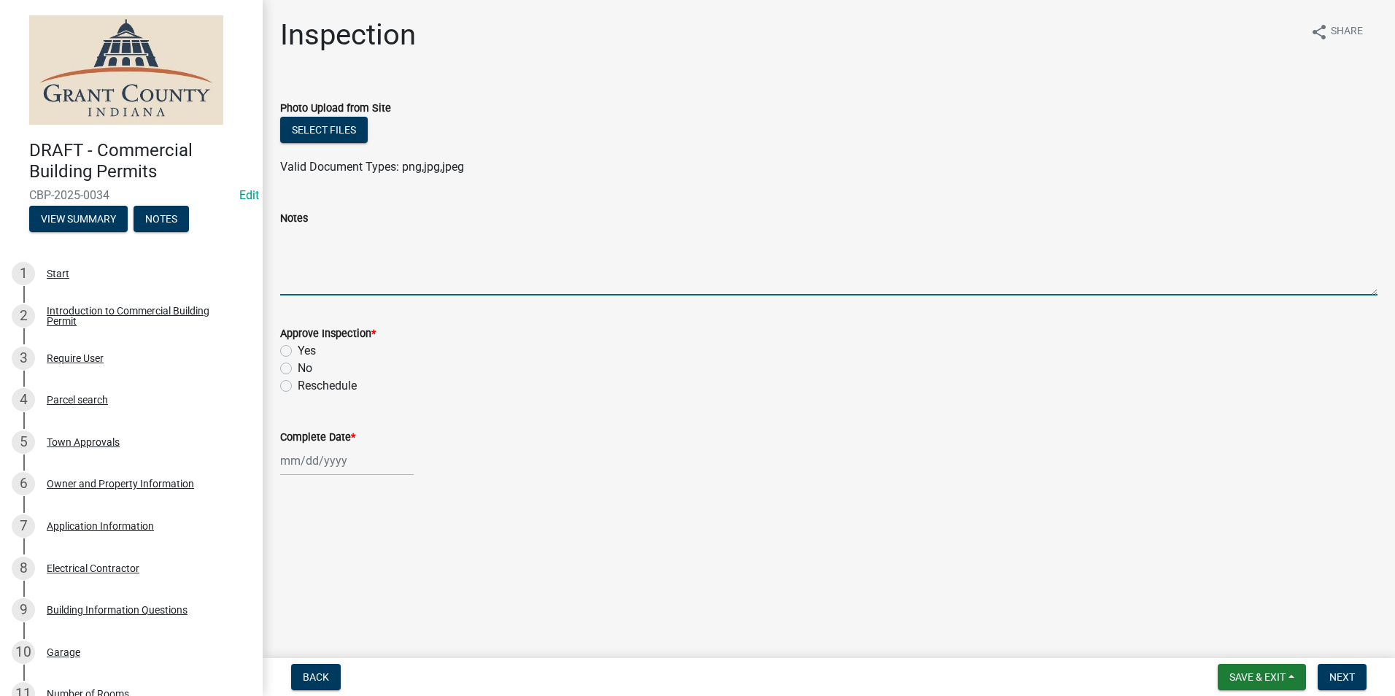
click at [303, 258] on textarea "Notes" at bounding box center [829, 261] width 1098 height 69
type textarea "Posted permit."
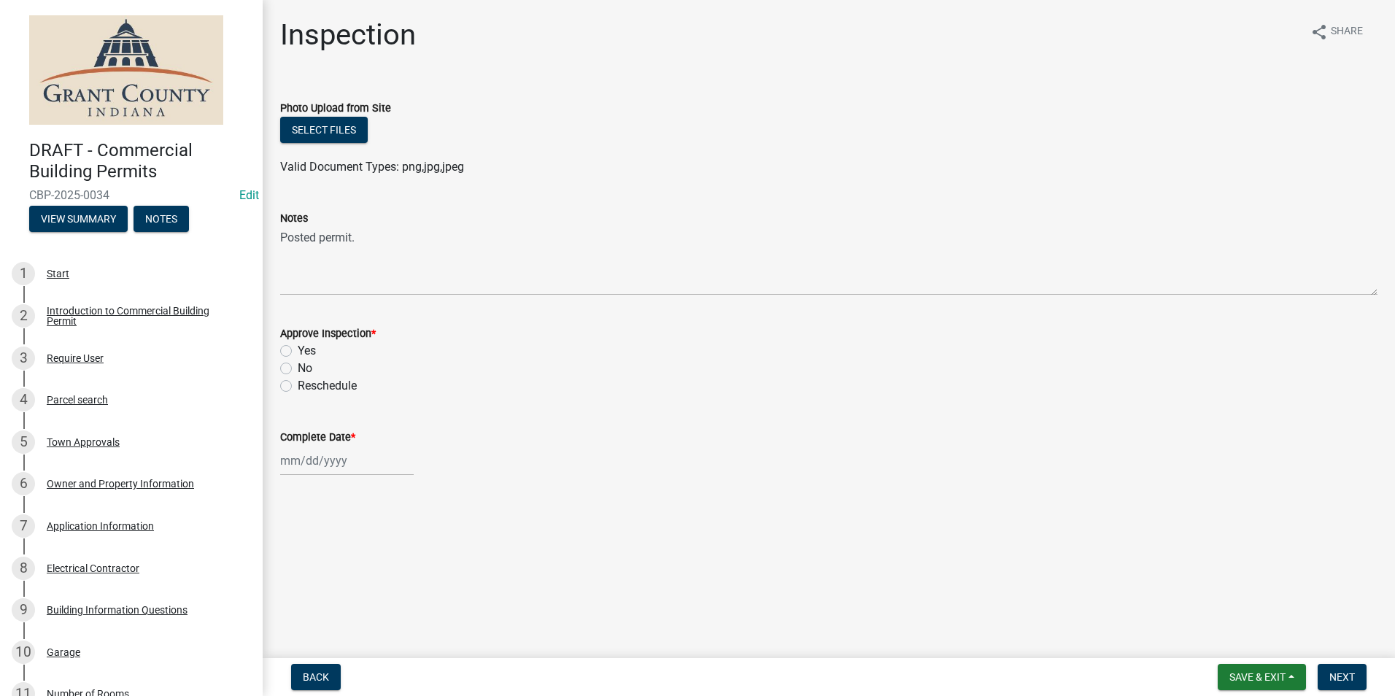
click at [298, 350] on label "Yes" at bounding box center [307, 351] width 18 height 18
click at [298, 350] on input "Yes" at bounding box center [302, 346] width 9 height 9
radio input "true"
click at [304, 459] on div at bounding box center [347, 461] width 134 height 30
select select "9"
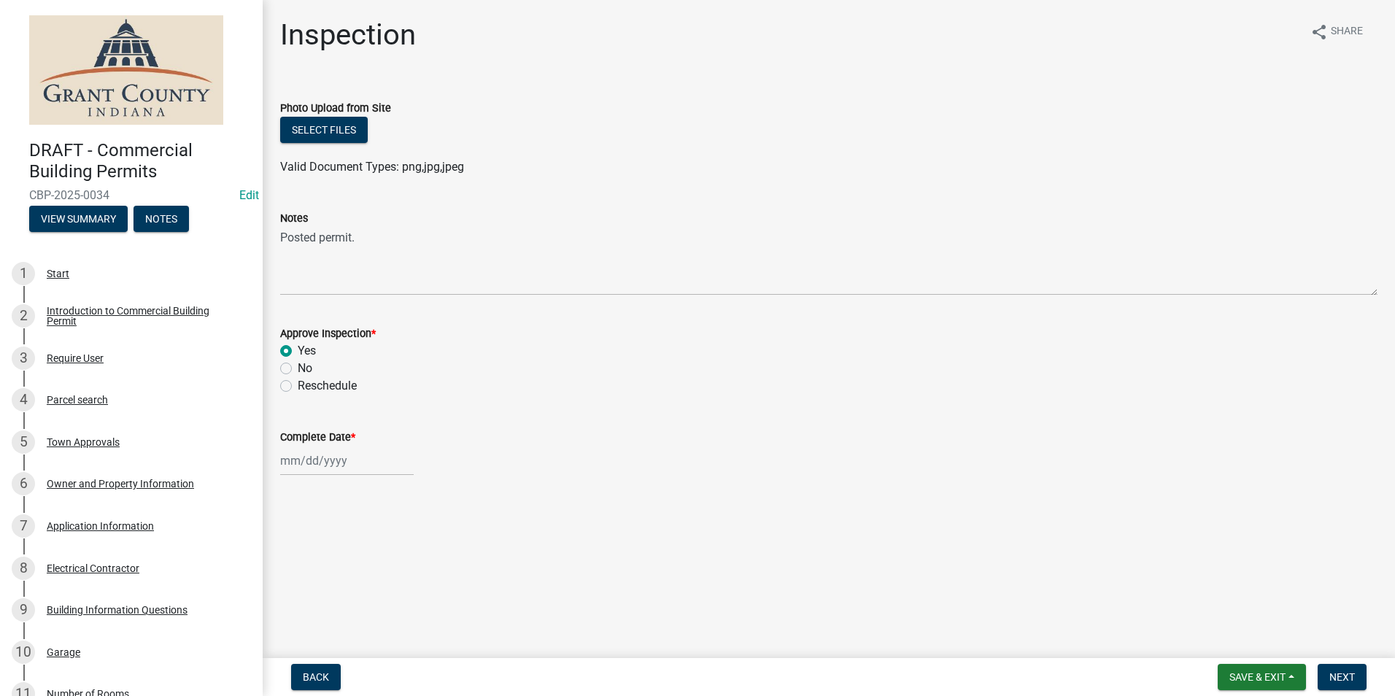
select select "2025"
click at [367, 333] on div "11" at bounding box center [364, 336] width 23 height 23
type input "[DATE]"
drag, startPoint x: 1341, startPoint y: 677, endPoint x: 1338, endPoint y: 667, distance: 10.4
click at [1340, 675] on span "Next" at bounding box center [1343, 677] width 26 height 12
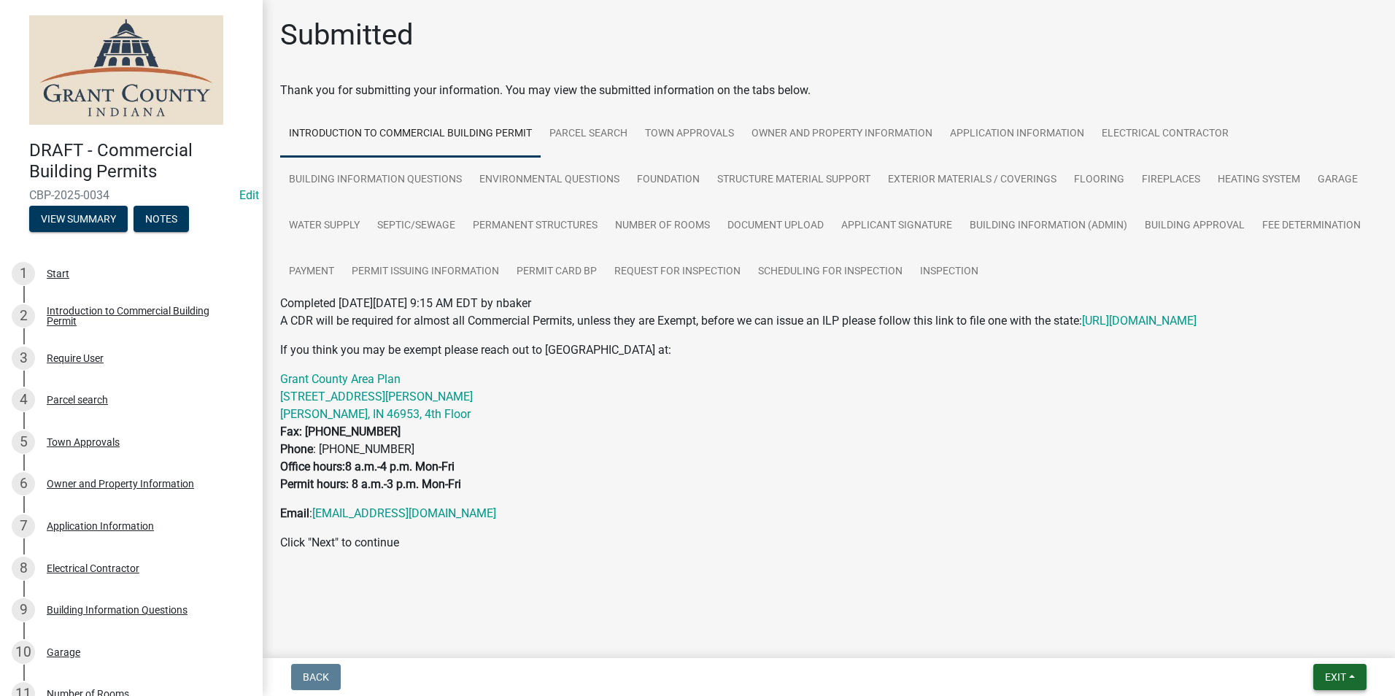
drag, startPoint x: 1330, startPoint y: 677, endPoint x: 1325, endPoint y: 665, distance: 13.2
click at [1330, 676] on span "Exit" at bounding box center [1335, 677] width 21 height 12
click at [1317, 646] on button "Save & Exit" at bounding box center [1308, 639] width 117 height 35
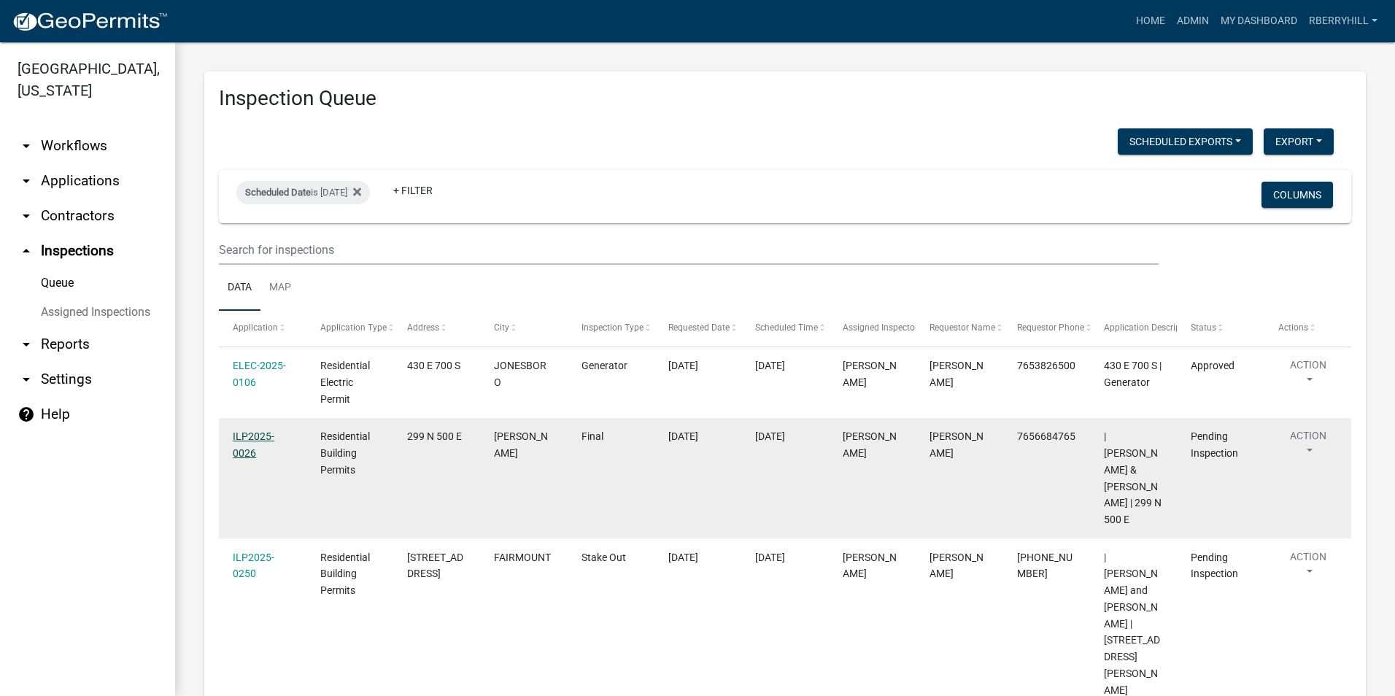
click at [252, 434] on link "ILP2025-0026" at bounding box center [254, 445] width 42 height 28
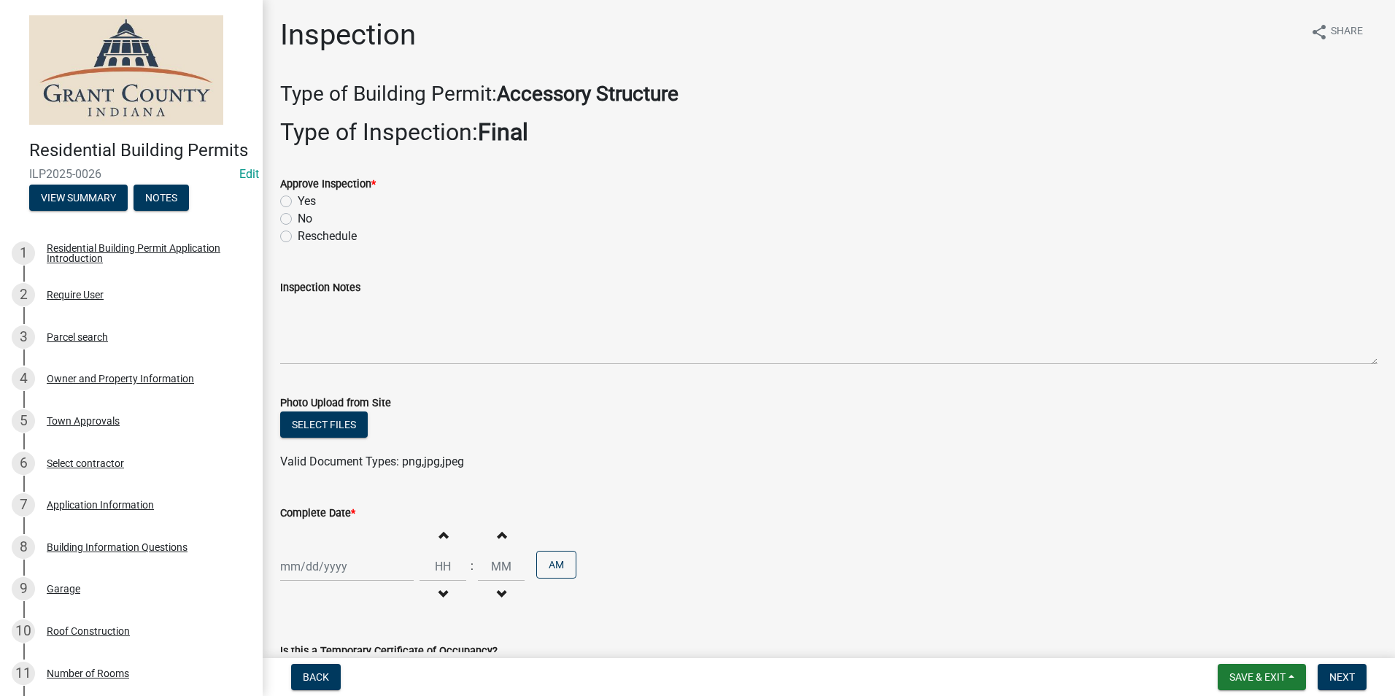
click at [298, 204] on label "Yes" at bounding box center [307, 202] width 18 height 18
click at [298, 202] on input "Yes" at bounding box center [302, 197] width 9 height 9
radio input "true"
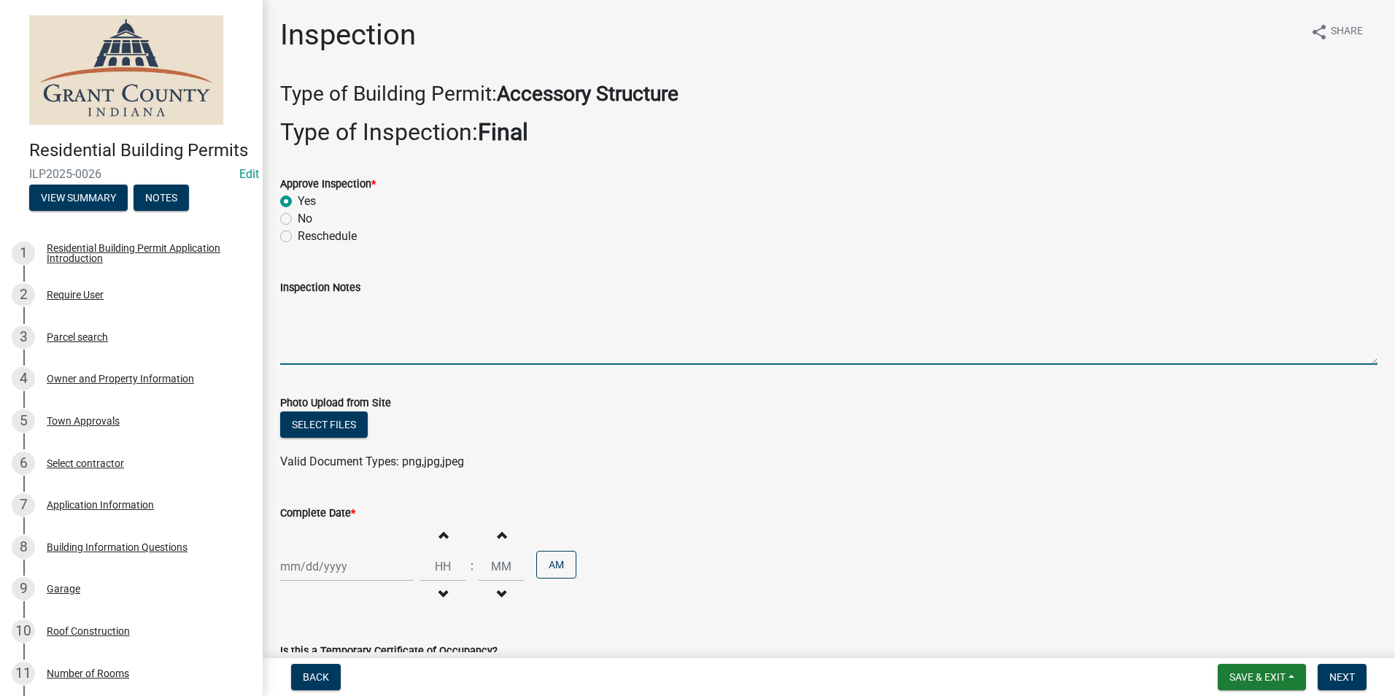
click at [304, 306] on textarea "Inspection Notes" at bounding box center [829, 330] width 1098 height 69
type textarea "GFCI protection requirements met. All requirements met."
click at [298, 566] on div at bounding box center [347, 567] width 134 height 30
select select "9"
select select "2025"
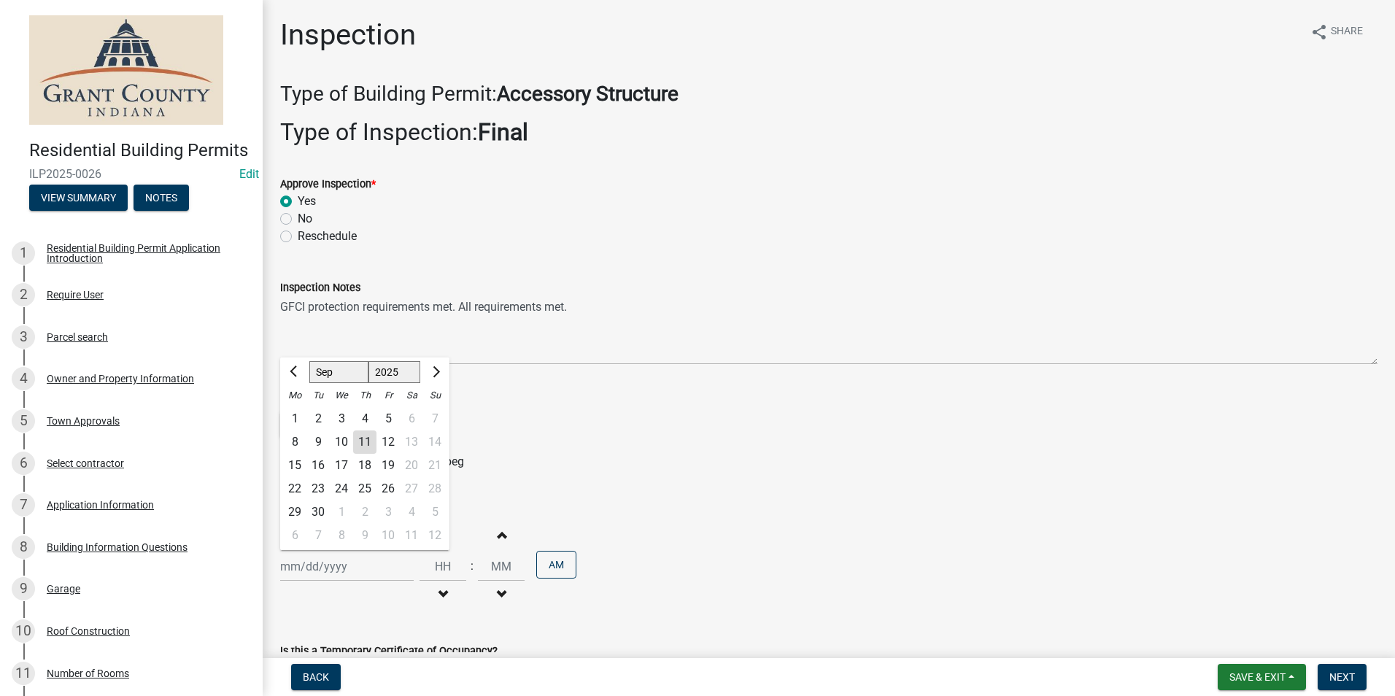
click at [366, 442] on div "11" at bounding box center [364, 442] width 23 height 23
type input "[DATE]"
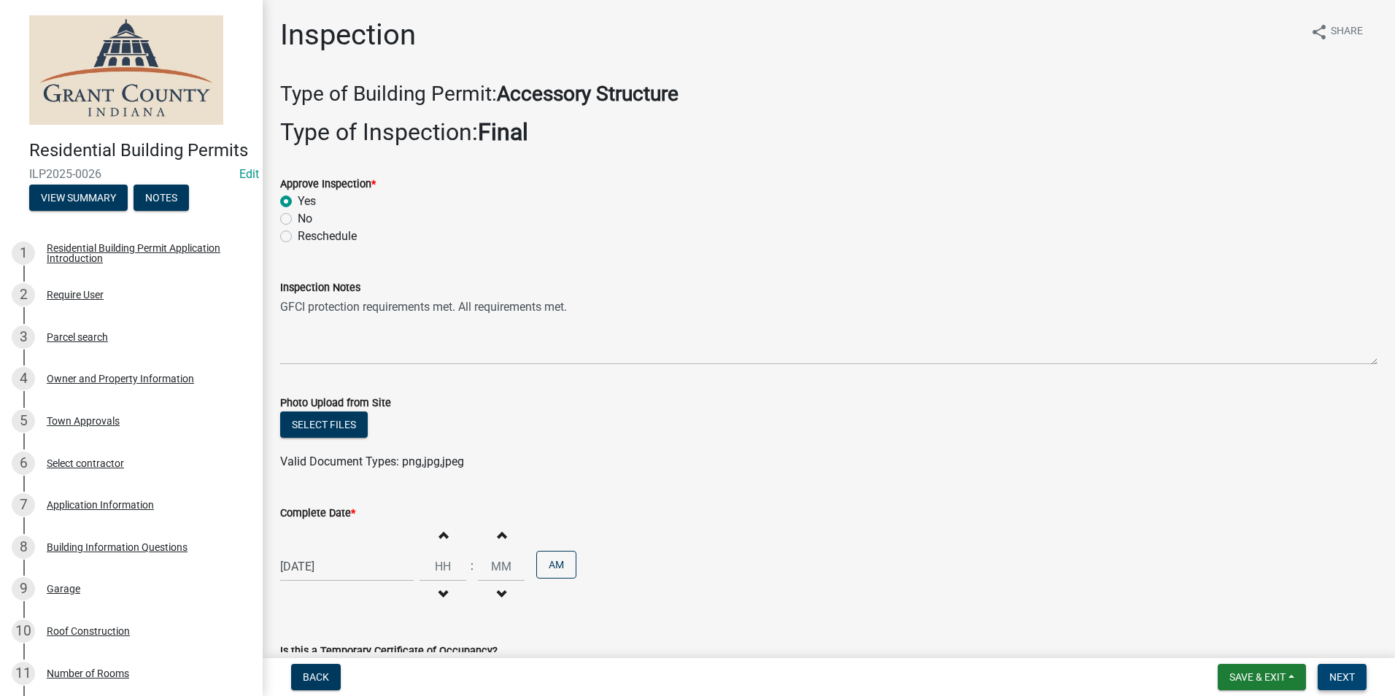
click at [1346, 679] on span "Next" at bounding box center [1343, 677] width 26 height 12
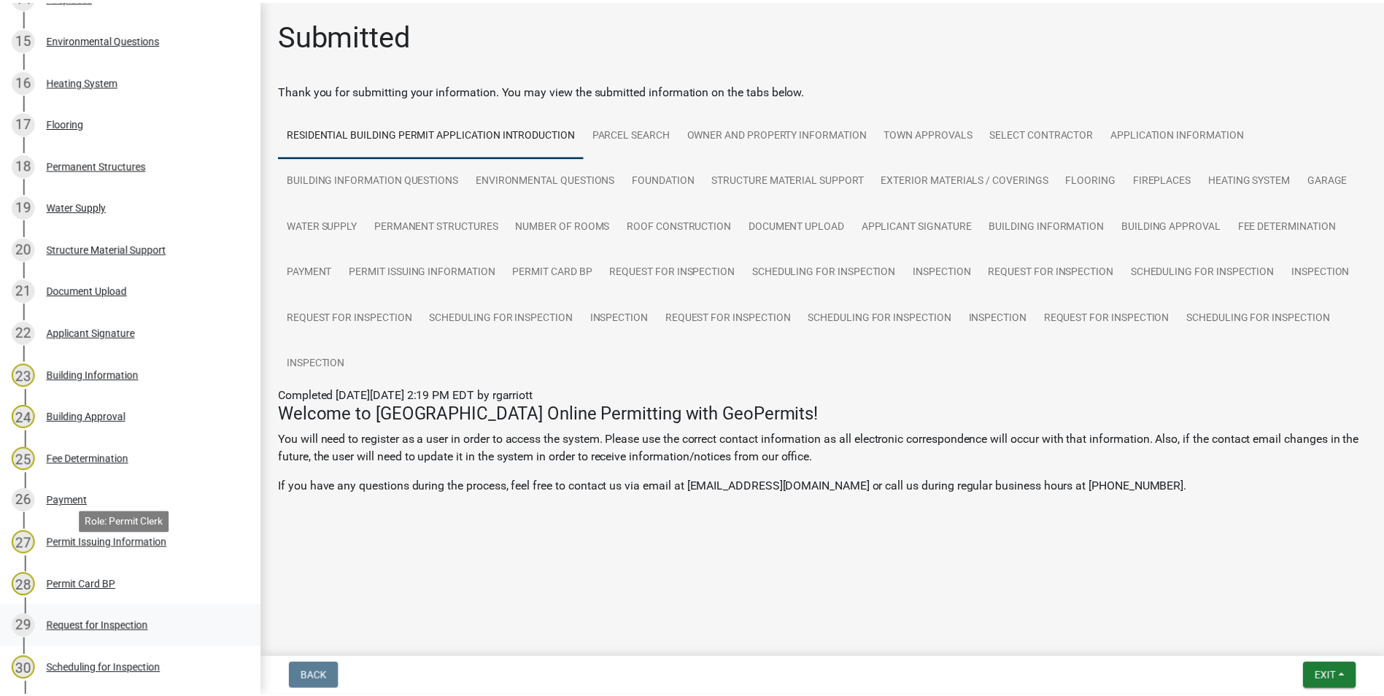
scroll to position [1122, 0]
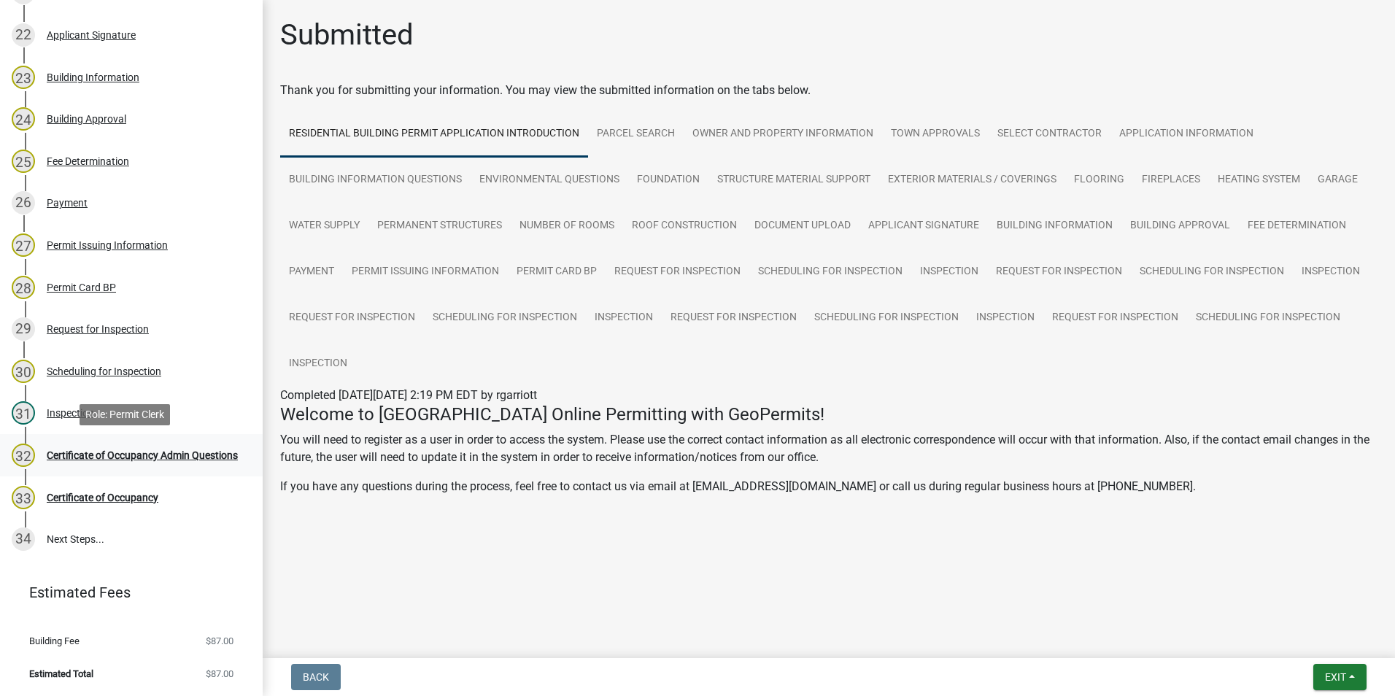
click at [93, 450] on div "Certificate of Occupancy Admin Questions" at bounding box center [142, 455] width 191 height 10
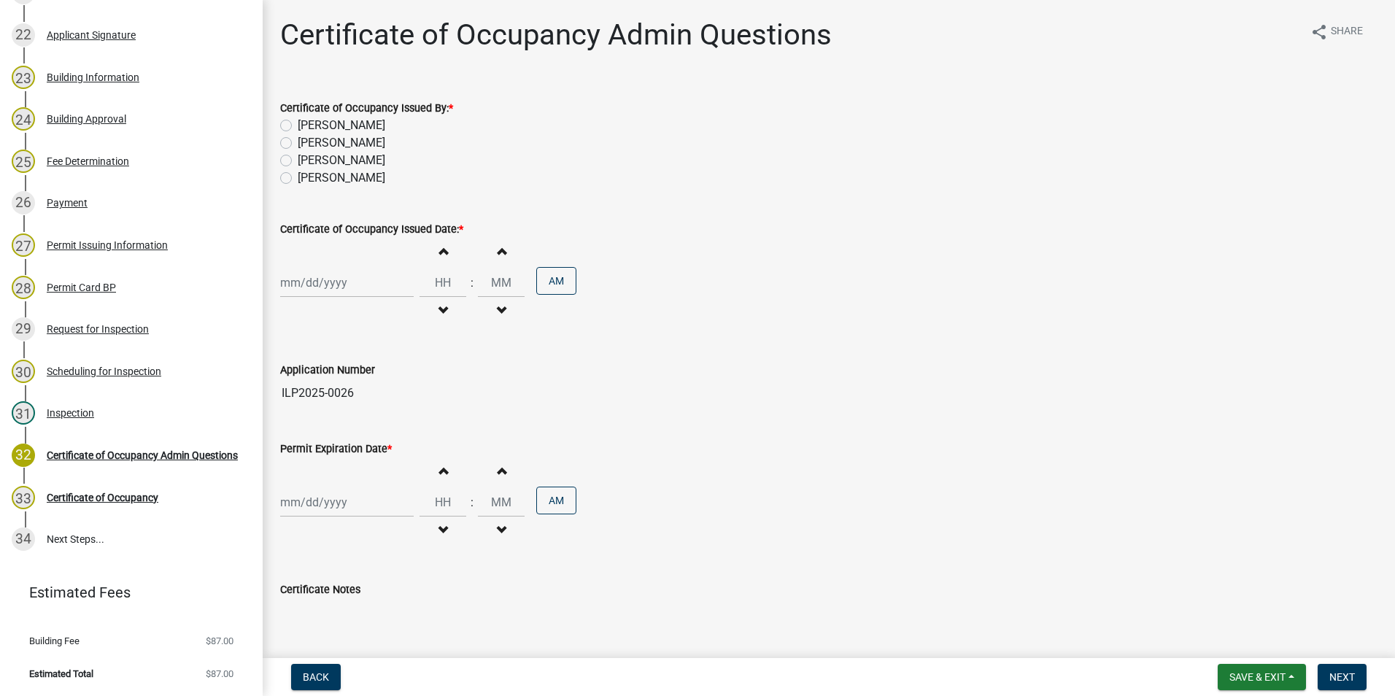
click at [298, 178] on label "[PERSON_NAME]" at bounding box center [342, 178] width 88 height 18
click at [298, 178] on input "[PERSON_NAME]" at bounding box center [302, 173] width 9 height 9
radio input "true"
click at [323, 289] on div at bounding box center [347, 283] width 134 height 30
select select "9"
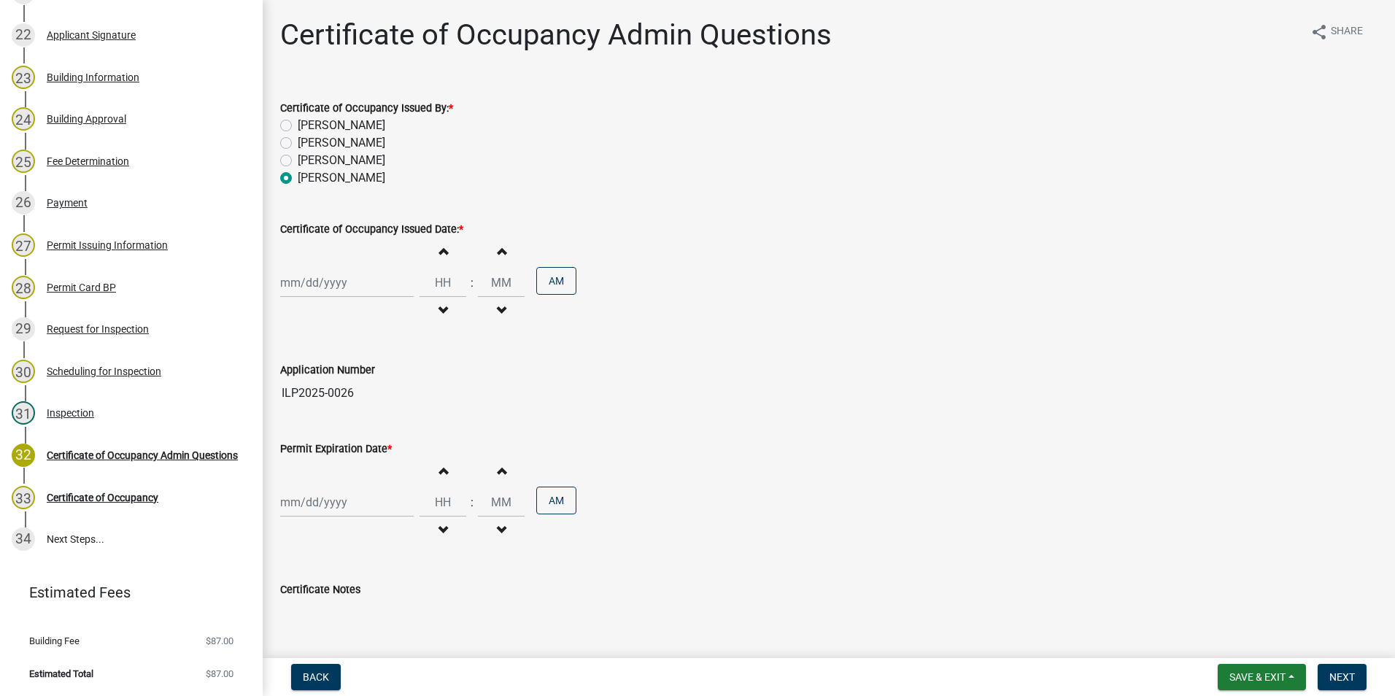
select select "2025"
click at [360, 382] on div "11" at bounding box center [364, 383] width 23 height 23
type input "[DATE]"
click at [313, 500] on div at bounding box center [347, 502] width 134 height 30
select select "9"
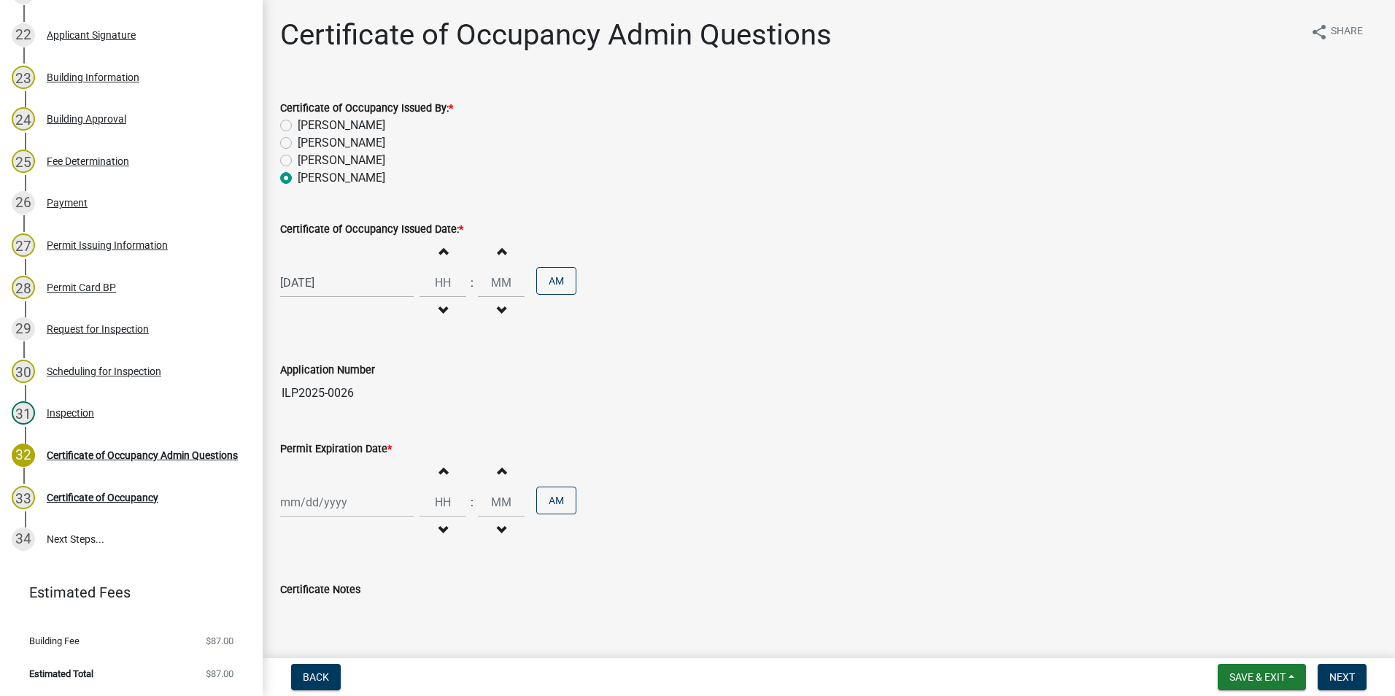
select select "2025"
click at [364, 384] on div "11" at bounding box center [364, 377] width 23 height 23
type input "[DATE]"
click at [1341, 677] on span "Next" at bounding box center [1343, 677] width 26 height 12
